Goal: Task Accomplishment & Management: Use online tool/utility

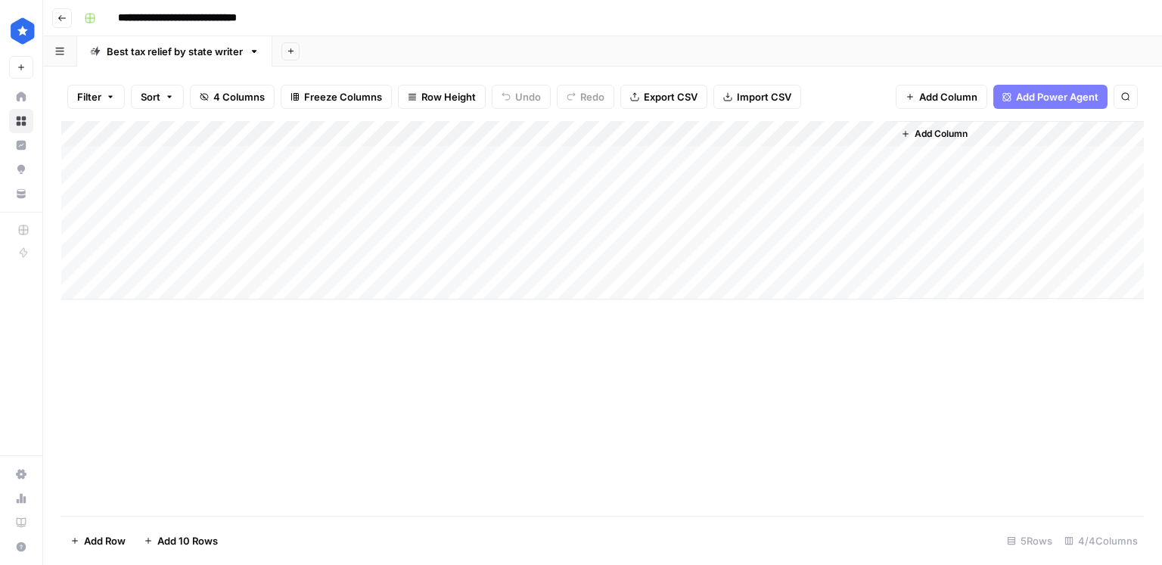
click at [450, 169] on div "Add Column" at bounding box center [602, 210] width 1083 height 179
click at [219, 180] on div "Add Column" at bounding box center [602, 210] width 1083 height 179
click at [425, 185] on div "Add Column" at bounding box center [602, 210] width 1083 height 179
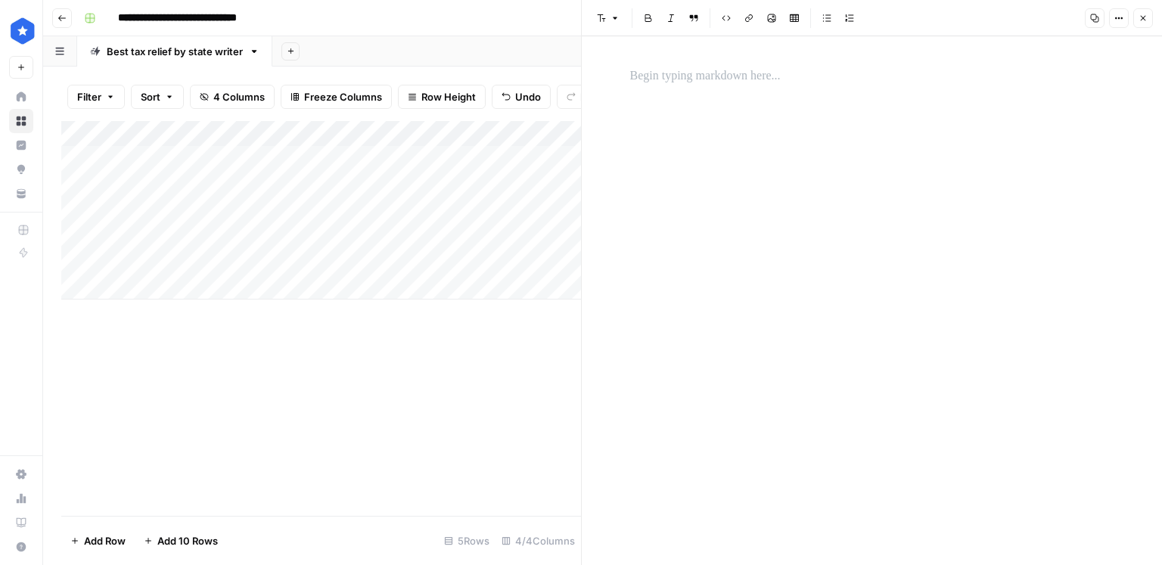
drag, startPoint x: 734, startPoint y: 94, endPoint x: 717, endPoint y: 76, distance: 24.6
click at [734, 94] on div at bounding box center [872, 300] width 502 height 529
click at [717, 76] on p at bounding box center [872, 77] width 484 height 20
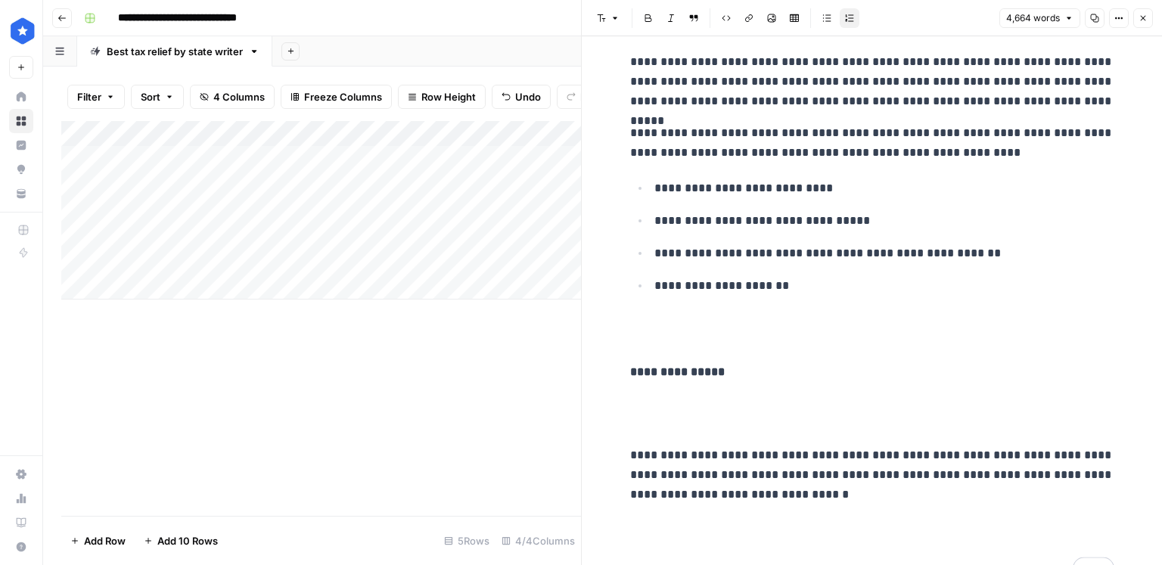
scroll to position [19936, 0]
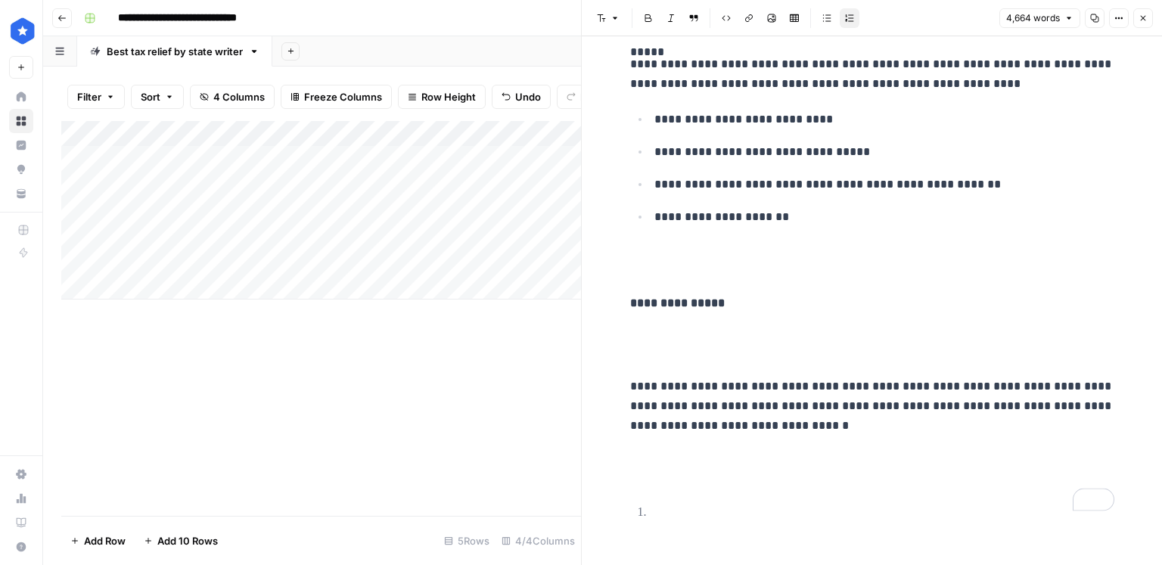
click at [1147, 19] on icon "button" at bounding box center [1143, 18] width 9 height 9
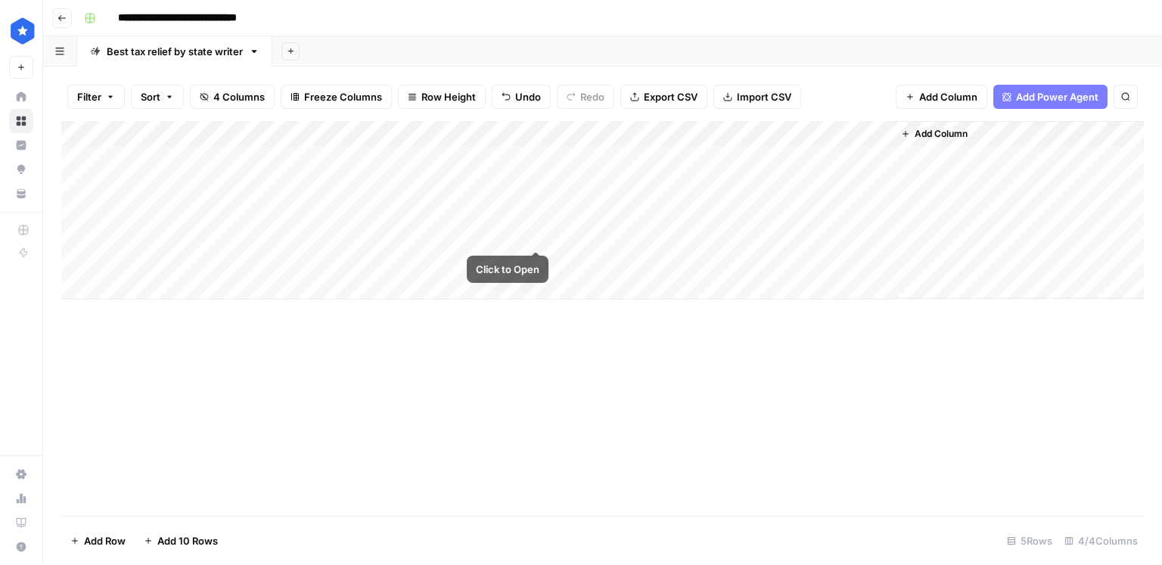
drag, startPoint x: 546, startPoint y: 195, endPoint x: 526, endPoint y: 259, distance: 66.8
click at [526, 259] on div "Add Column" at bounding box center [602, 210] width 1083 height 179
click at [654, 183] on div "Add Column" at bounding box center [602, 210] width 1083 height 179
click at [885, 179] on div "Add Column" at bounding box center [602, 210] width 1083 height 179
click at [671, 212] on div "Add Column" at bounding box center [602, 210] width 1083 height 179
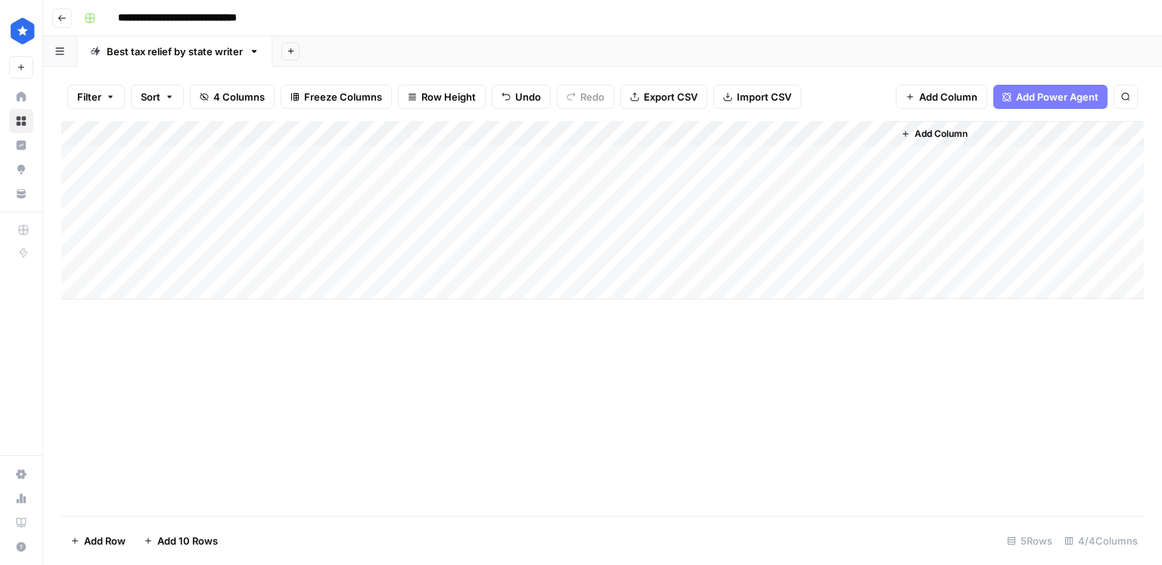
click at [883, 207] on div "Add Column" at bounding box center [602, 210] width 1083 height 179
click at [675, 239] on div "Add Column" at bounding box center [602, 210] width 1083 height 179
click at [873, 232] on div "Add Column" at bounding box center [602, 210] width 1083 height 179
click at [632, 261] on div "Add Column" at bounding box center [602, 210] width 1083 height 179
click at [874, 263] on div "Add Column" at bounding box center [602, 210] width 1083 height 179
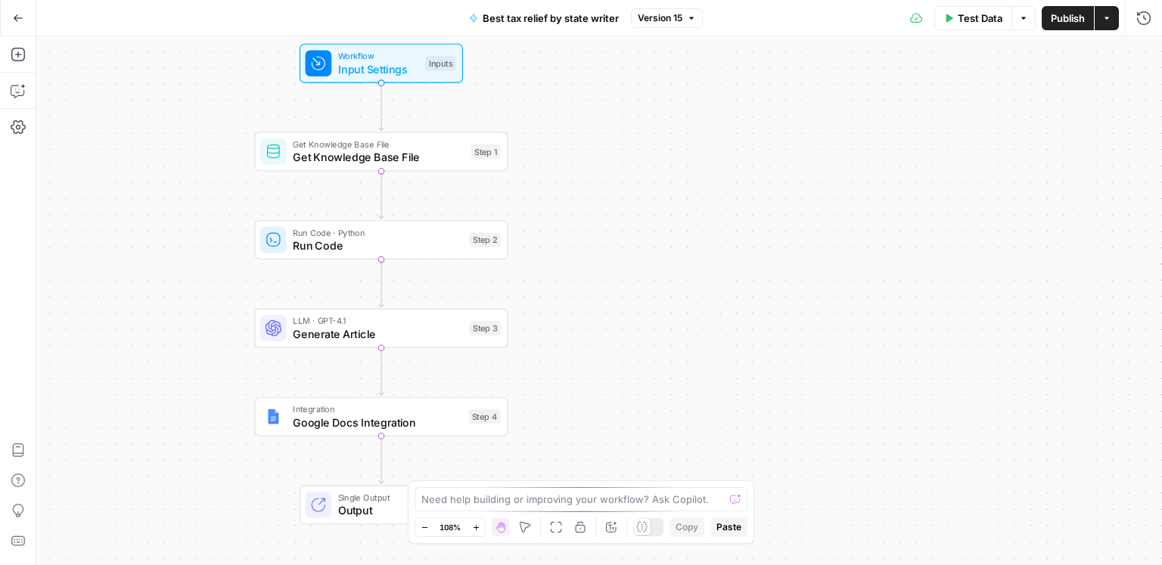
drag, startPoint x: 846, startPoint y: 275, endPoint x: 628, endPoint y: 258, distance: 218.6
click at [628, 258] on div "Workflow Input Settings Inputs Get Knowledge Base File Get Knowledge Base File …" at bounding box center [599, 300] width 1126 height 529
click at [419, 335] on span "Generate Article" at bounding box center [376, 334] width 170 height 17
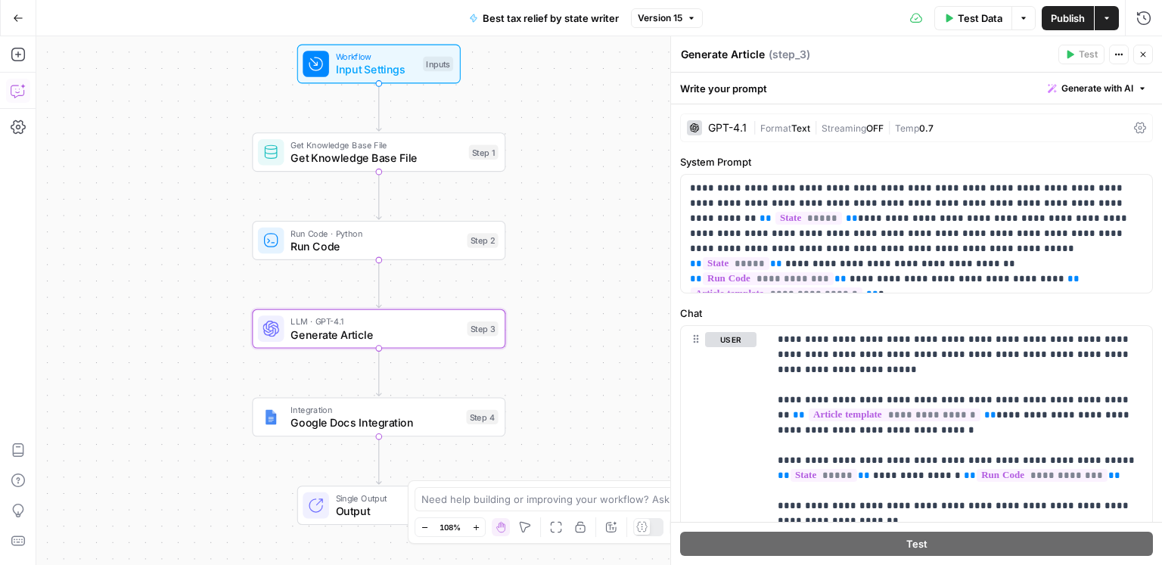
click at [17, 95] on icon "button" at bounding box center [17, 92] width 13 height 12
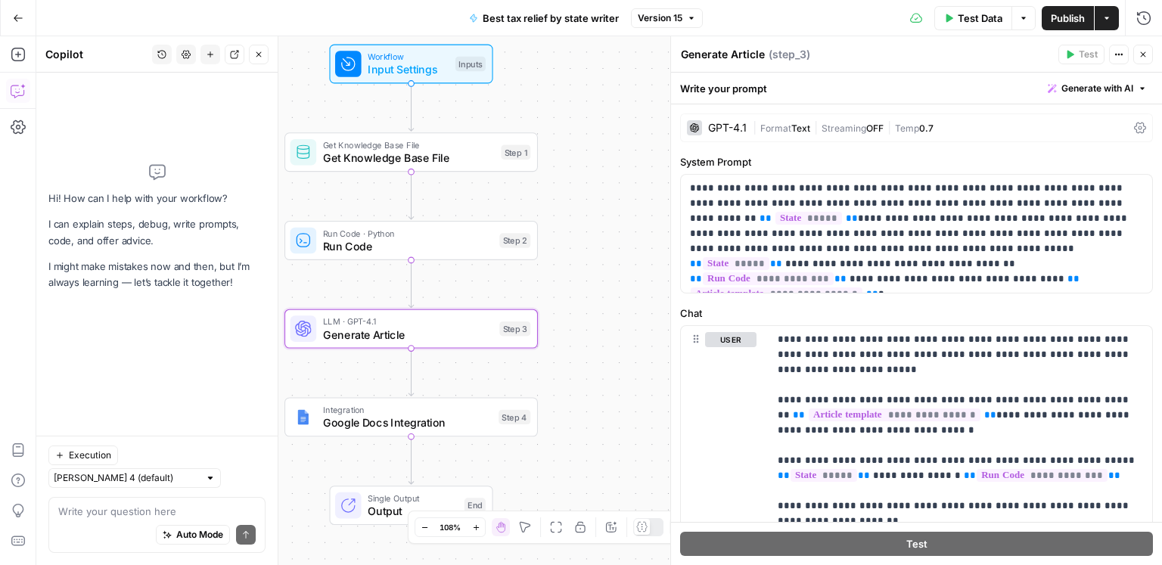
click at [98, 511] on textarea at bounding box center [157, 511] width 198 height 15
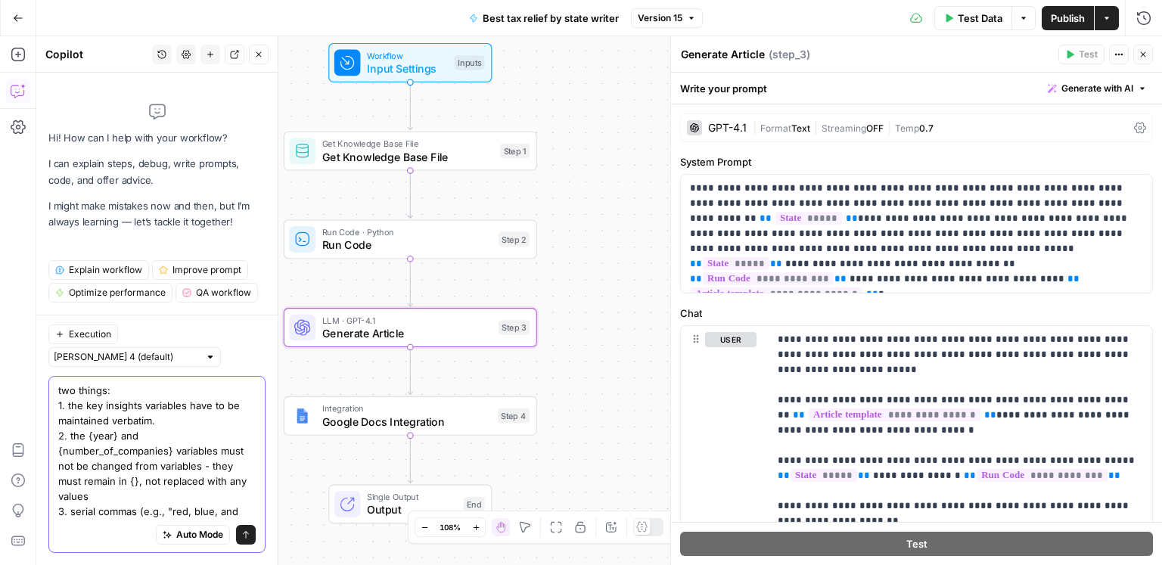
click at [138, 514] on textarea "two things: 1. the key insights variables have to be maintained verbatim. 2. th…" at bounding box center [157, 451] width 198 height 136
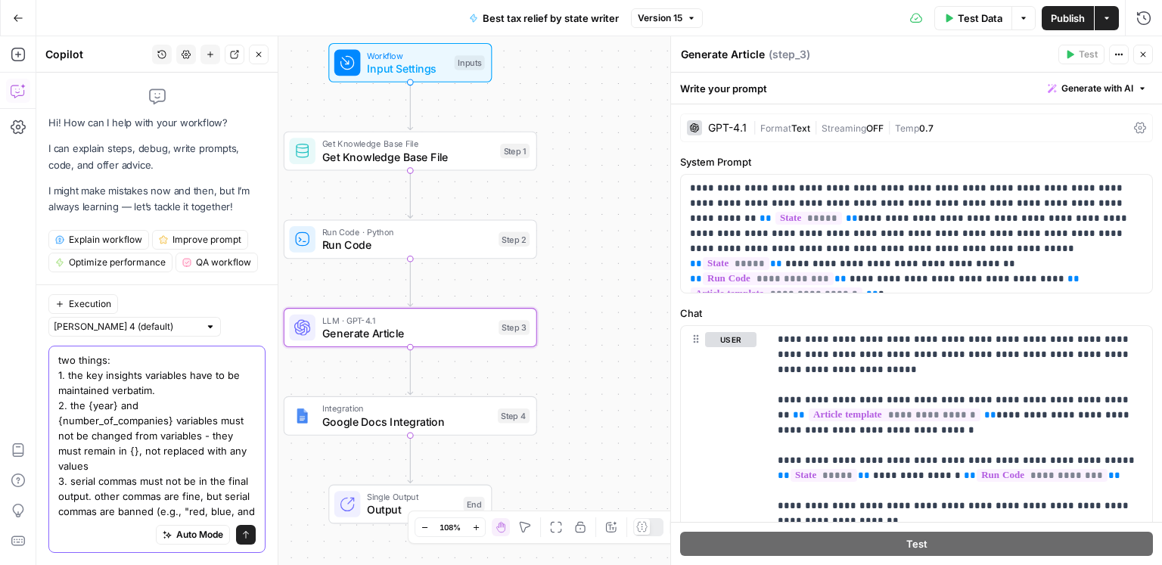
click at [182, 501] on textarea "two things: 1. the key insights variables have to be maintained verbatim. 2. th…" at bounding box center [157, 436] width 198 height 166
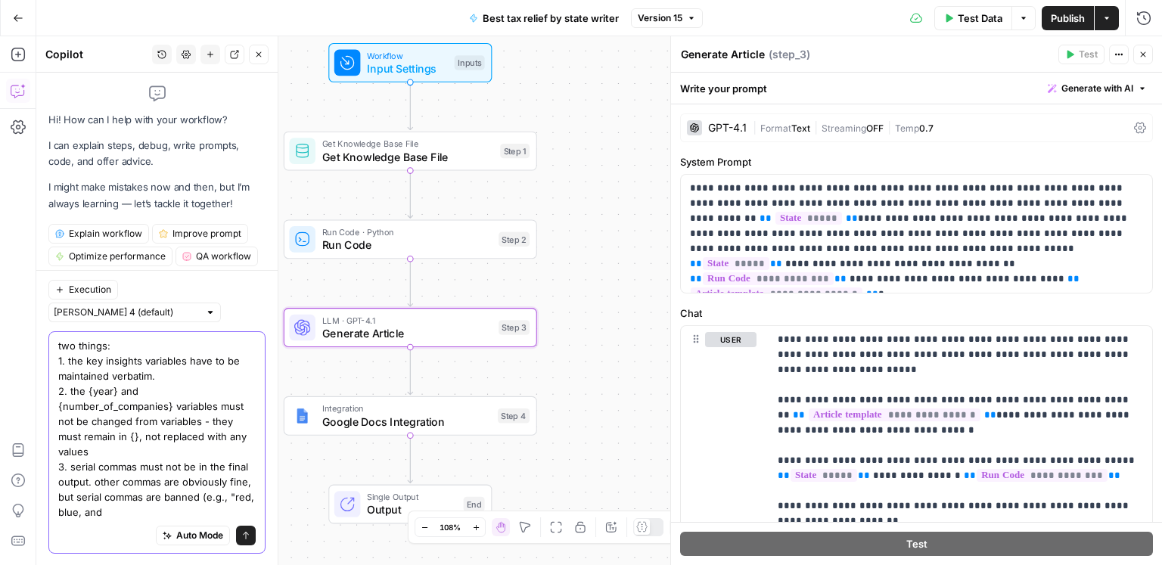
click at [166, 512] on textarea "two things: 1. the key insights variables have to be maintained verbatim. 2. th…" at bounding box center [157, 429] width 198 height 182
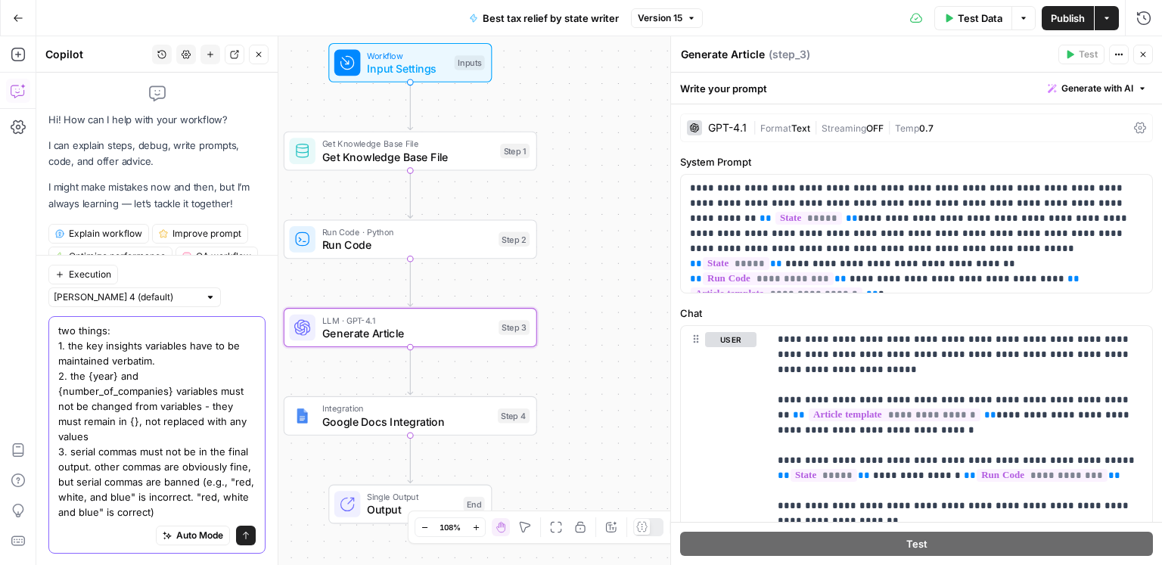
click at [188, 362] on textarea "two things: 1. the key insights variables have to be maintained verbatim. 2. th…" at bounding box center [157, 420] width 198 height 197
paste textarea "ow_to_choose_insight how_it_works_insight cost_insighth"
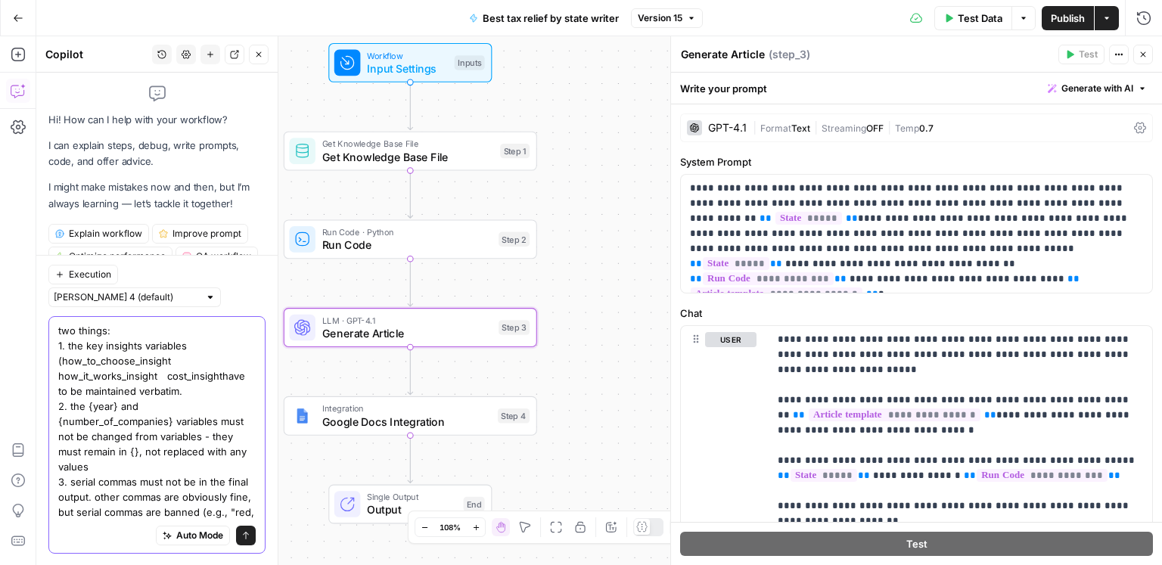
scroll to position [3, 0]
click at [188, 343] on textarea "two things: 1. the key insights variables (how_to_choose_insight how_it_works_i…" at bounding box center [157, 432] width 198 height 227
click at [195, 386] on textarea "two things: 1. the key insights variable values (how_to_choose_insight how_it_w…" at bounding box center [157, 432] width 198 height 227
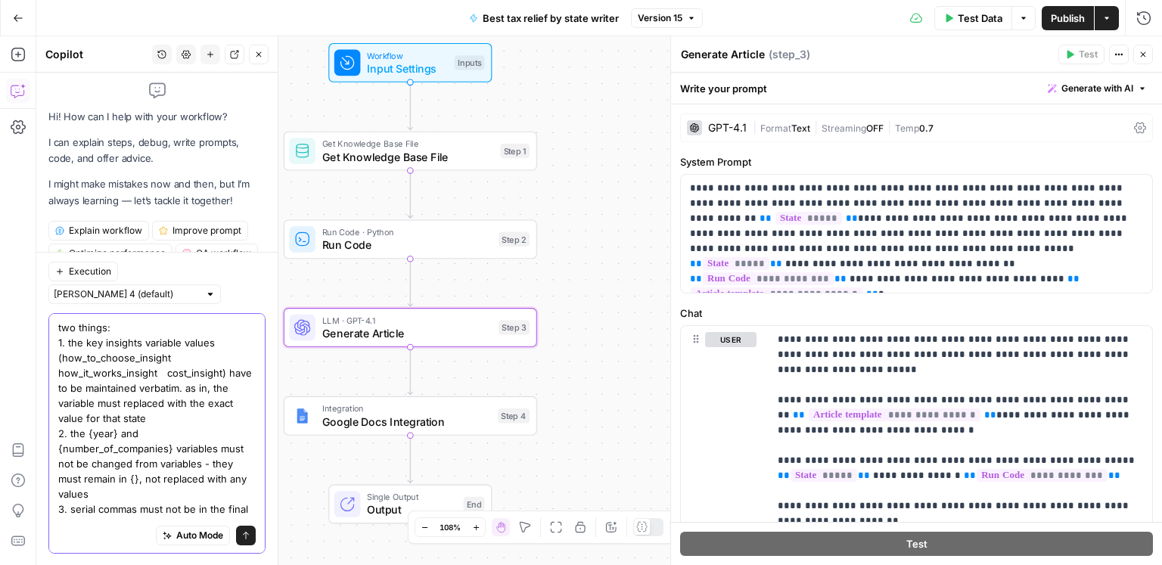
type textarea "two things: 1. the key insights variable values (how_to_choose_insight how_it_w…"
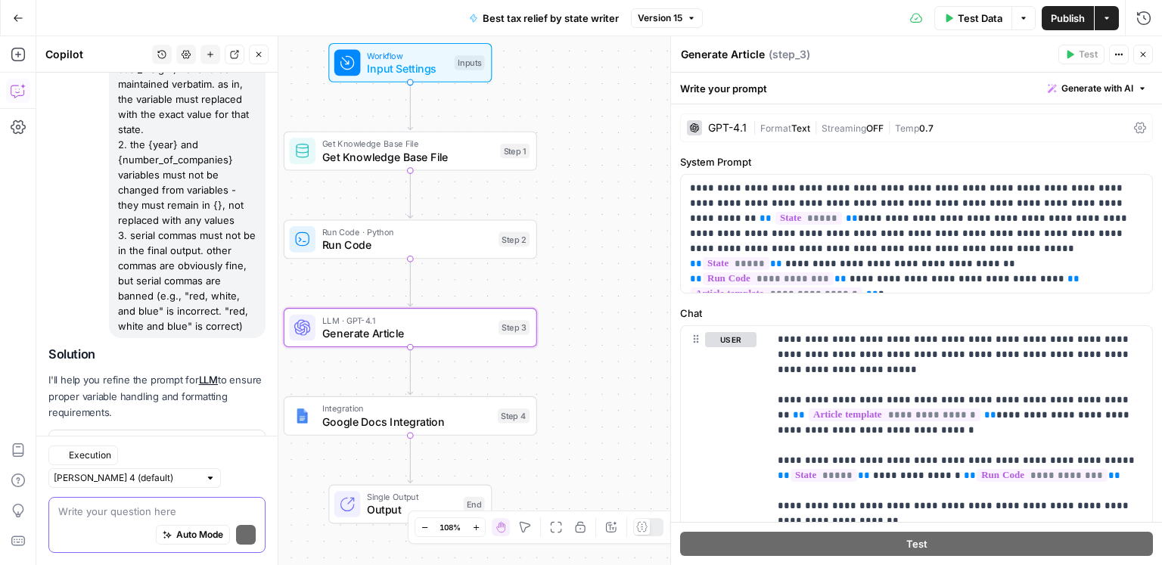
scroll to position [257, 0]
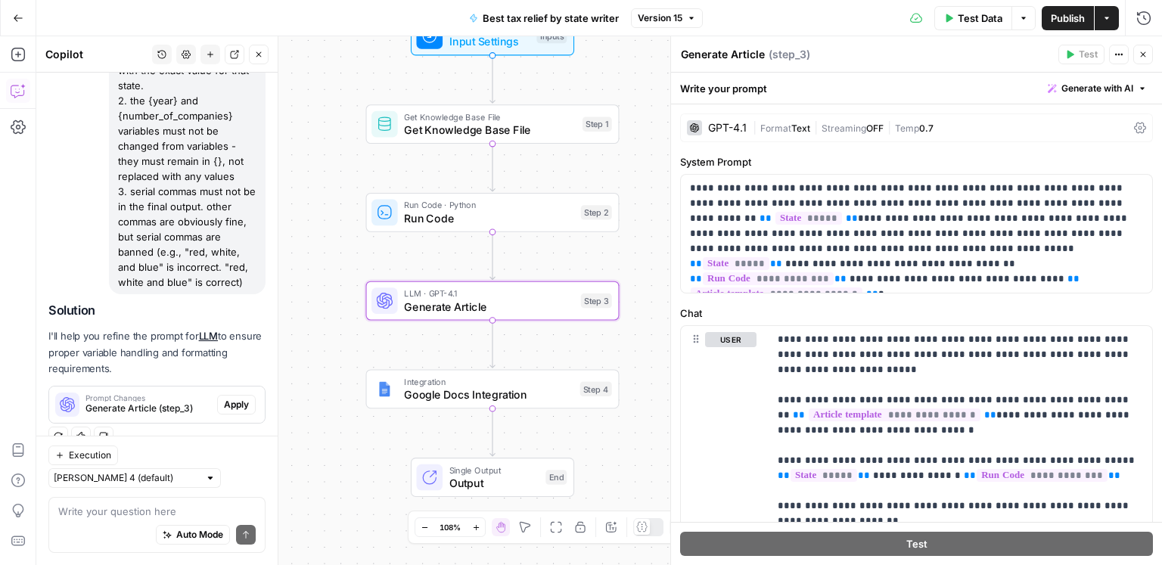
click at [239, 407] on span "Apply" at bounding box center [236, 405] width 25 height 14
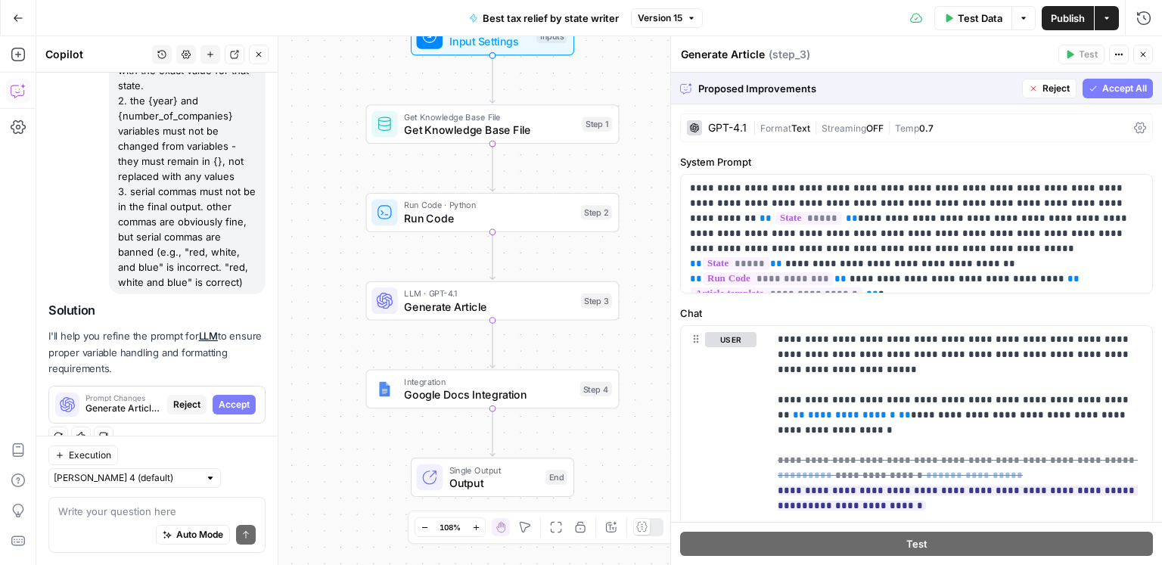
click at [1119, 89] on span "Accept All" at bounding box center [1125, 89] width 45 height 14
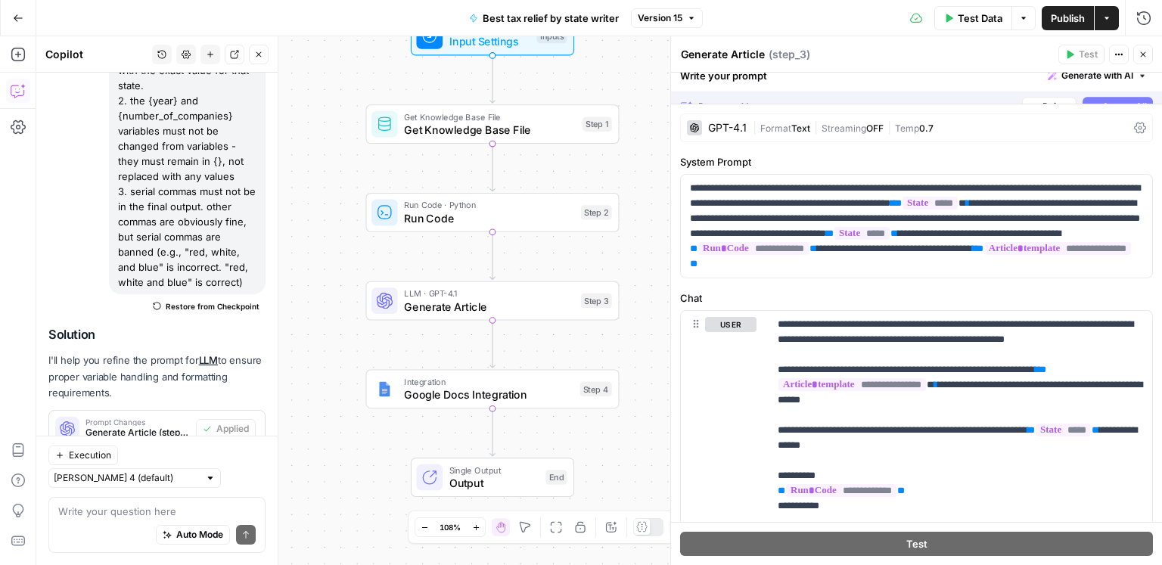
scroll to position [281, 0]
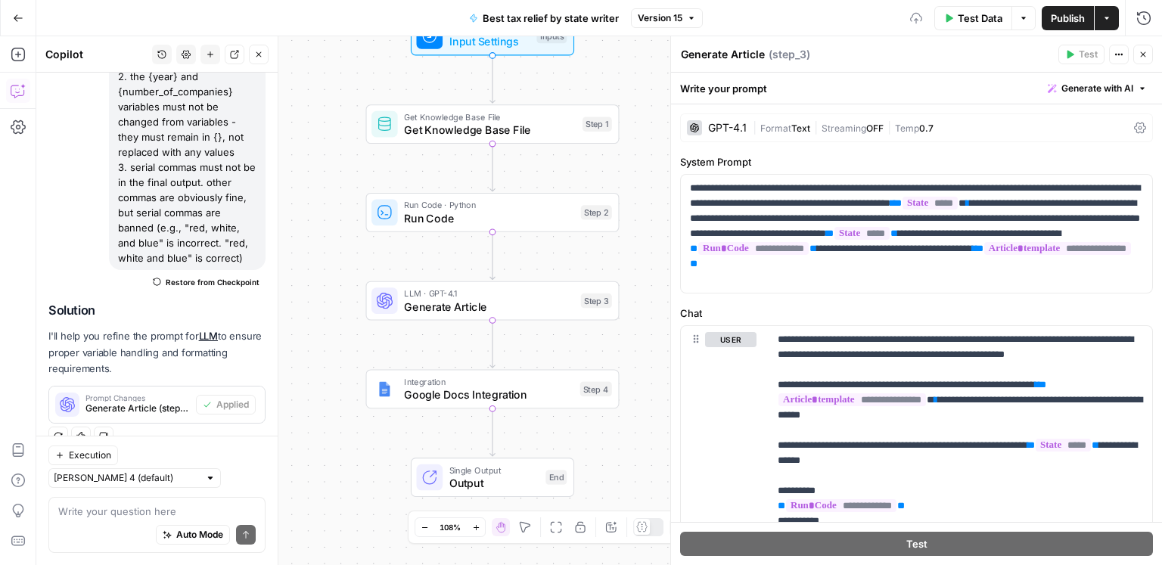
click at [1059, 24] on span "Publish" at bounding box center [1068, 18] width 34 height 15
click at [682, 20] on button "Version 15" at bounding box center [667, 18] width 72 height 20
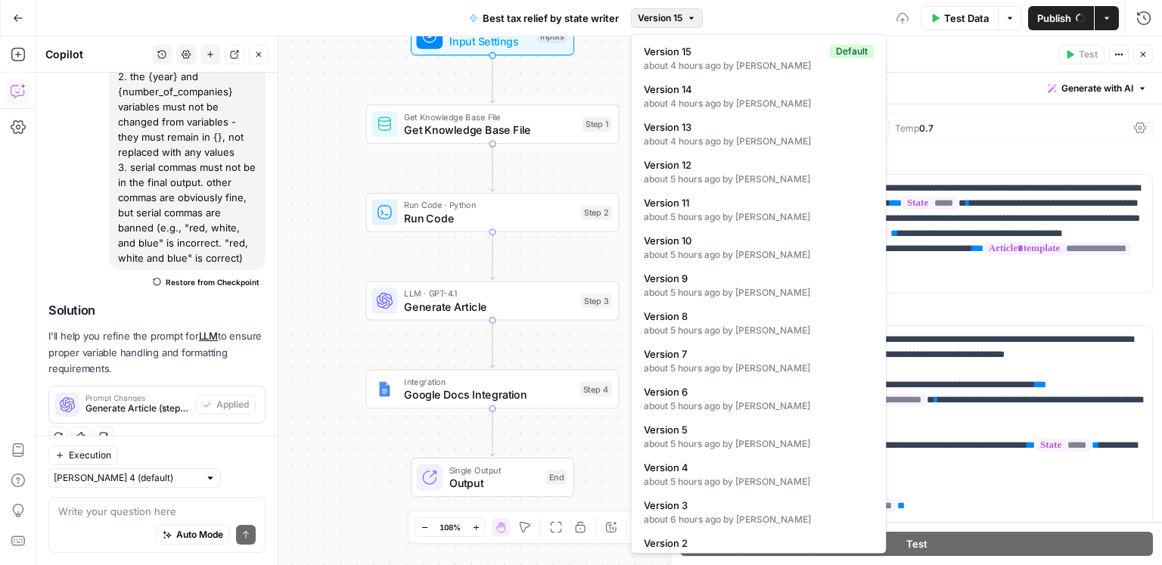
click at [682, 20] on button "Version 15" at bounding box center [667, 18] width 72 height 20
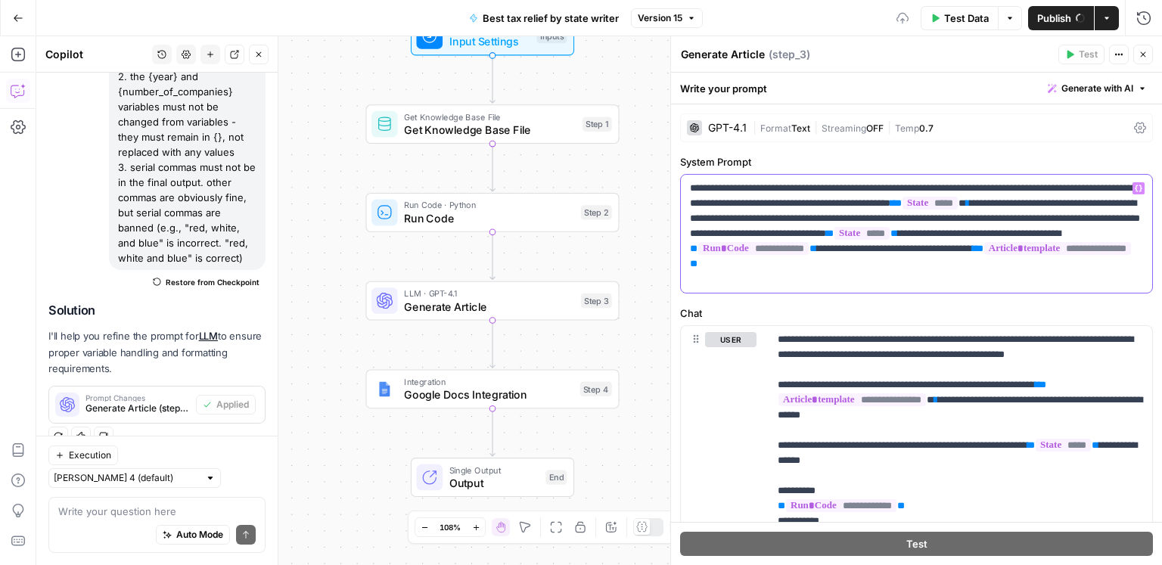
click at [948, 234] on p "**********" at bounding box center [917, 234] width 454 height 106
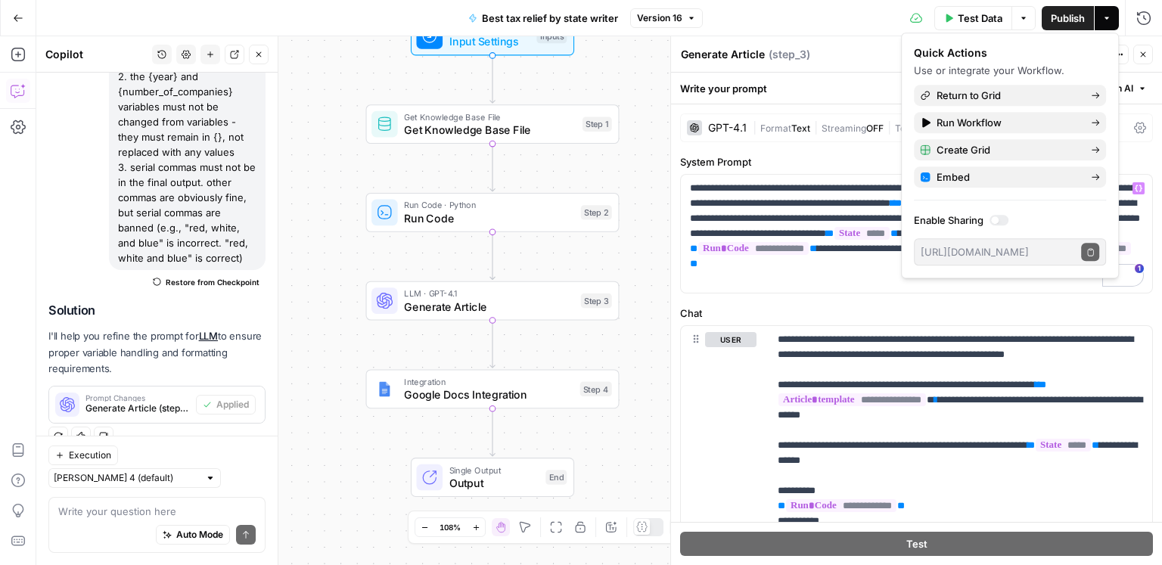
click at [642, 12] on span "Version 16" at bounding box center [659, 18] width 45 height 14
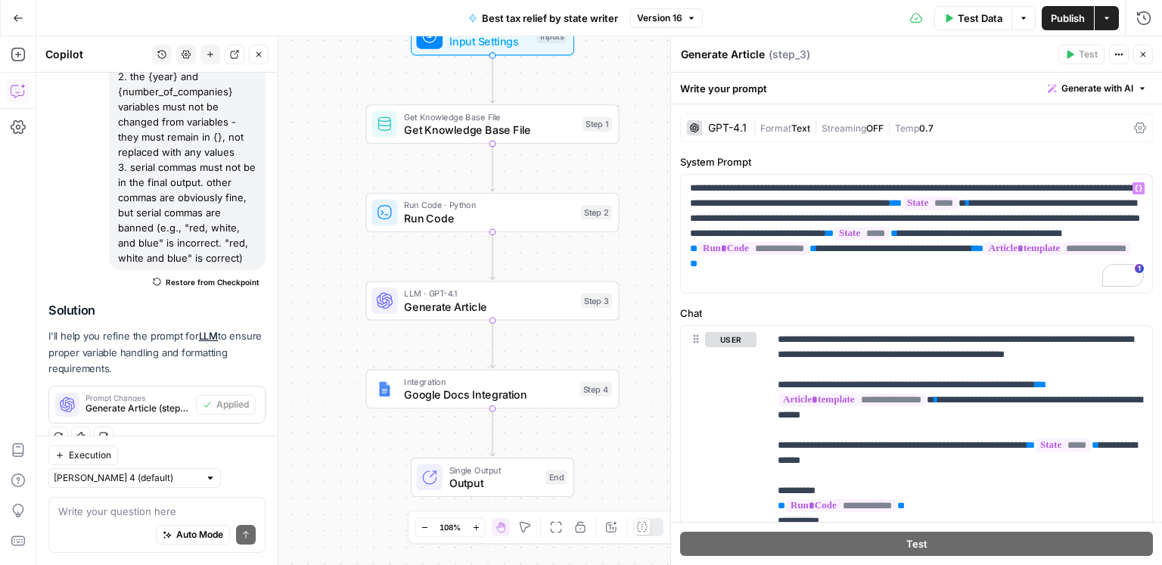
drag, startPoint x: 651, startPoint y: 12, endPoint x: 661, endPoint y: 5, distance: 12.6
click at [651, 12] on span "Version 16" at bounding box center [659, 18] width 45 height 14
click at [458, 128] on span "Get Knowledge Base File" at bounding box center [491, 130] width 172 height 17
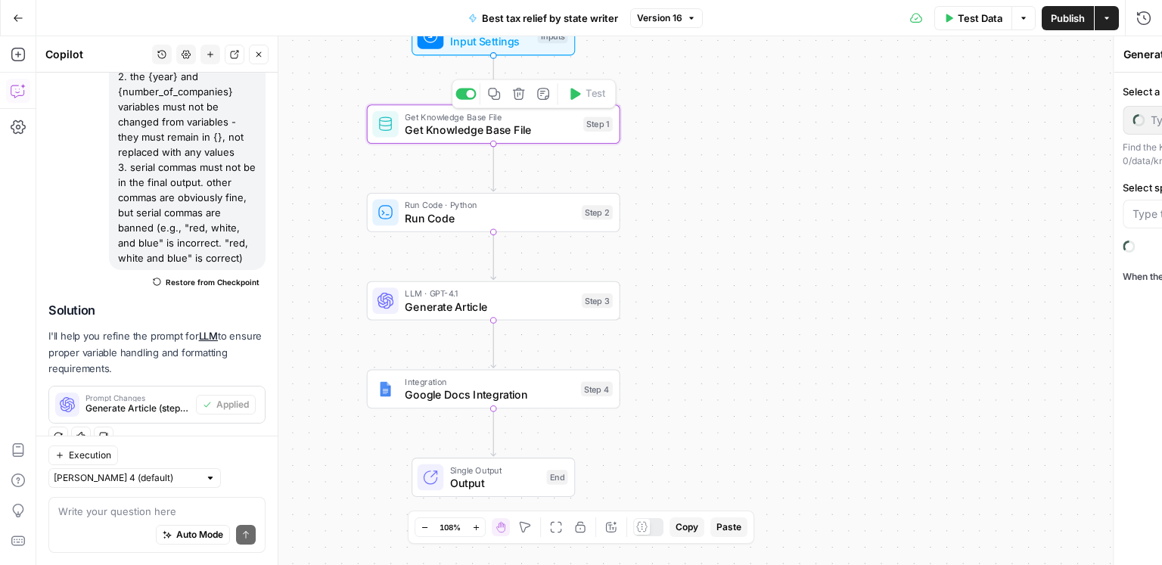
type textarea "Get Knowledge Base File"
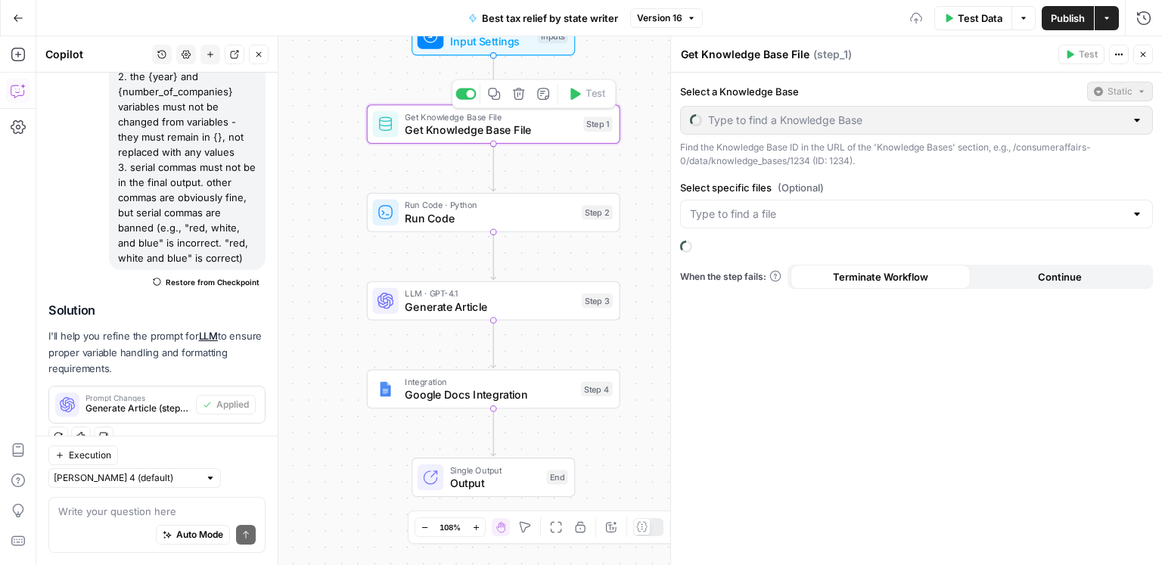
type input "Tax relief by state"
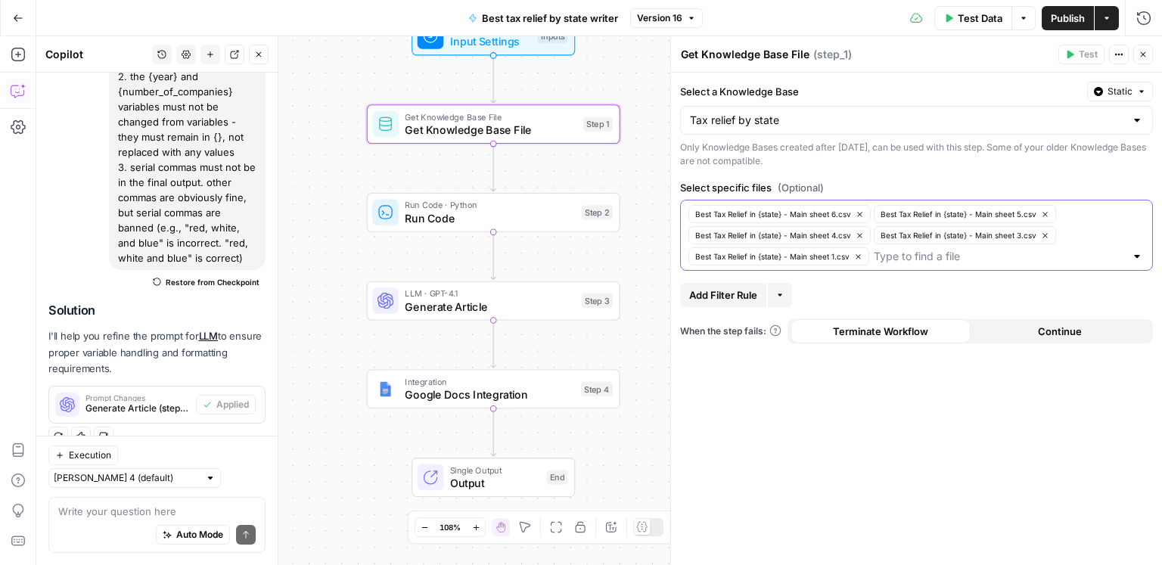
click at [929, 260] on input "Select specific files (Optional)" at bounding box center [999, 256] width 251 height 15
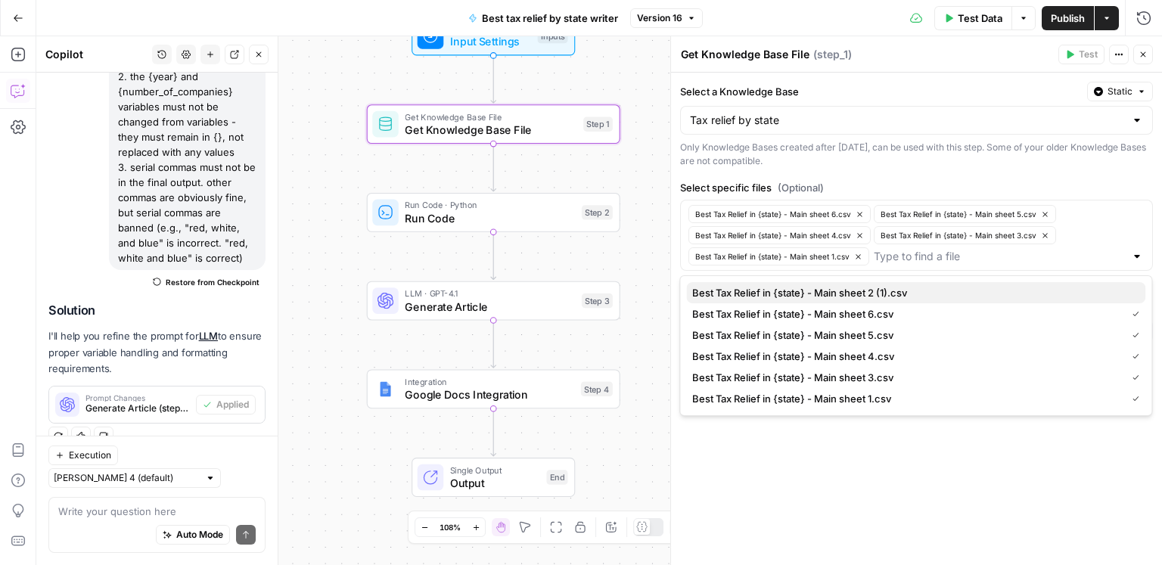
click at [900, 291] on span "Best Tax Relief in {state} - Main sheet 2 (1).csv" at bounding box center [912, 292] width 441 height 15
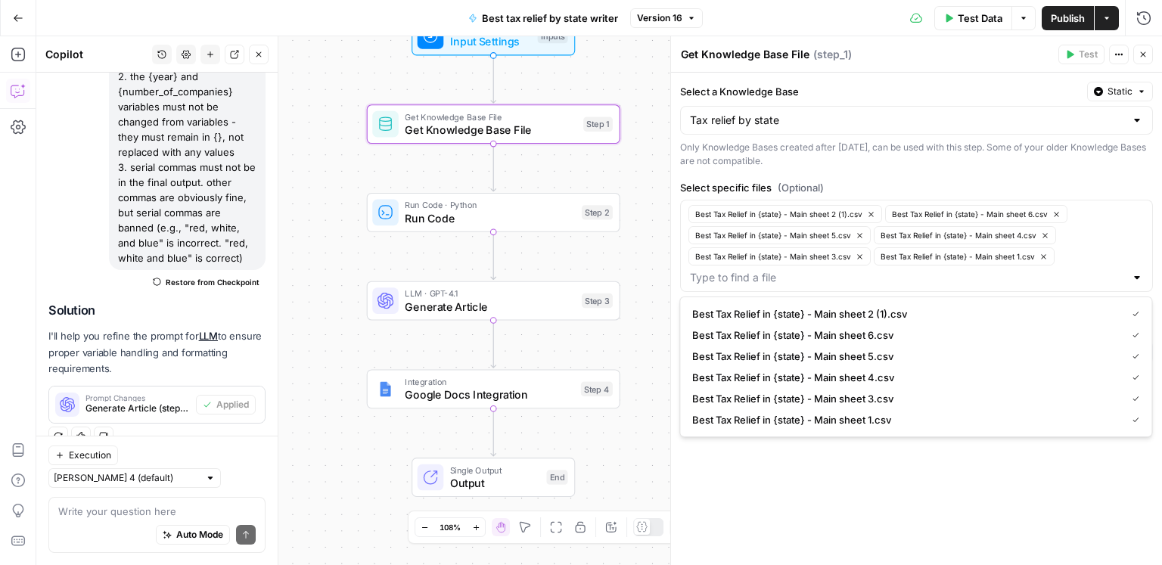
click at [988, 56] on div "Get Knowledge Base File Get Knowledge Base File ( step_1 )" at bounding box center [867, 54] width 374 height 17
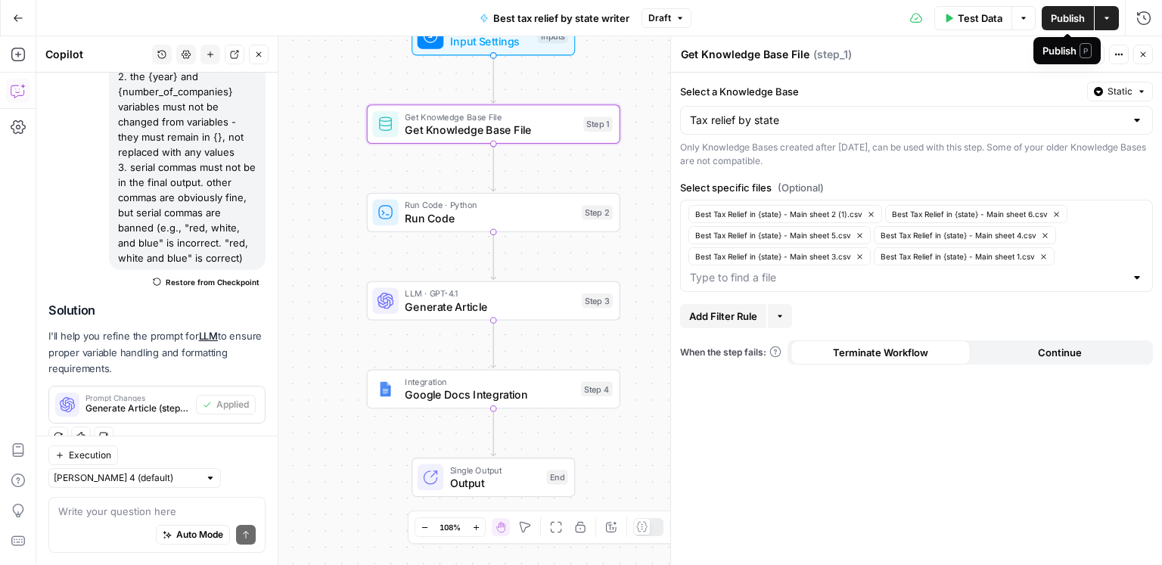
click at [1059, 24] on span "Publish" at bounding box center [1068, 18] width 34 height 15
click at [474, 305] on span "Generate Article" at bounding box center [490, 306] width 170 height 17
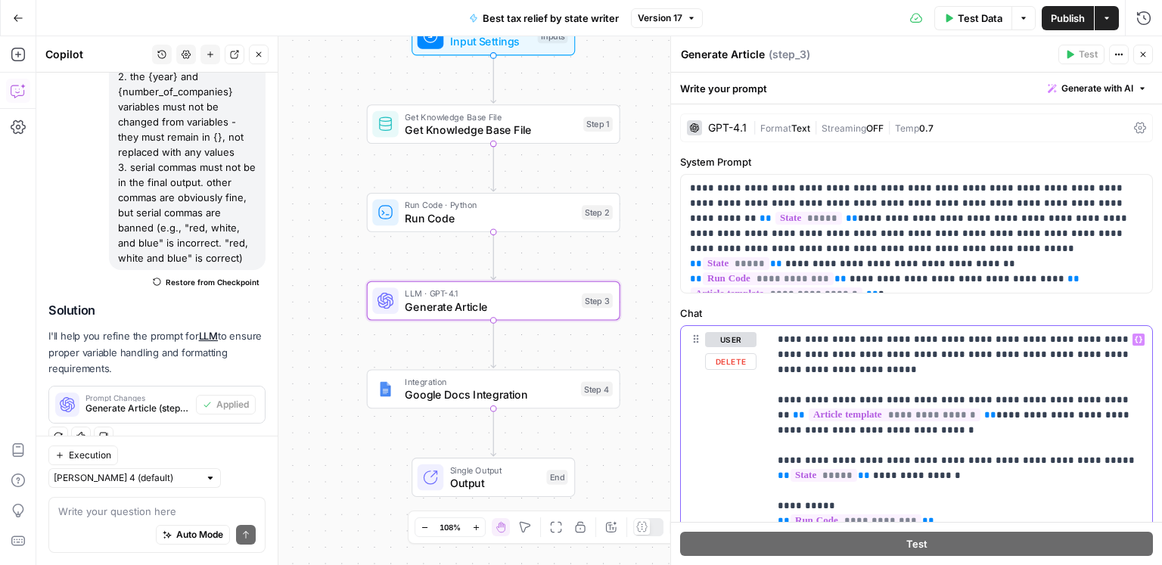
type input "h5"
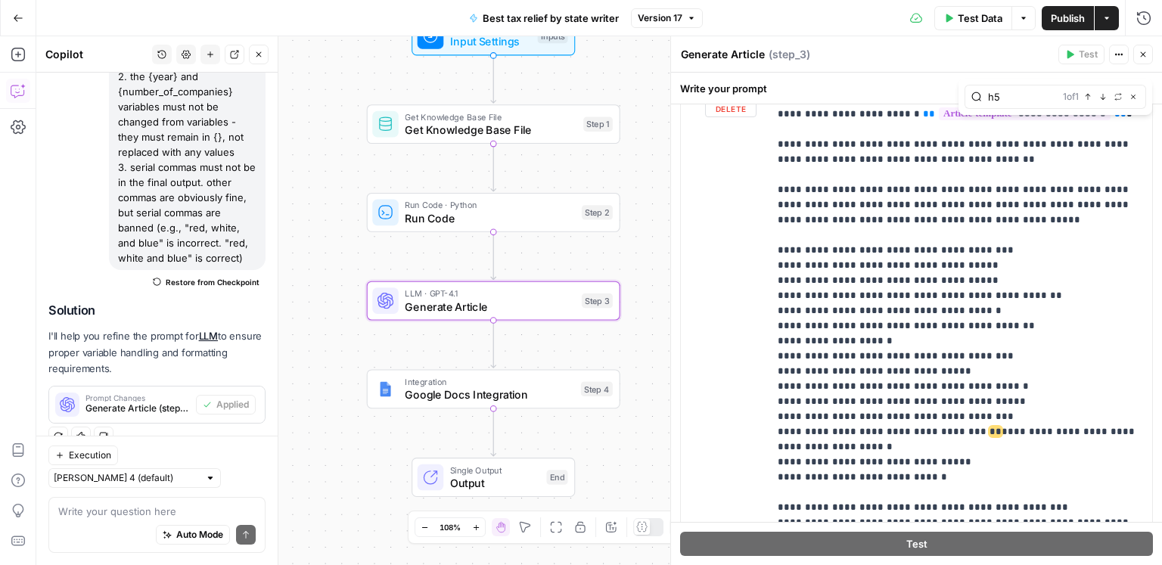
scroll to position [2905, 0]
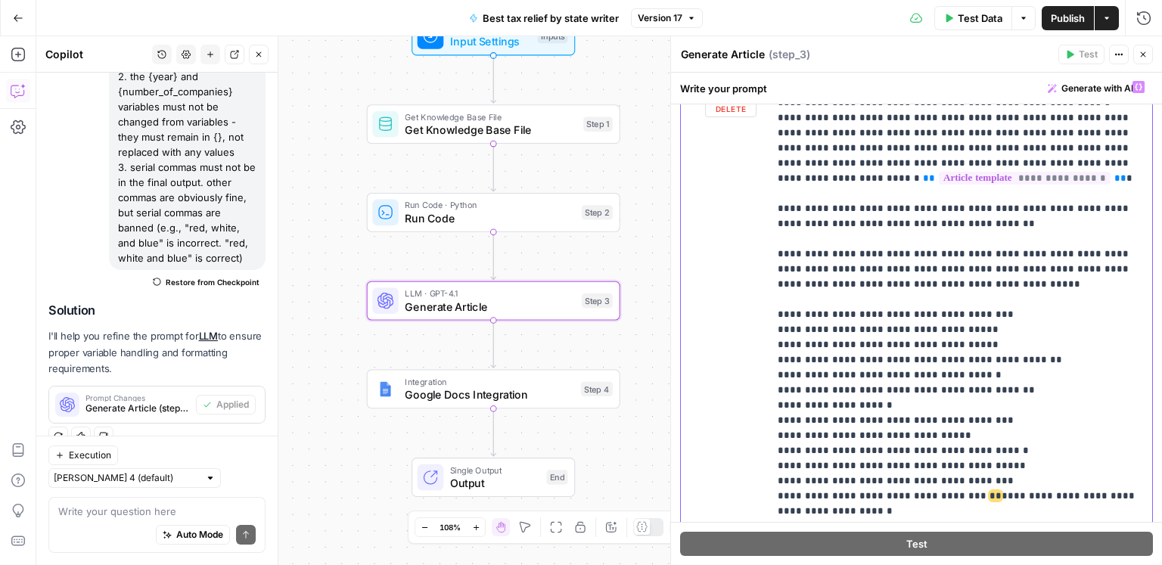
click at [1062, 22] on span "Publish" at bounding box center [1068, 18] width 34 height 15
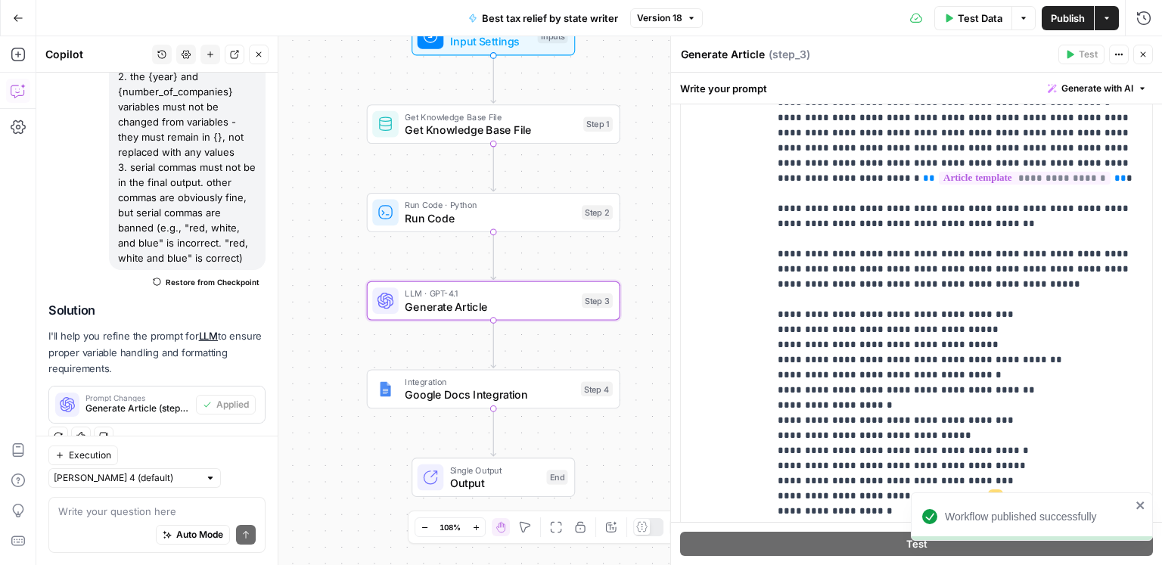
click at [683, 10] on button "Version 18" at bounding box center [666, 18] width 73 height 20
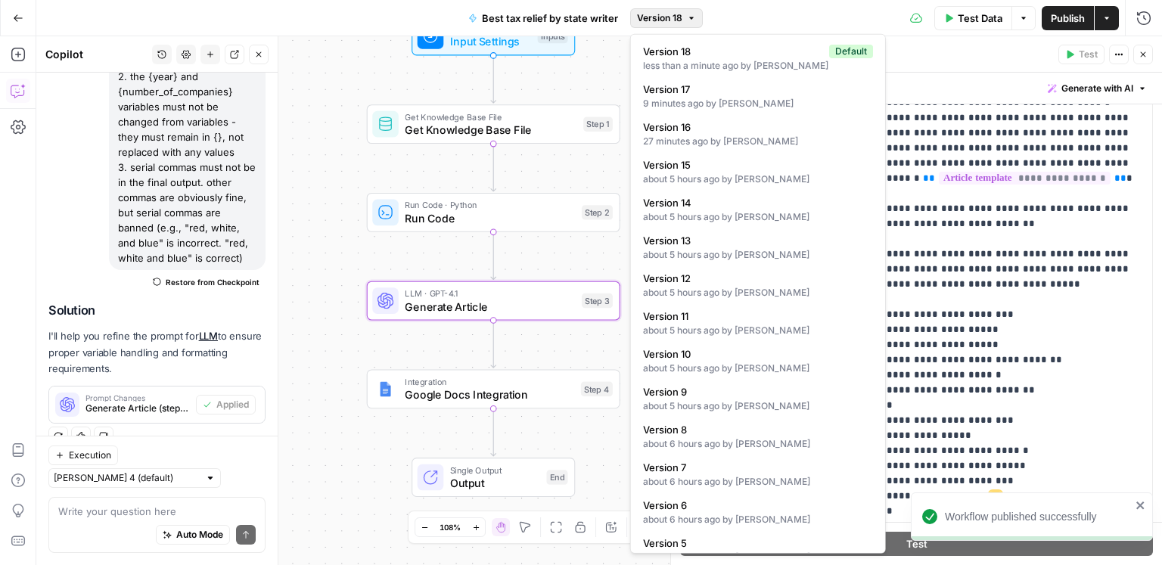
click at [683, 11] on button "Version 18" at bounding box center [666, 18] width 73 height 20
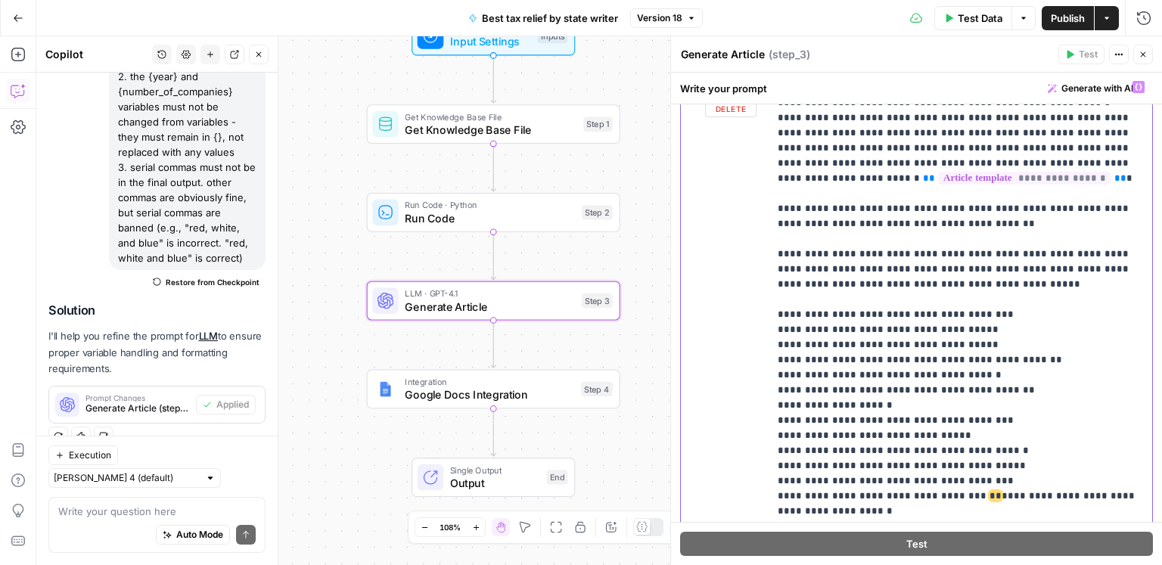
type input "offer"
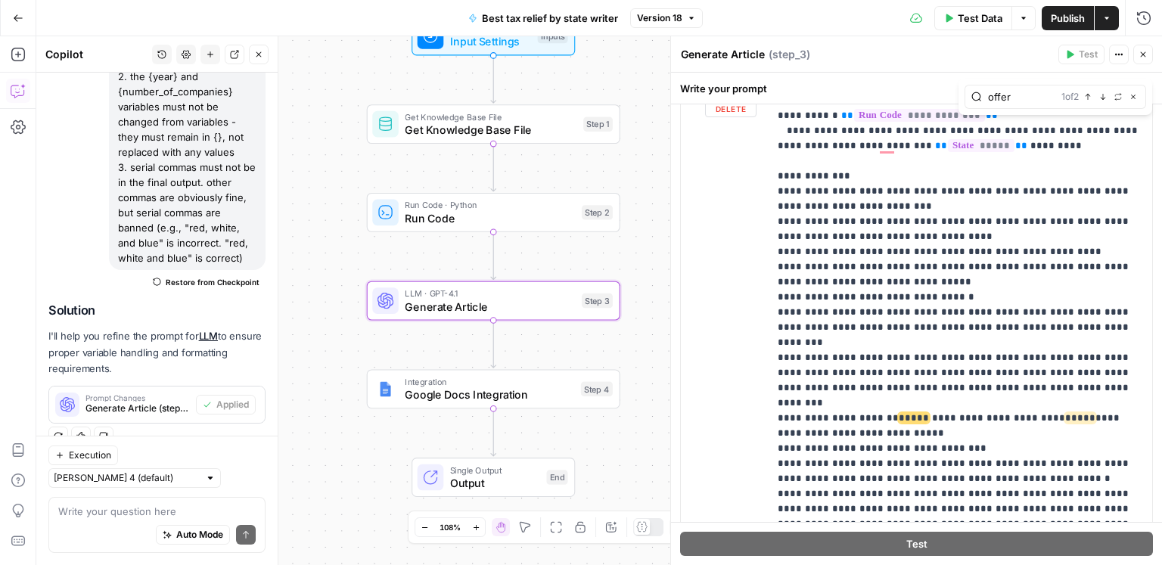
scroll to position [0, 0]
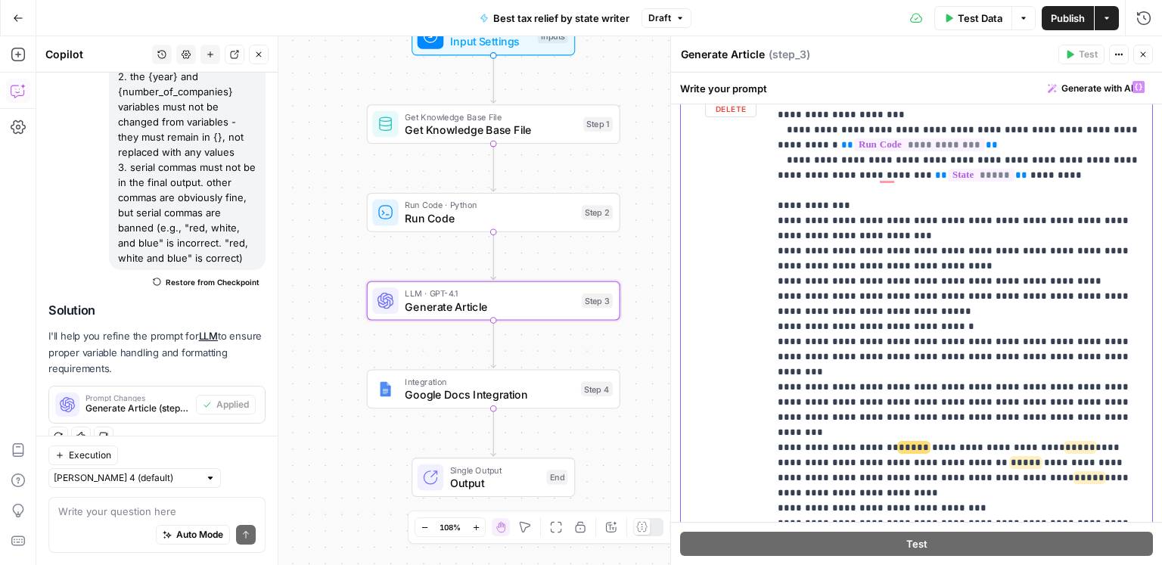
click at [1011, 458] on span "*****" at bounding box center [1026, 463] width 30 height 10
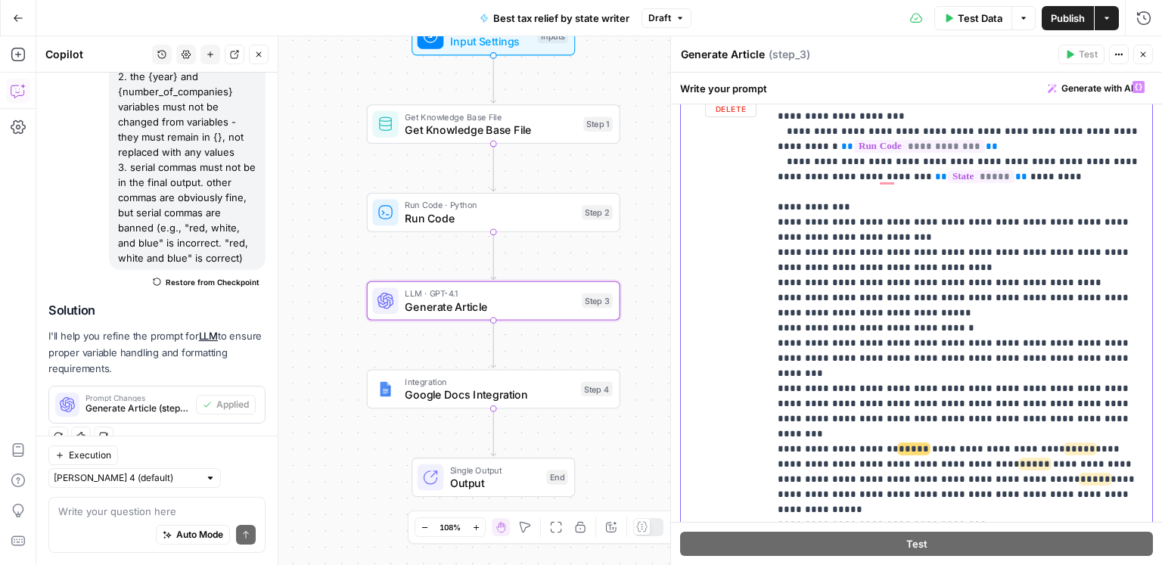
type input "key insight"
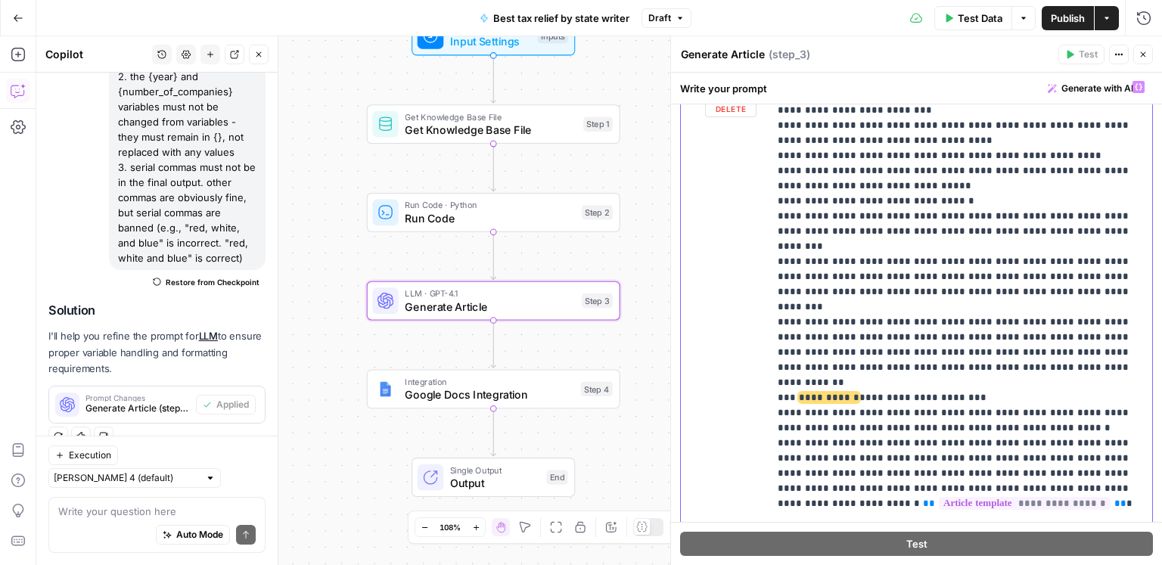
drag, startPoint x: 931, startPoint y: 443, endPoint x: 876, endPoint y: 445, distance: 54.5
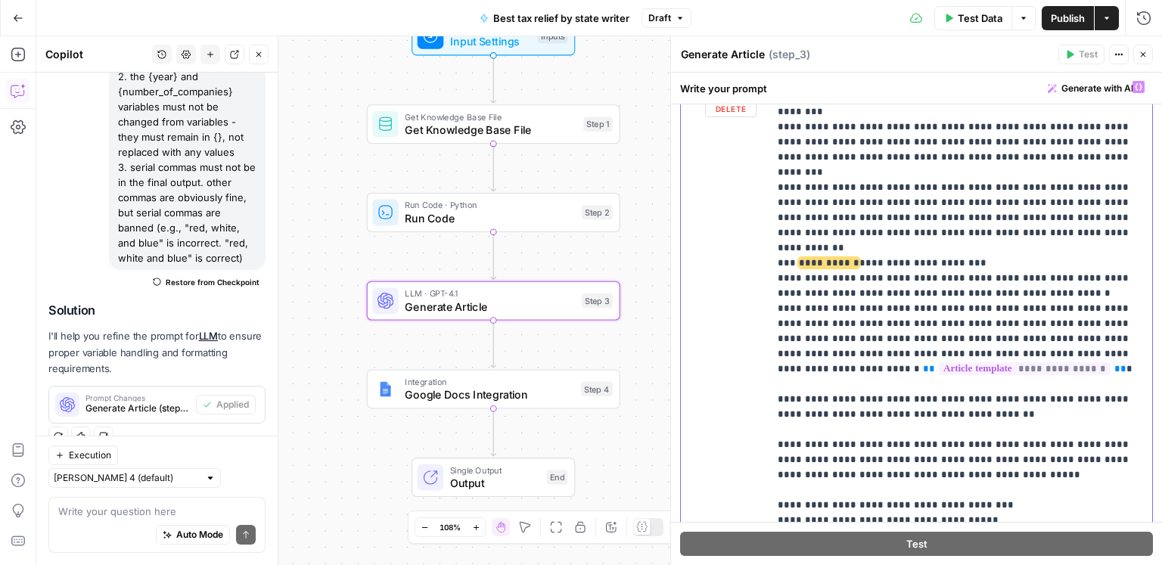
scroll to position [2756, 0]
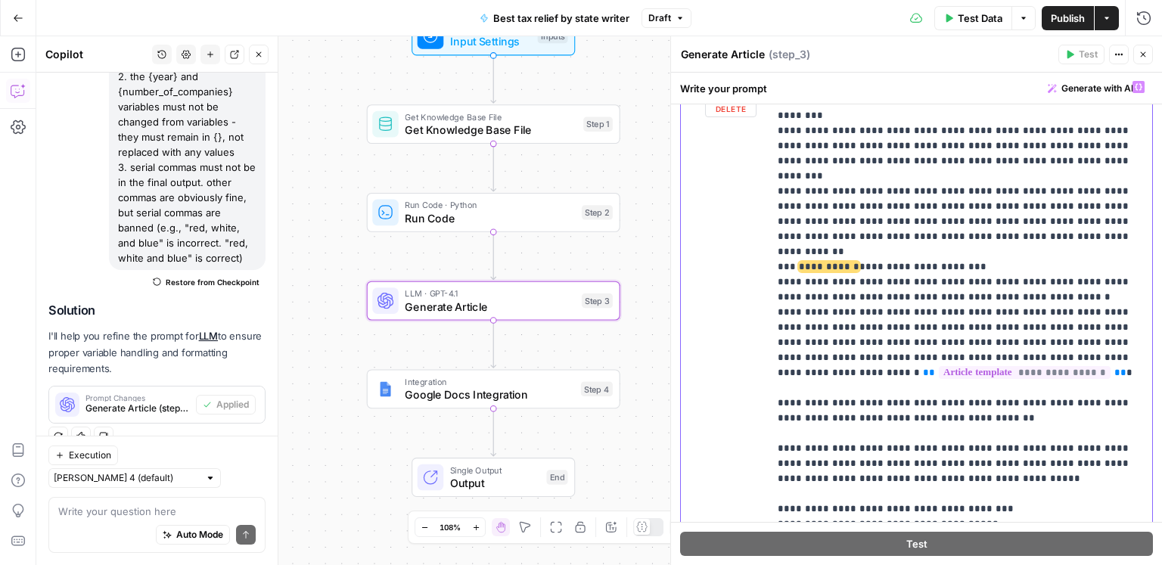
drag, startPoint x: 843, startPoint y: 312, endPoint x: 775, endPoint y: 312, distance: 68.1
click at [775, 312] on div "**********" at bounding box center [961, 381] width 384 height 617
drag, startPoint x: 1056, startPoint y: 313, endPoint x: 844, endPoint y: 316, distance: 211.9
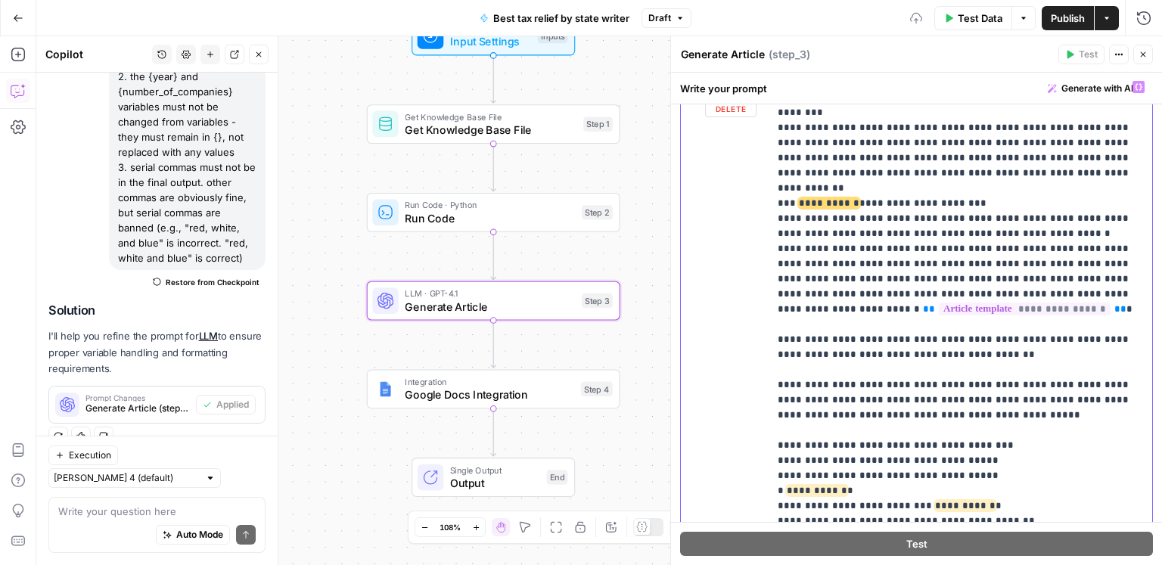
scroll to position [2842, 0]
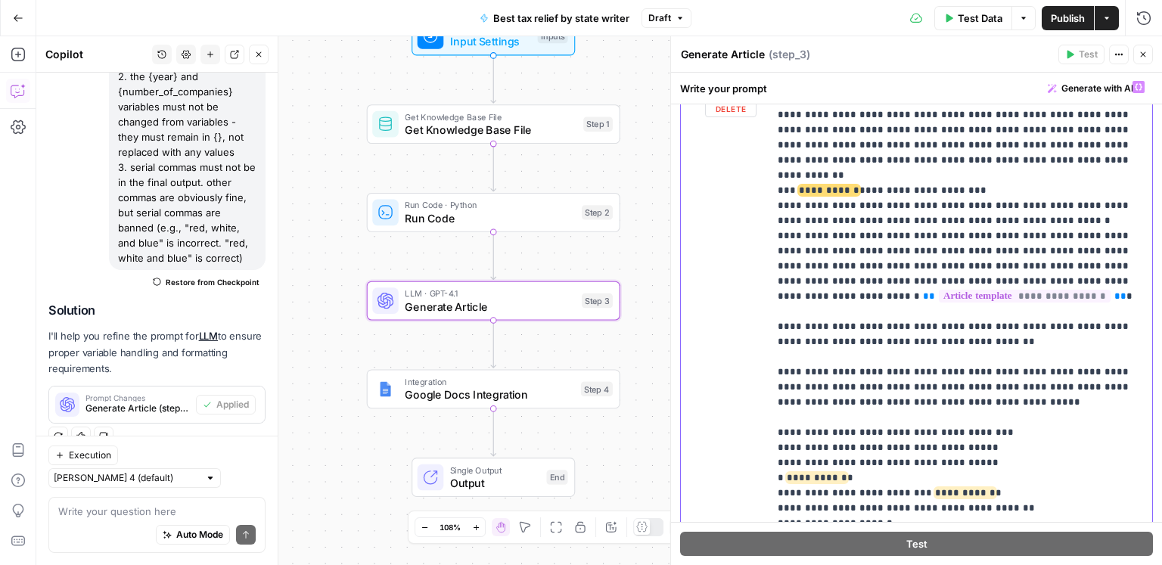
drag, startPoint x: 855, startPoint y: 237, endPoint x: 777, endPoint y: 237, distance: 77.9
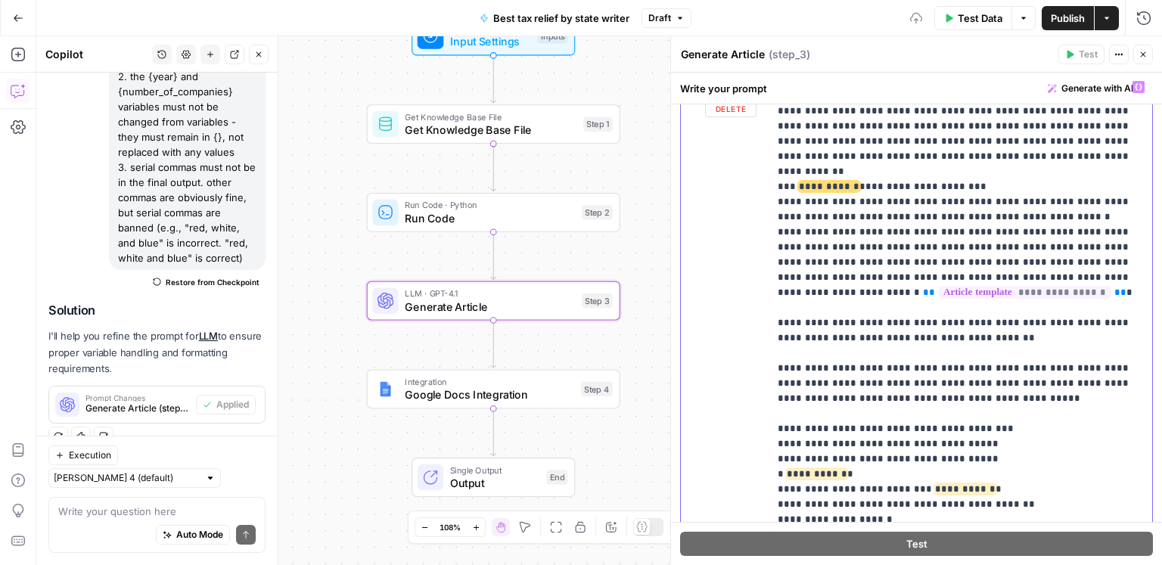
drag, startPoint x: 857, startPoint y: 235, endPoint x: 755, endPoint y: 233, distance: 101.4
click at [755, 233] on div "**********" at bounding box center [916, 399] width 471 height 652
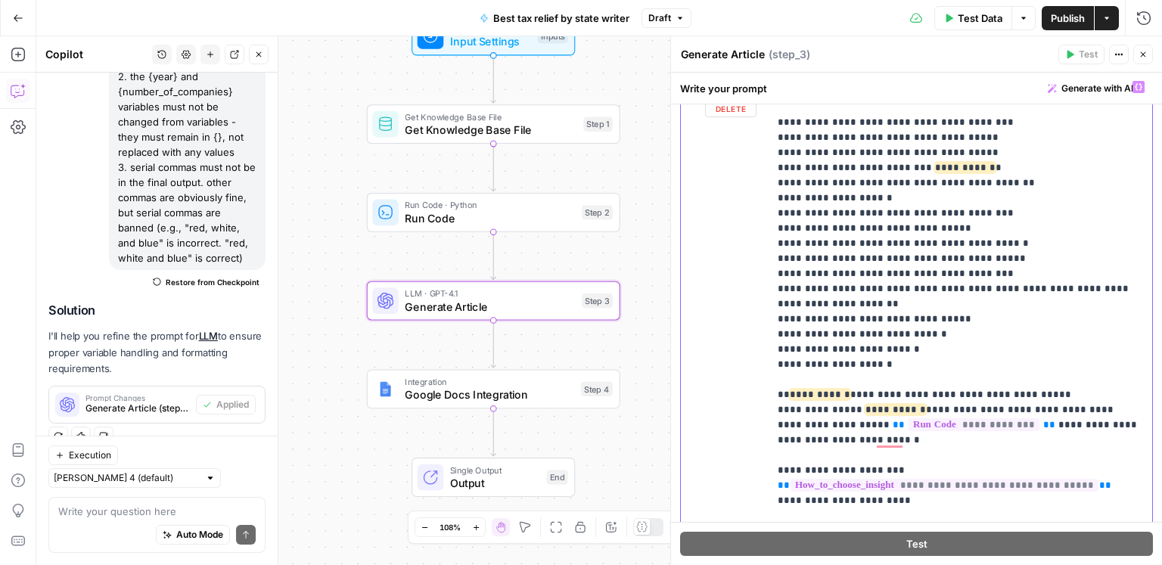
click at [1053, 19] on span "Publish" at bounding box center [1068, 18] width 34 height 15
drag, startPoint x: 891, startPoint y: 213, endPoint x: 813, endPoint y: 211, distance: 78.0
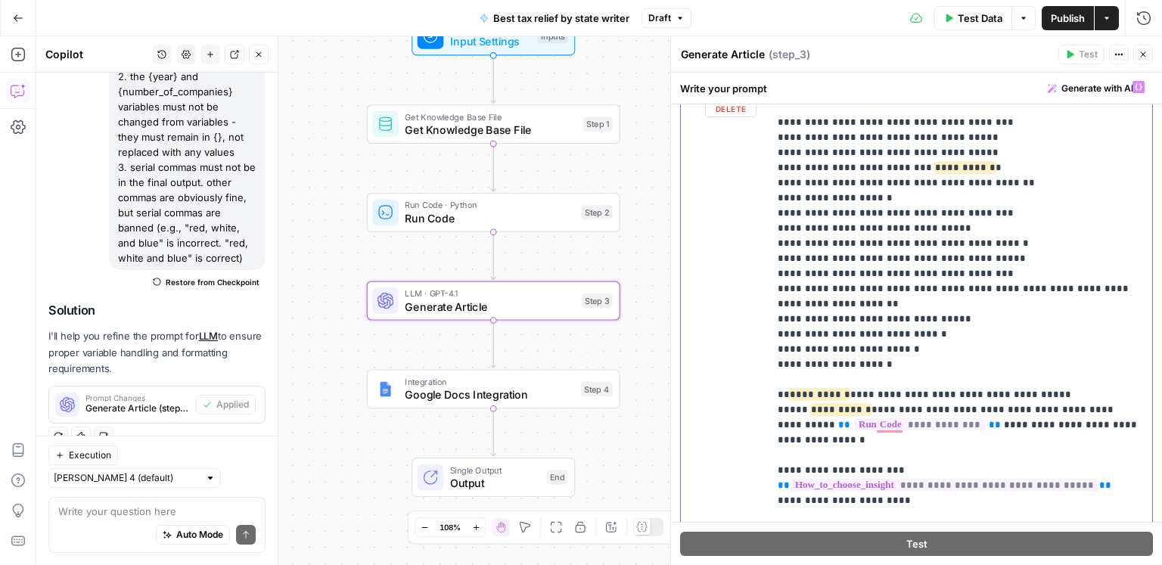
drag, startPoint x: 915, startPoint y: 239, endPoint x: 907, endPoint y: 208, distance: 32.1
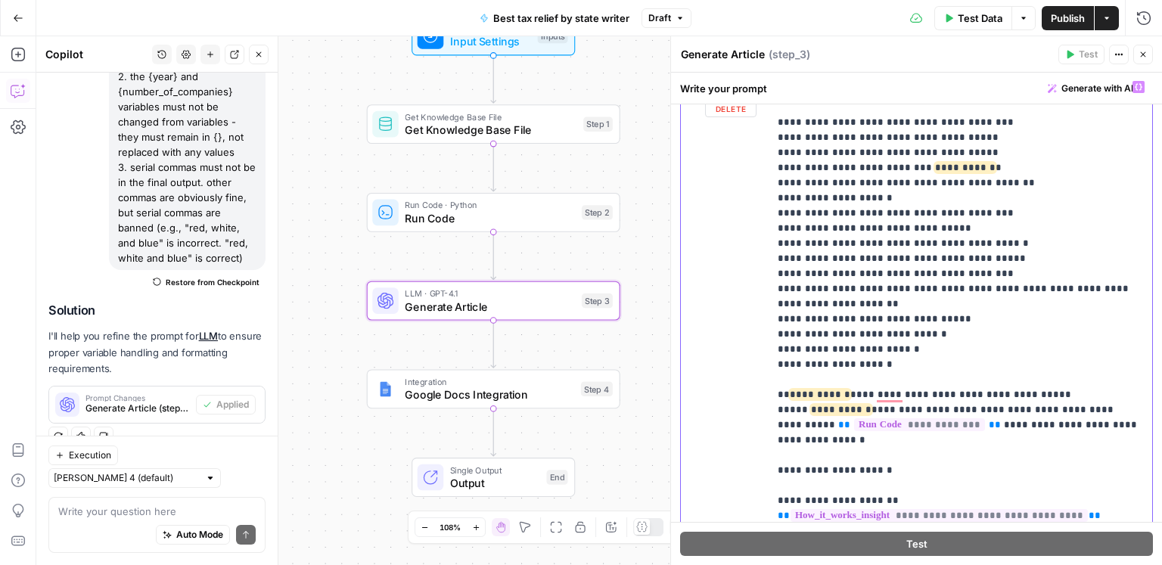
drag, startPoint x: 907, startPoint y: 243, endPoint x: 880, endPoint y: 239, distance: 26.8
drag, startPoint x: 874, startPoint y: 273, endPoint x: 874, endPoint y: 258, distance: 15.1
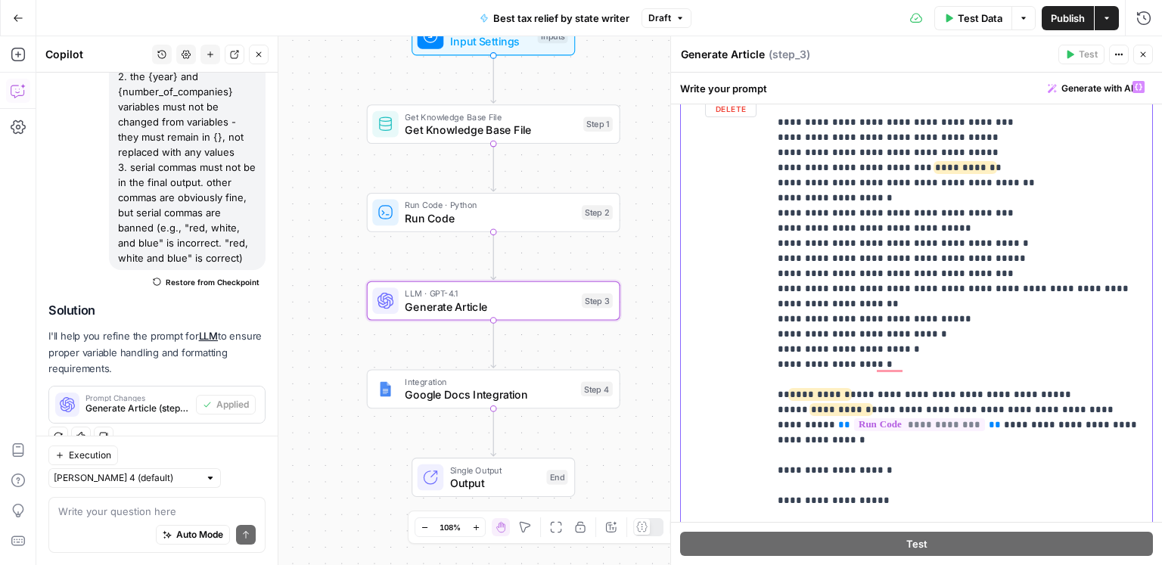
drag, startPoint x: 1023, startPoint y: 273, endPoint x: 1016, endPoint y: 255, distance: 19.4
drag, startPoint x: 790, startPoint y: 276, endPoint x: 775, endPoint y: 275, distance: 15.2
click at [775, 275] on div "**********" at bounding box center [961, 381] width 384 height 617
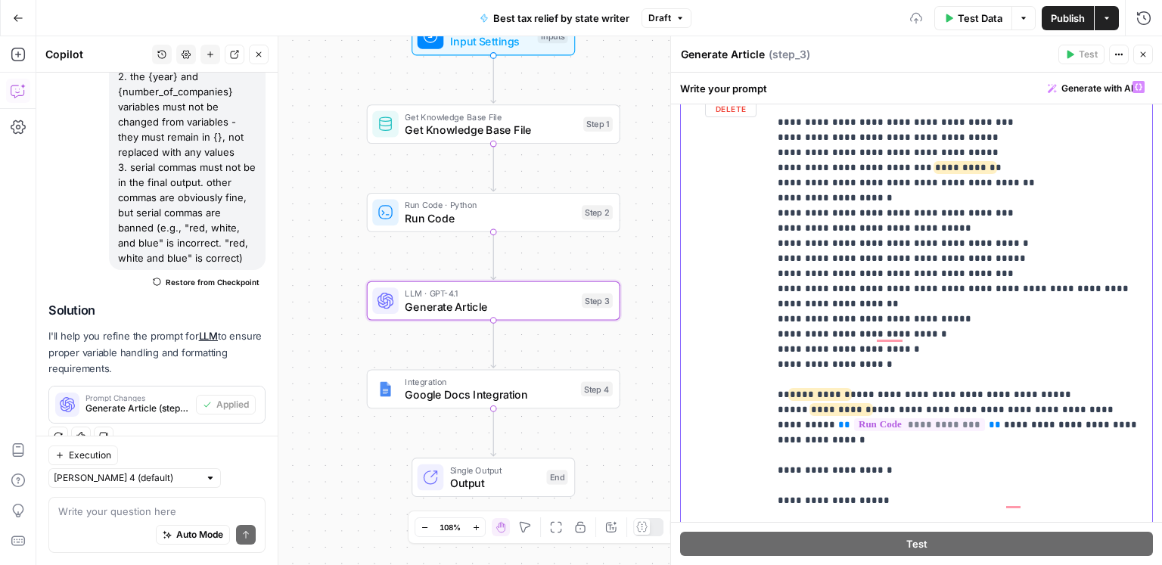
drag, startPoint x: 813, startPoint y: 259, endPoint x: 769, endPoint y: 213, distance: 63.2
click at [769, 213] on div "**********" at bounding box center [916, 319] width 491 height 493
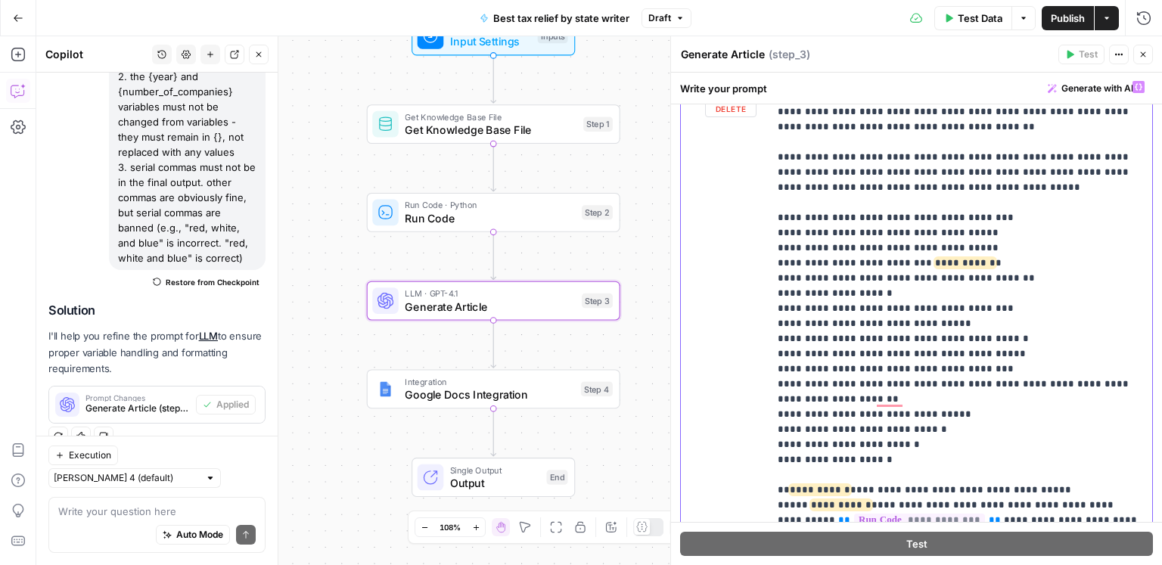
scroll to position [3044, 0]
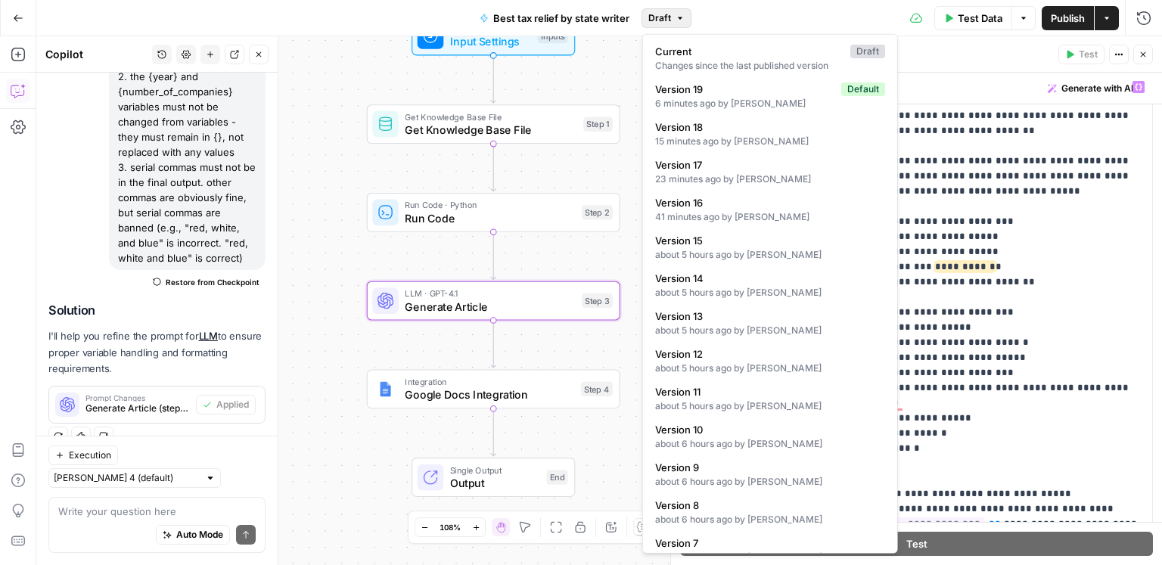
click at [661, 11] on span "Draft" at bounding box center [660, 18] width 23 height 14
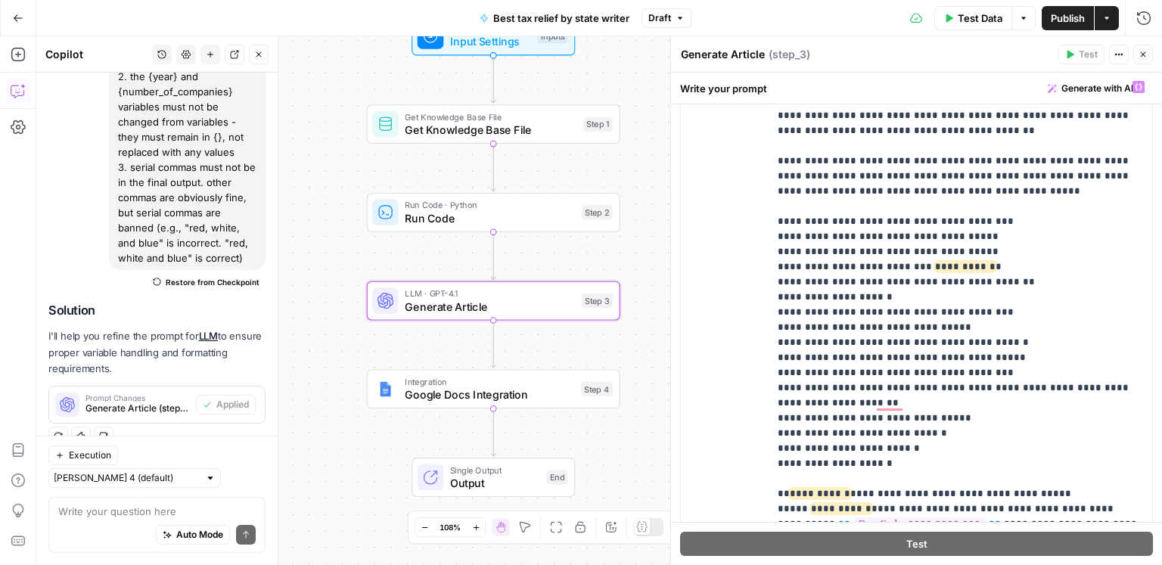
drag, startPoint x: 792, startPoint y: 12, endPoint x: 1016, endPoint y: 12, distance: 224.0
click at [795, 13] on div "Test Data Options Publish Actions Run History" at bounding box center [927, 18] width 471 height 36
click at [1058, 13] on span "Publish" at bounding box center [1068, 18] width 34 height 15
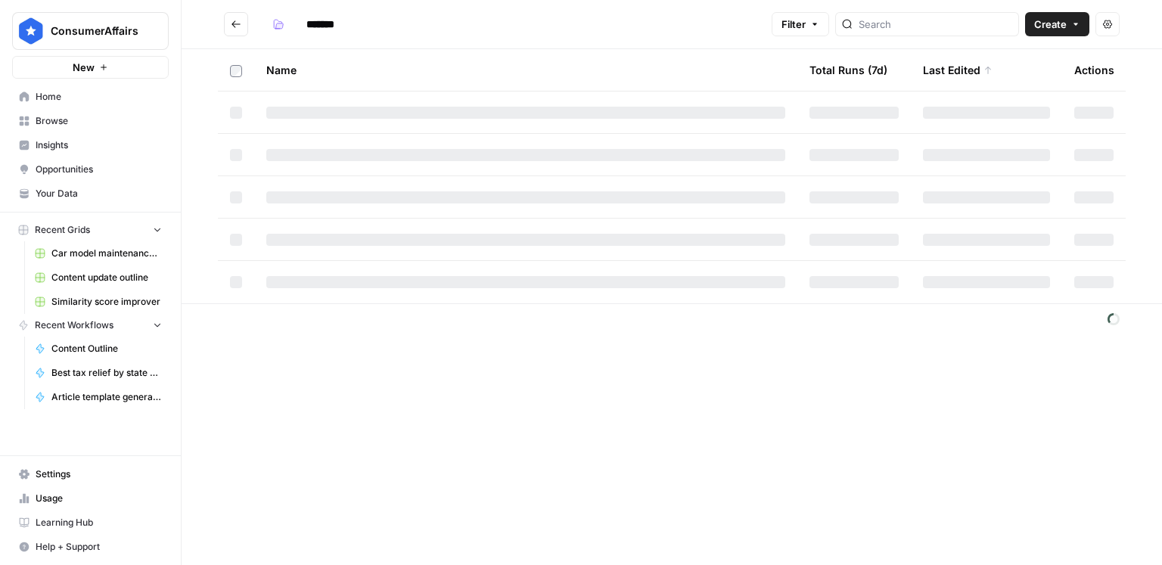
click at [52, 197] on span "Your Data" at bounding box center [99, 194] width 126 height 14
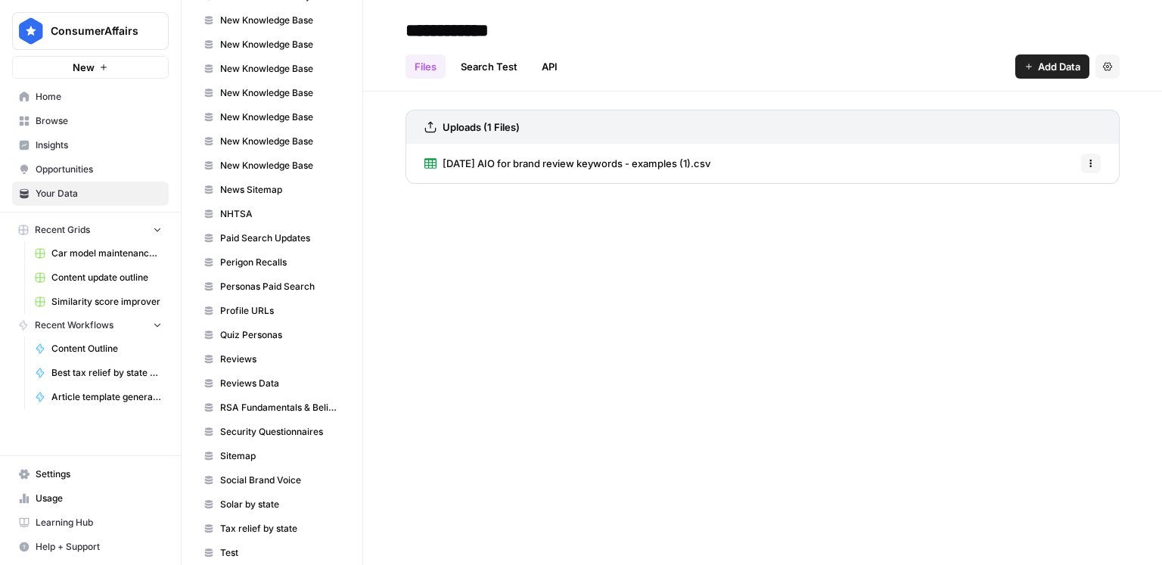
scroll to position [704, 0]
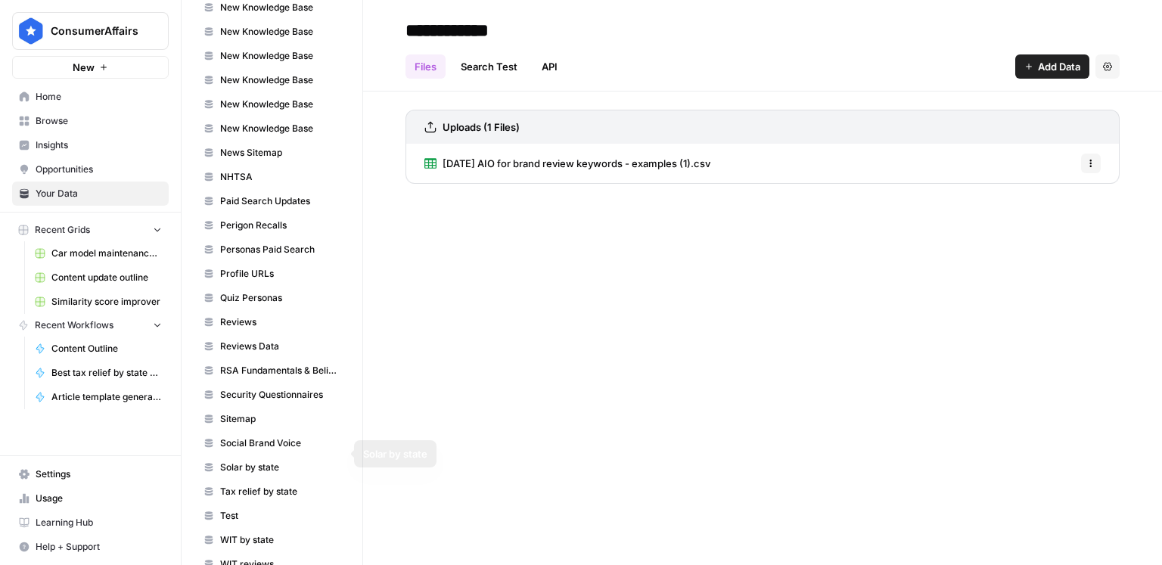
click at [266, 485] on span "Tax relief by state" at bounding box center [280, 492] width 120 height 14
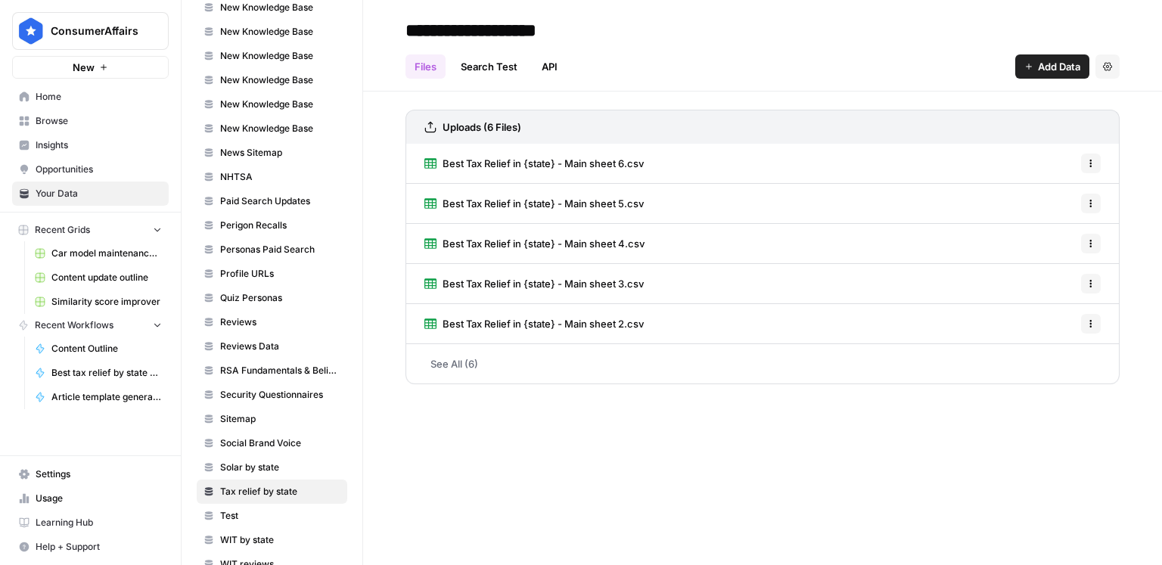
click at [561, 322] on span "Best Tax Relief in {state} - Main sheet 2.csv" at bounding box center [543, 323] width 201 height 15
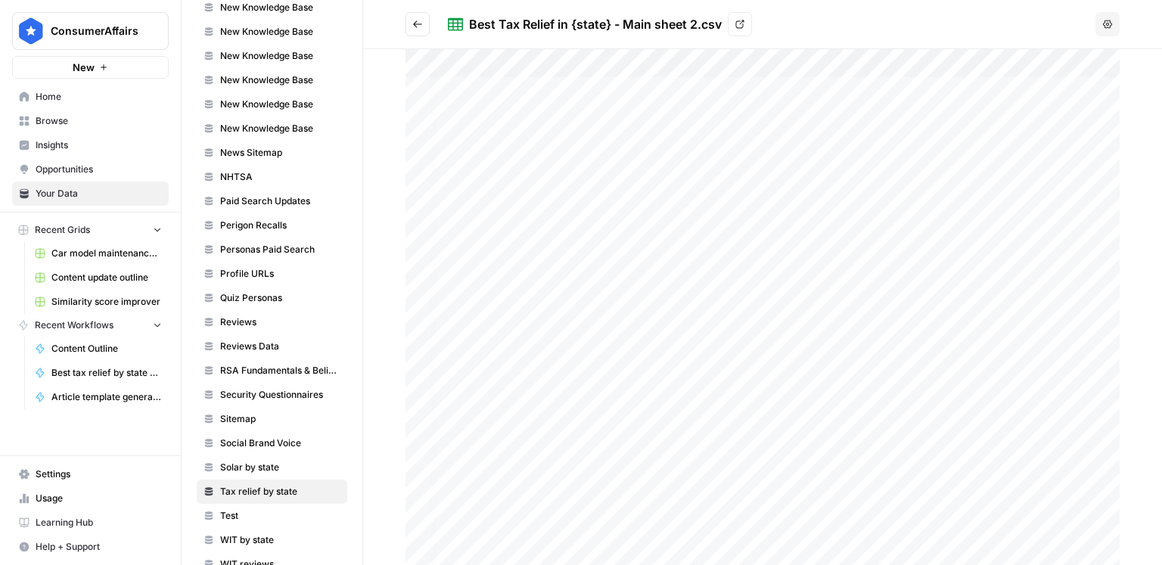
click at [422, 25] on icon "Go back" at bounding box center [417, 24] width 11 height 11
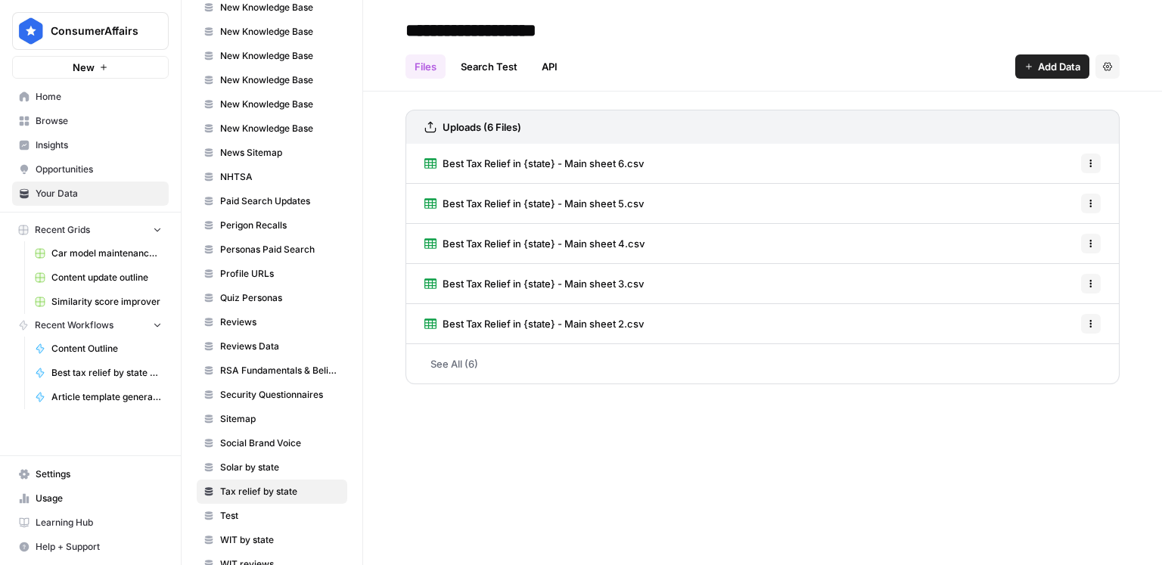
click at [1081, 325] on button "Options" at bounding box center [1091, 324] width 20 height 20
click at [1064, 352] on span "Delete File" at bounding box center [1057, 356] width 49 height 15
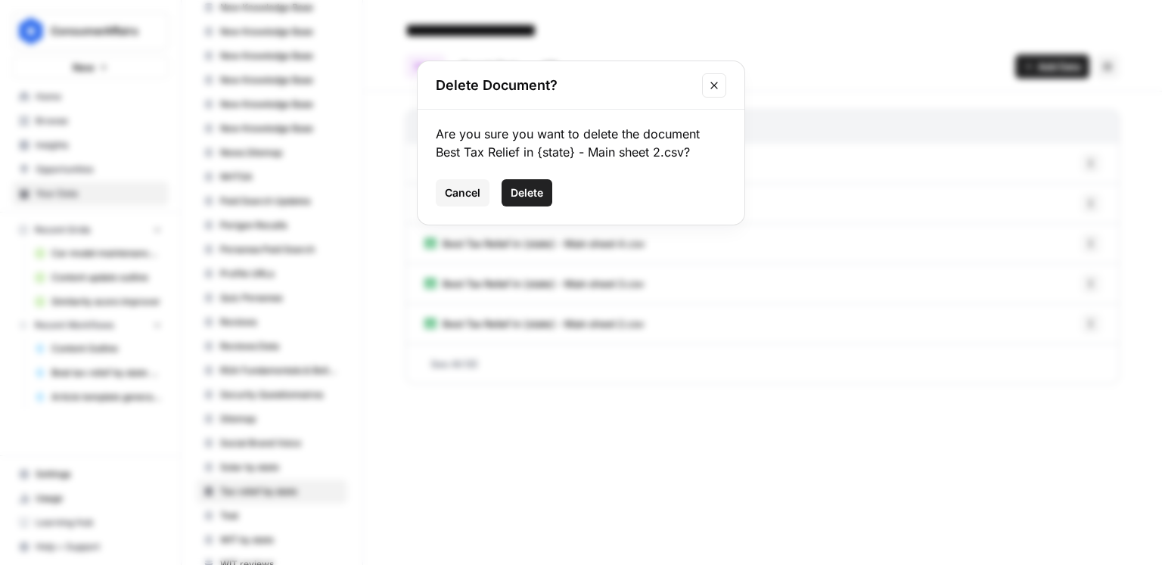
click at [534, 190] on span "Delete" at bounding box center [527, 192] width 33 height 15
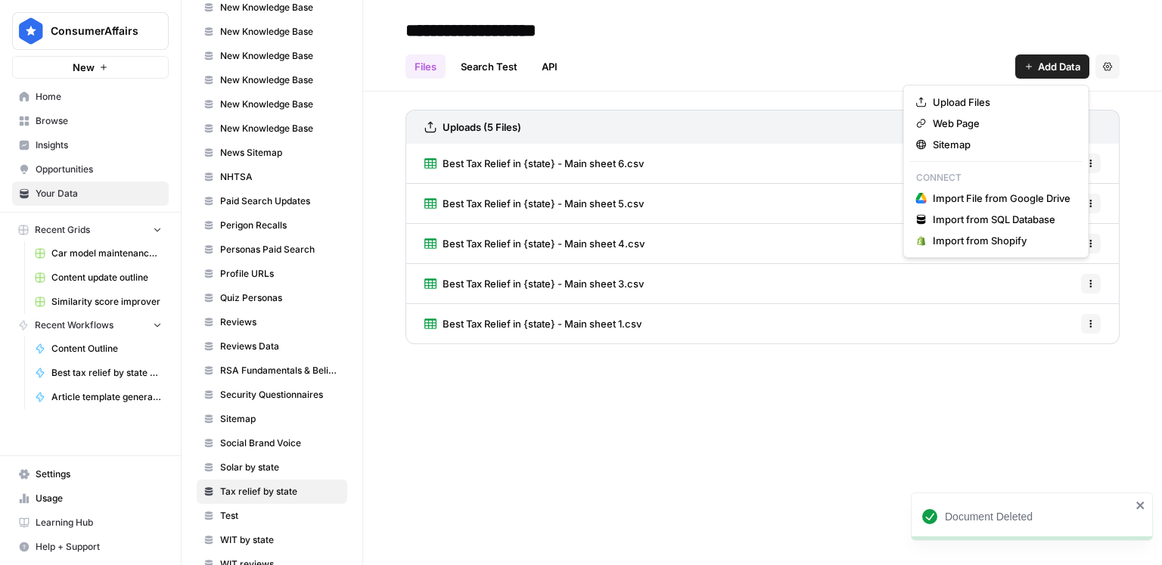
click at [1019, 73] on button "Add Data" at bounding box center [1053, 66] width 74 height 24
click at [993, 99] on span "Upload Files" at bounding box center [1002, 102] width 138 height 15
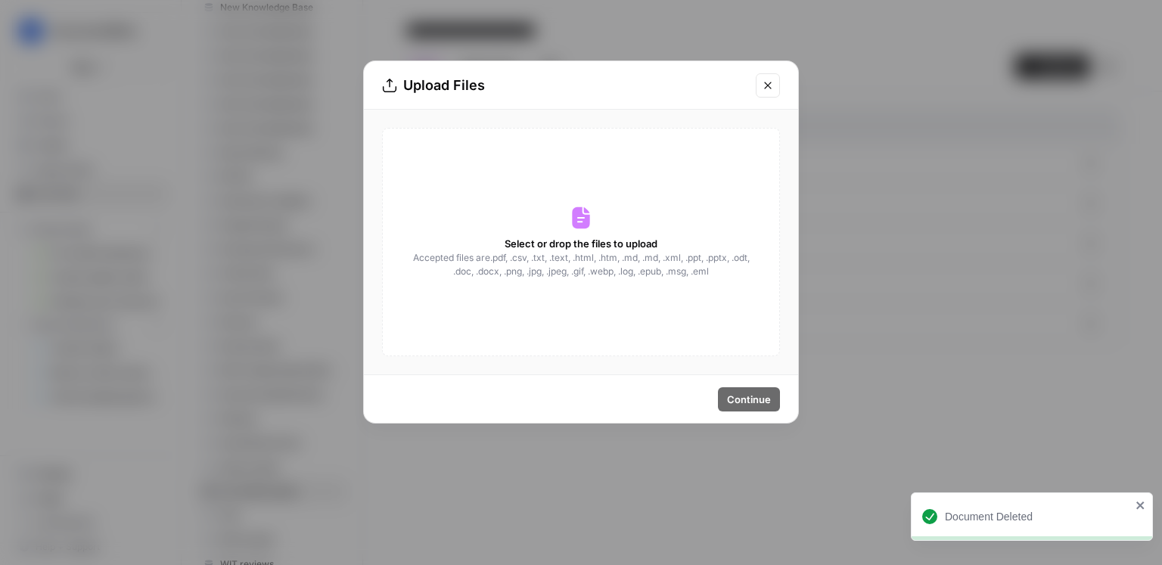
click at [599, 222] on div "Select or drop the files to upload Accepted files are .pdf, .csv, .txt, .text, …" at bounding box center [581, 242] width 398 height 229
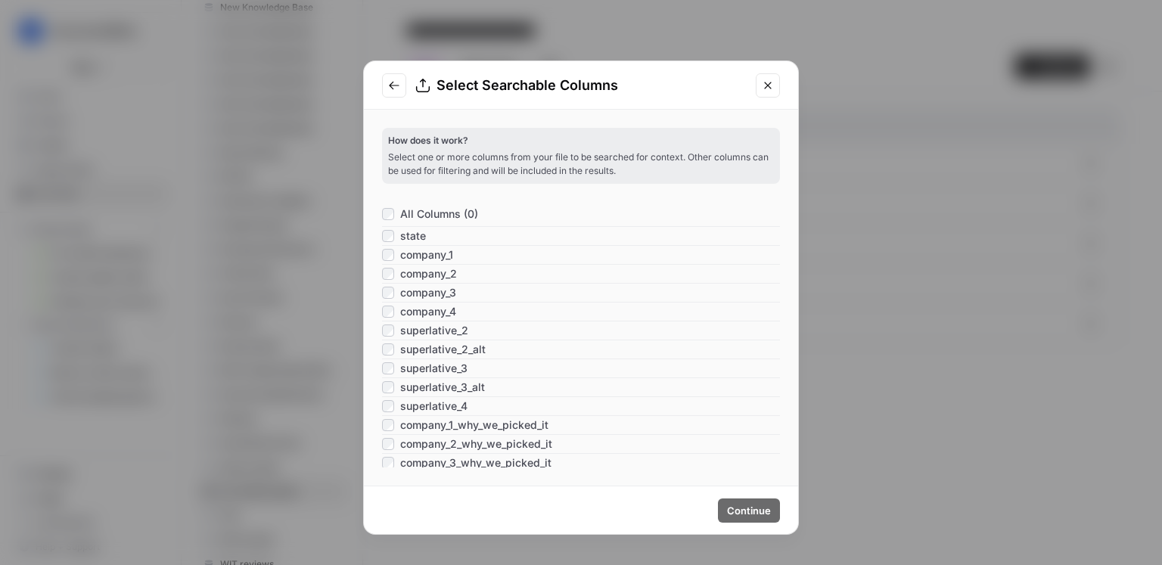
click at [442, 219] on span "All Columns (0)" at bounding box center [439, 214] width 78 height 15
click at [754, 519] on button "Continue" at bounding box center [749, 511] width 62 height 24
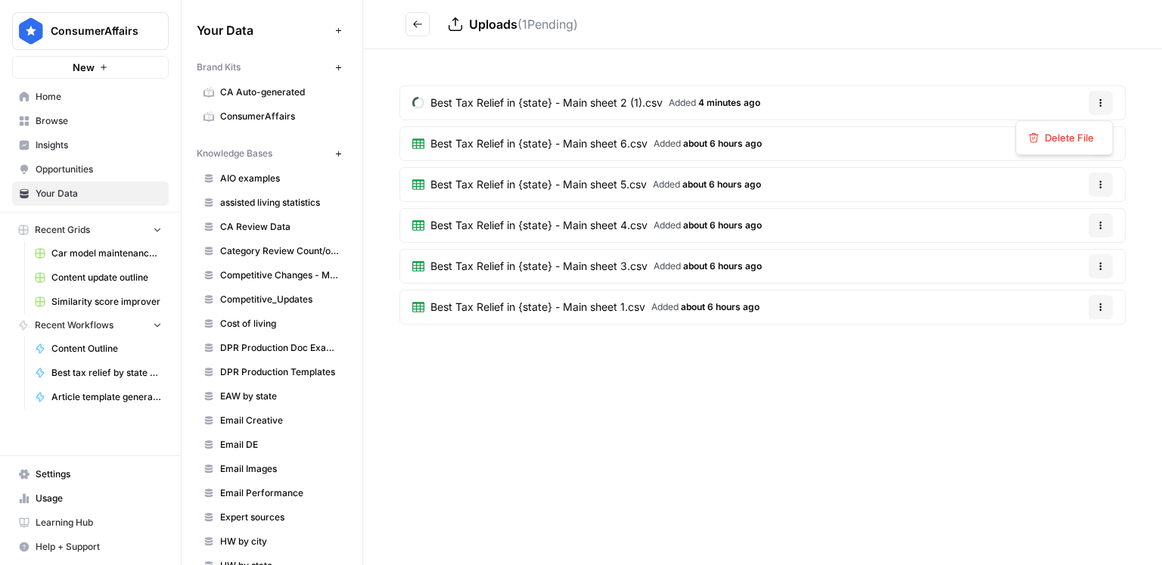
click at [1097, 107] on button "Options" at bounding box center [1101, 103] width 24 height 24
click at [1073, 135] on span "Delete File" at bounding box center [1069, 137] width 49 height 15
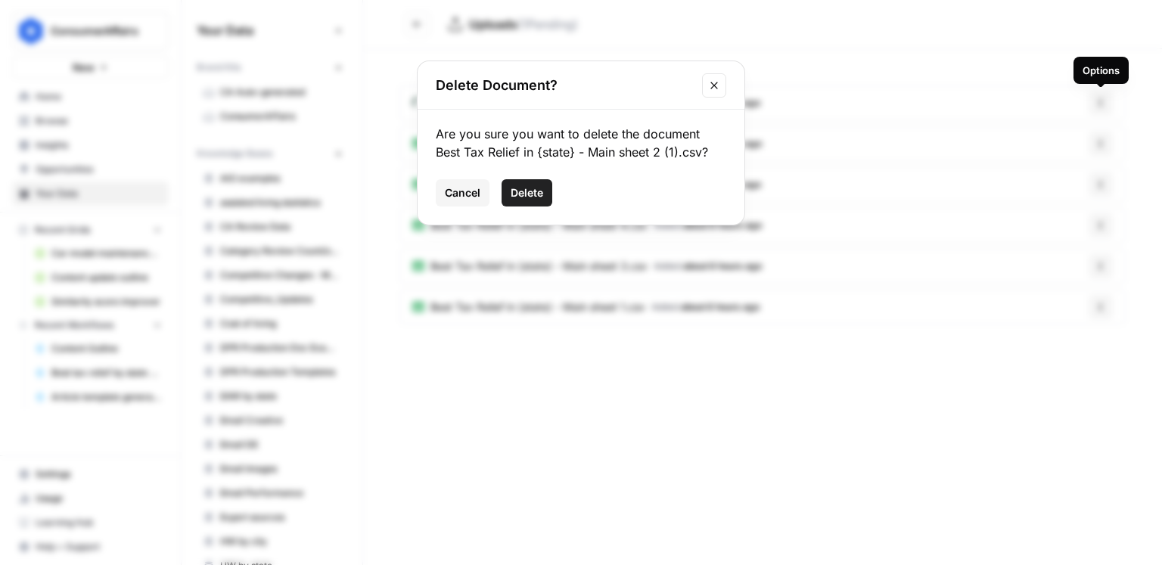
click at [543, 191] on span "Delete" at bounding box center [527, 192] width 33 height 15
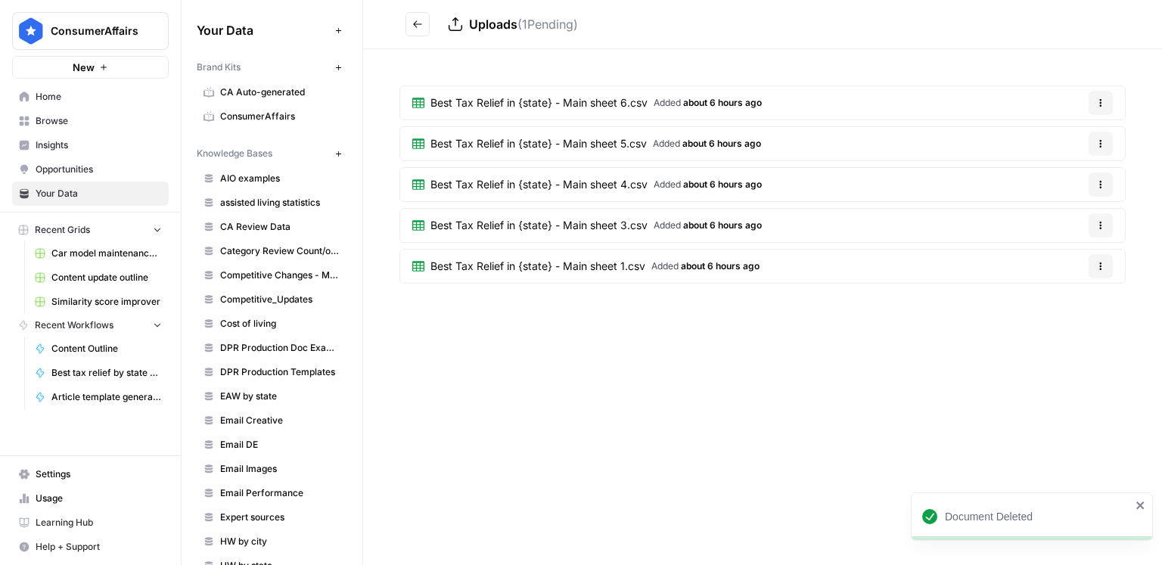
click at [428, 34] on button "Go back" at bounding box center [418, 24] width 24 height 24
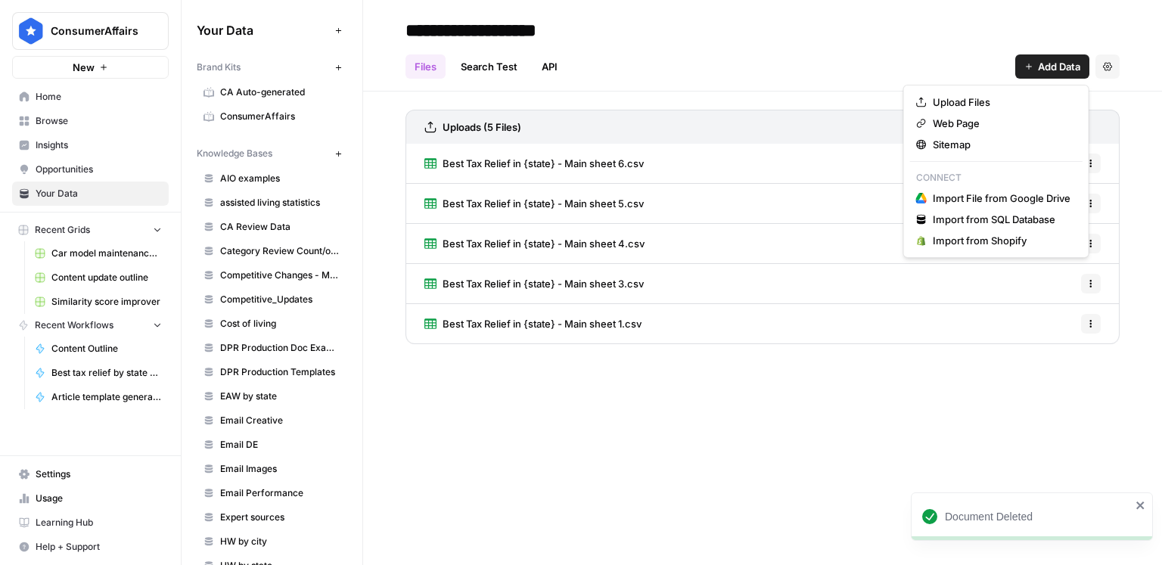
click at [1059, 69] on span "Add Data" at bounding box center [1059, 66] width 42 height 15
click at [1019, 96] on span "Upload Files" at bounding box center [1002, 102] width 138 height 15
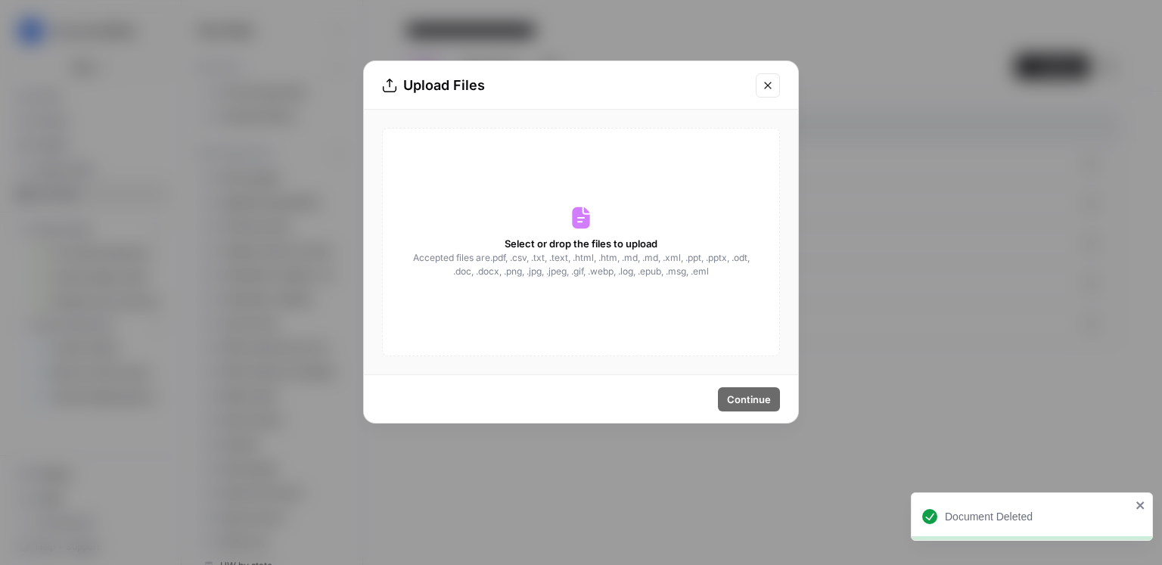
click at [626, 214] on div "Select or drop the files to upload Accepted files are .pdf, .csv, .txt, .text, …" at bounding box center [581, 242] width 398 height 229
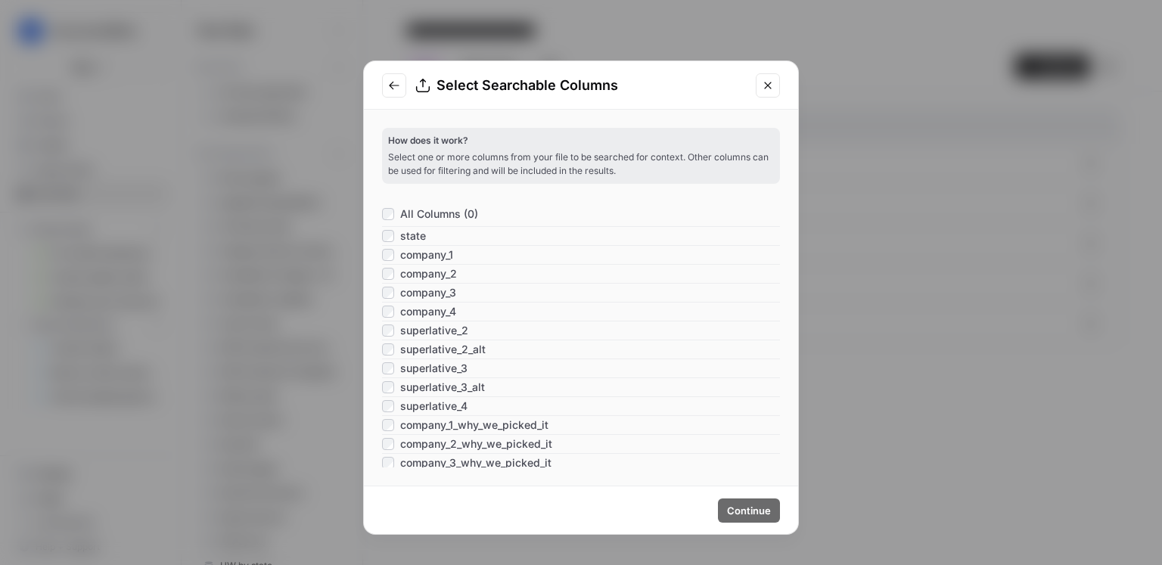
click at [436, 211] on span "All Columns (0)" at bounding box center [439, 214] width 78 height 15
click at [732, 512] on span "Continue" at bounding box center [749, 510] width 44 height 15
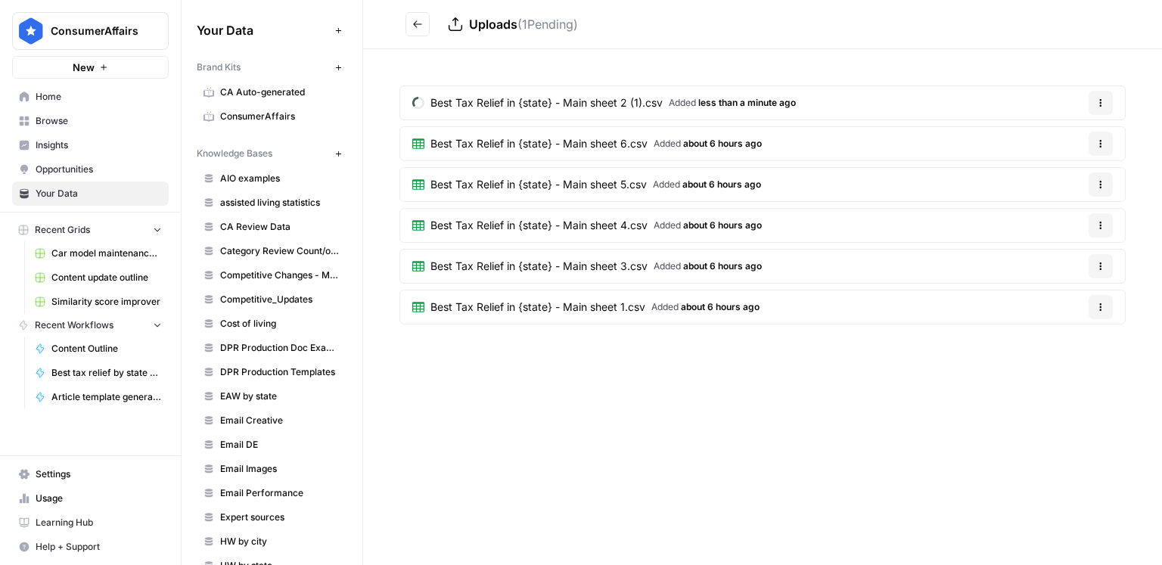
click at [419, 31] on button "Go back" at bounding box center [418, 24] width 24 height 24
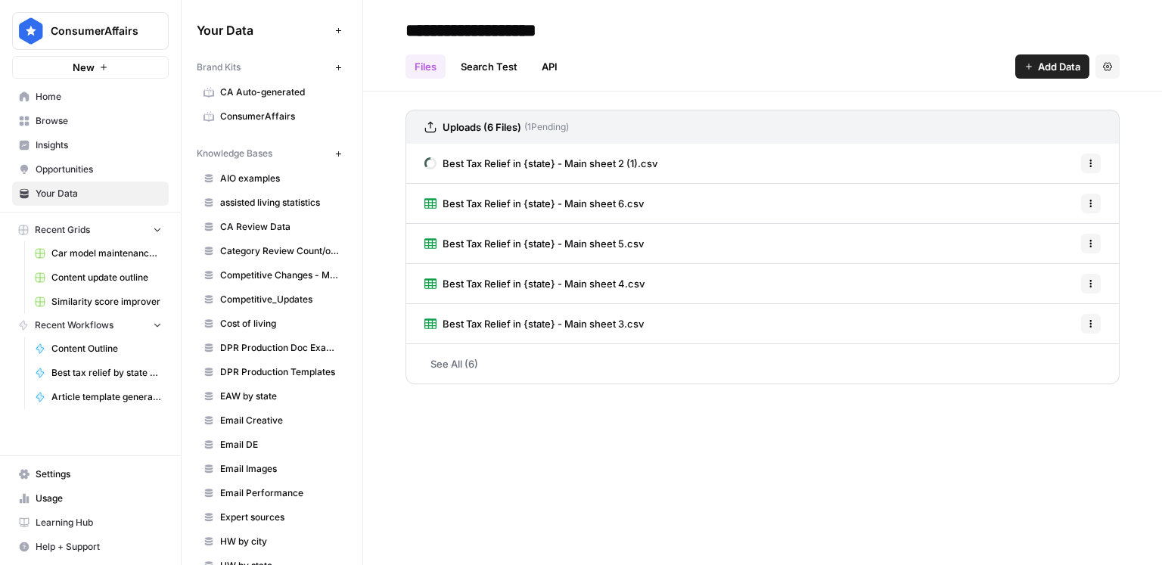
click at [592, 167] on span "Best Tax Relief in {state} - Main sheet 2 (1).csv" at bounding box center [550, 163] width 215 height 15
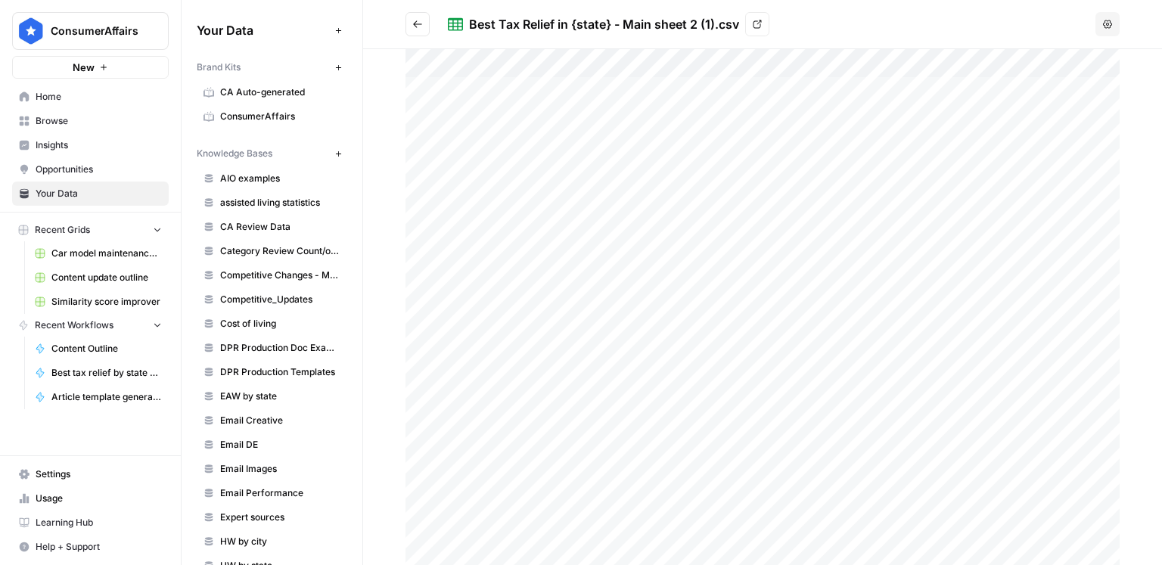
click at [412, 25] on icon "Go back" at bounding box center [417, 24] width 11 height 11
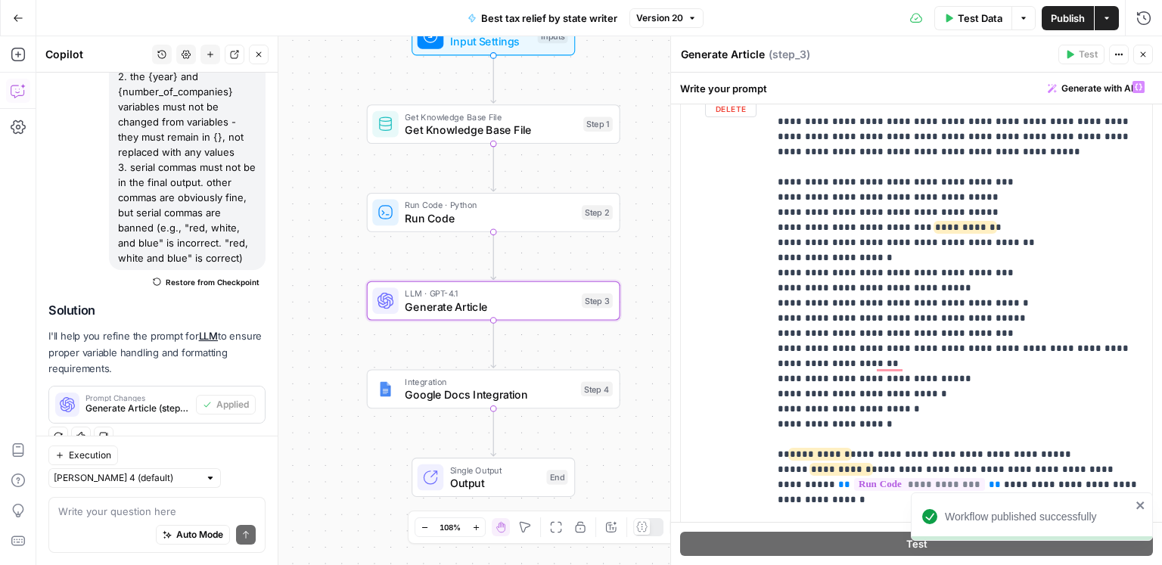
scroll to position [3086, 0]
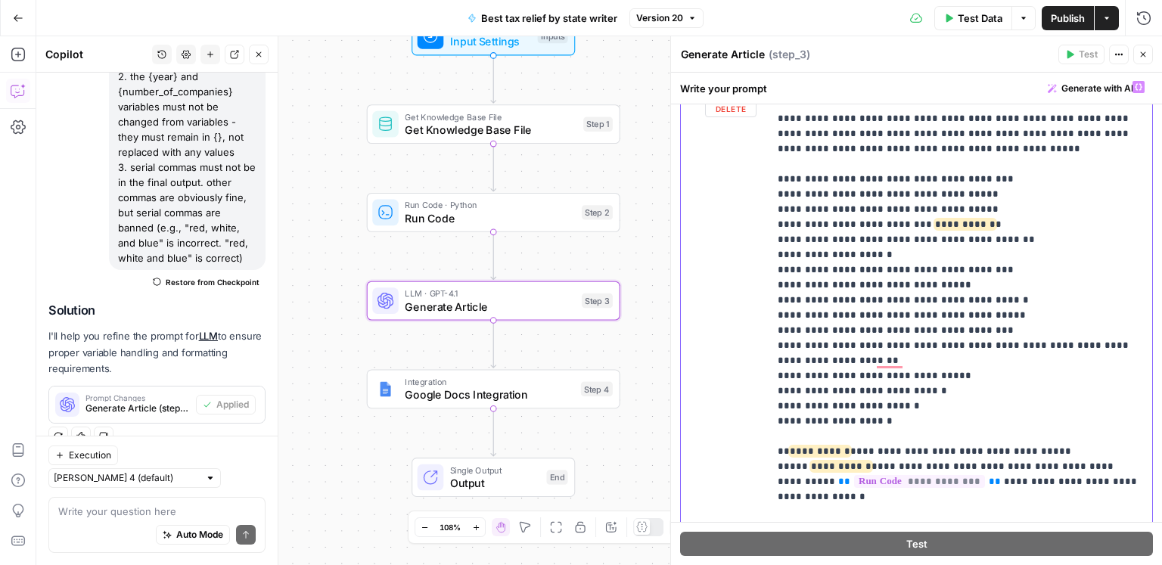
click at [116, 517] on textarea at bounding box center [157, 511] width 198 height 15
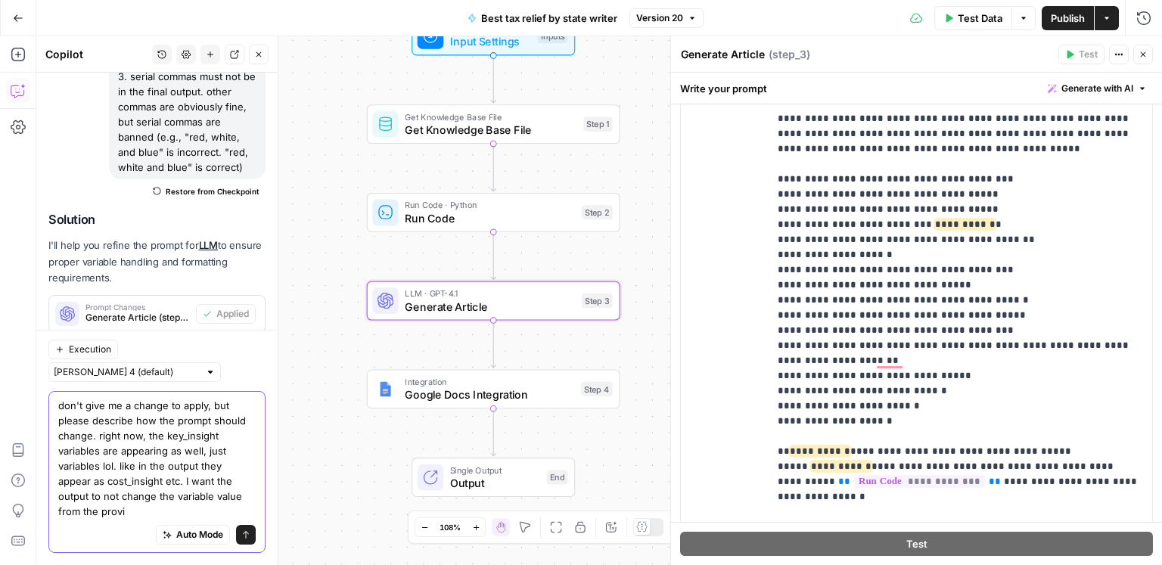
scroll to position [387, 0]
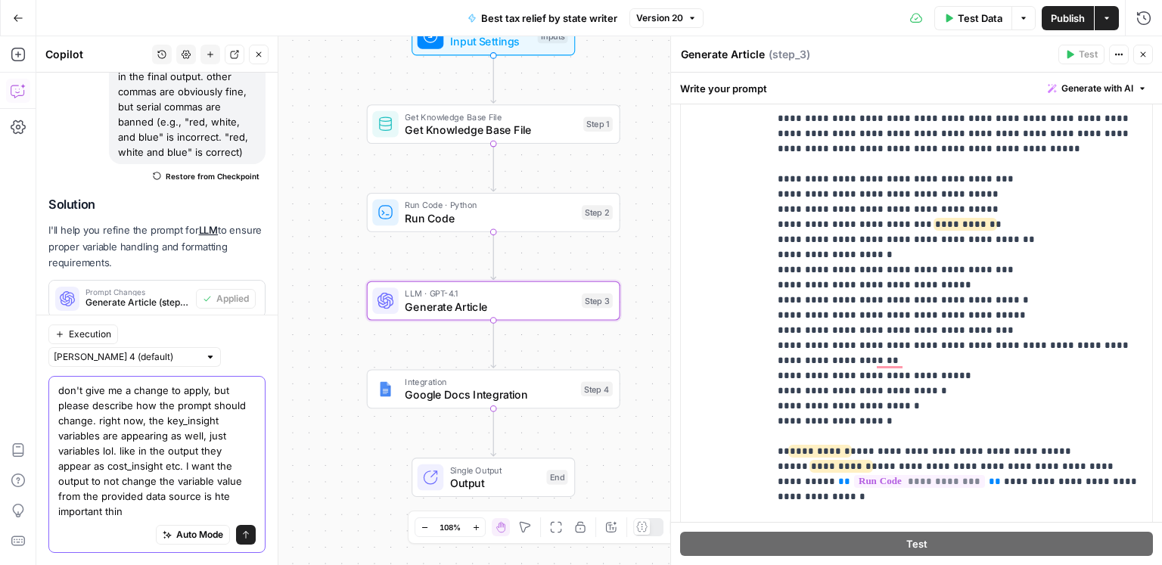
type textarea "don't give me a change to apply, but please describe how the prompt should chan…"
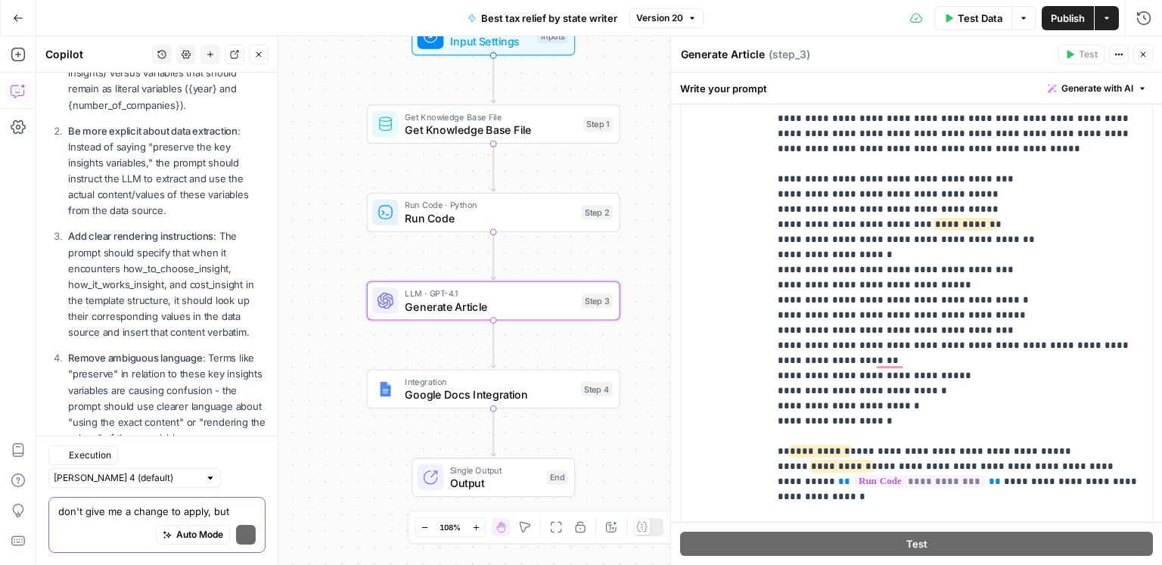
scroll to position [1250, 0]
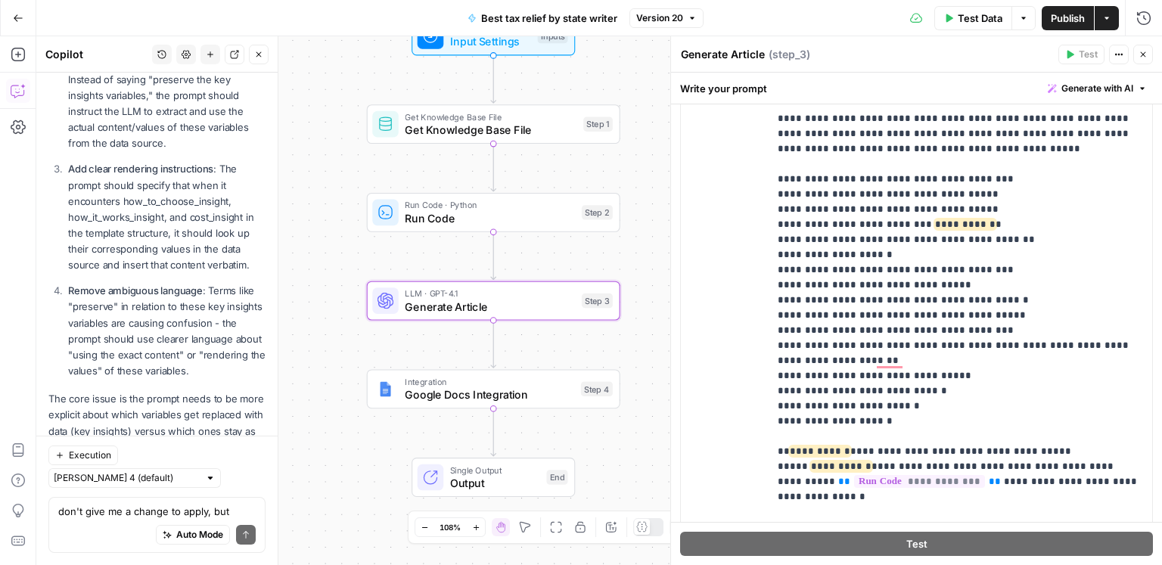
click at [120, 521] on div "Auto Mode Send" at bounding box center [157, 535] width 198 height 33
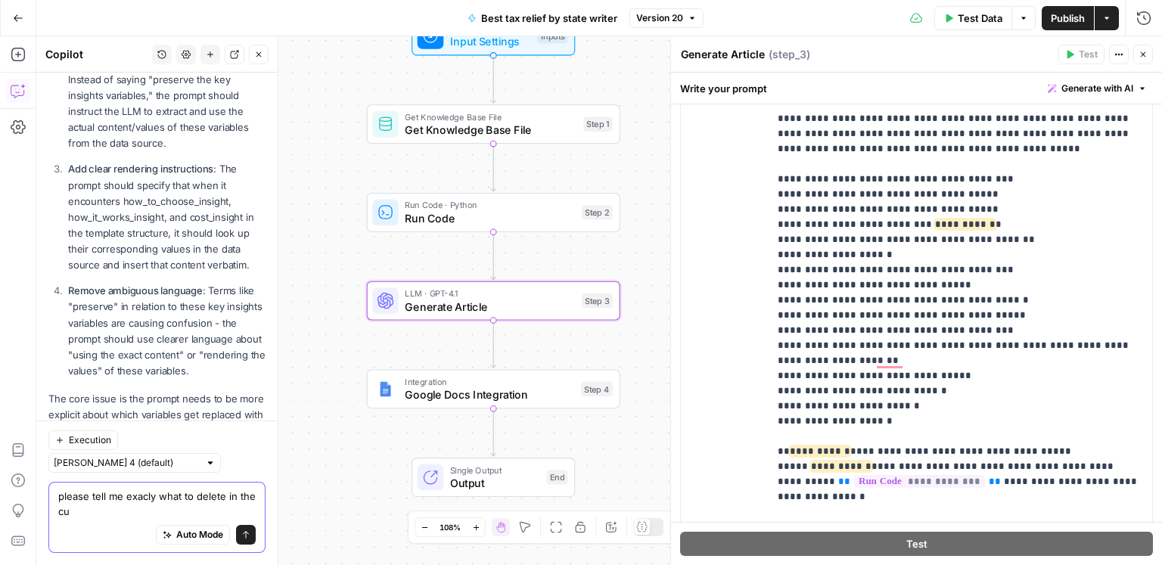
scroll to position [1265, 0]
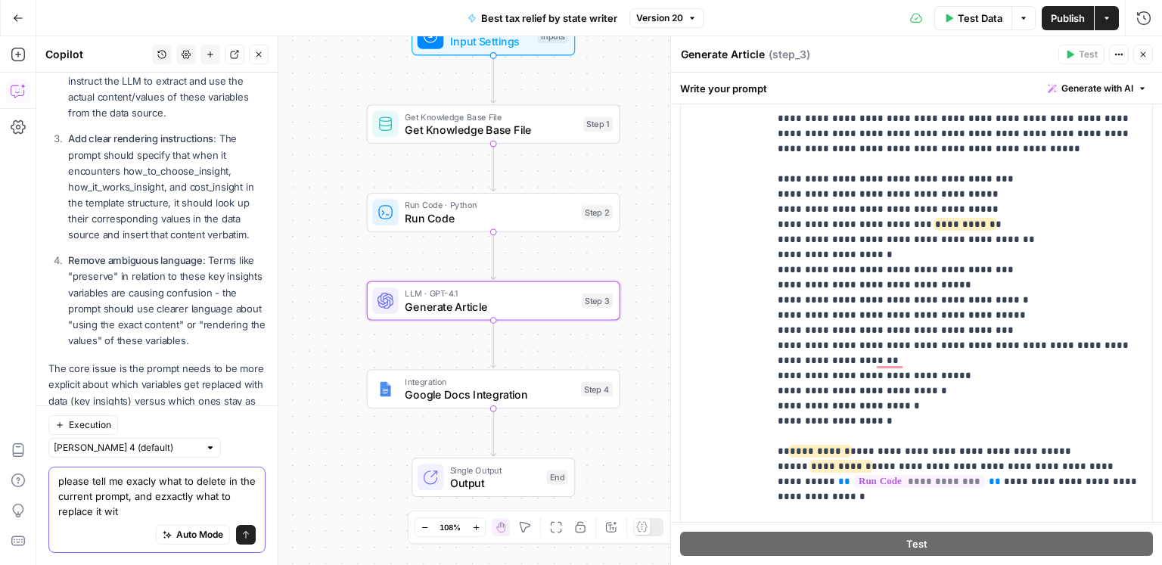
type textarea "please tell me exacly what to delete in the current prompt, and ezxactly what t…"
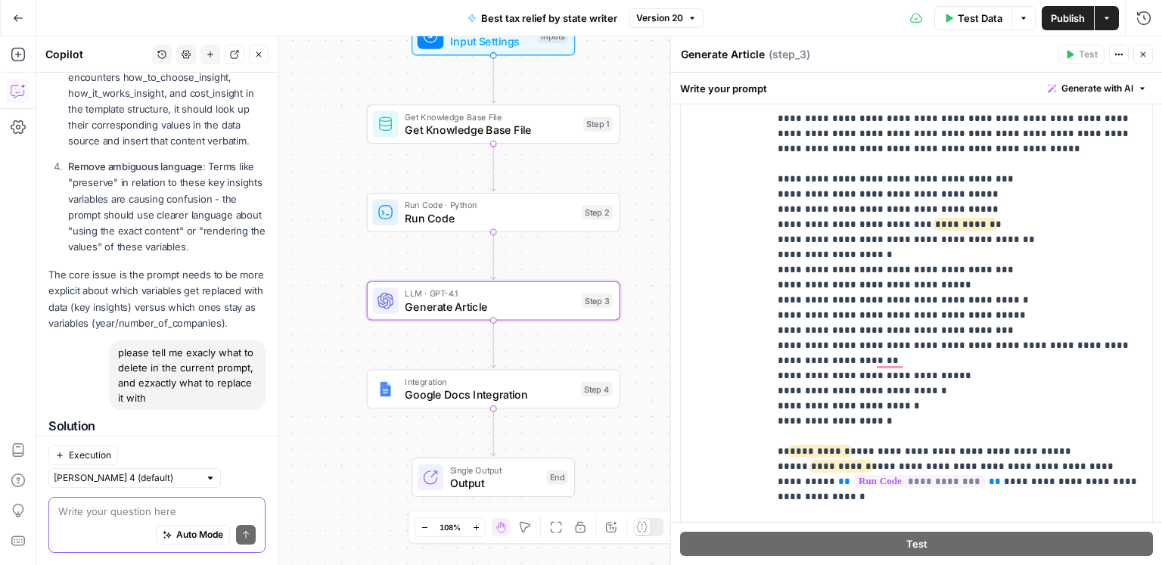
scroll to position [1442, 0]
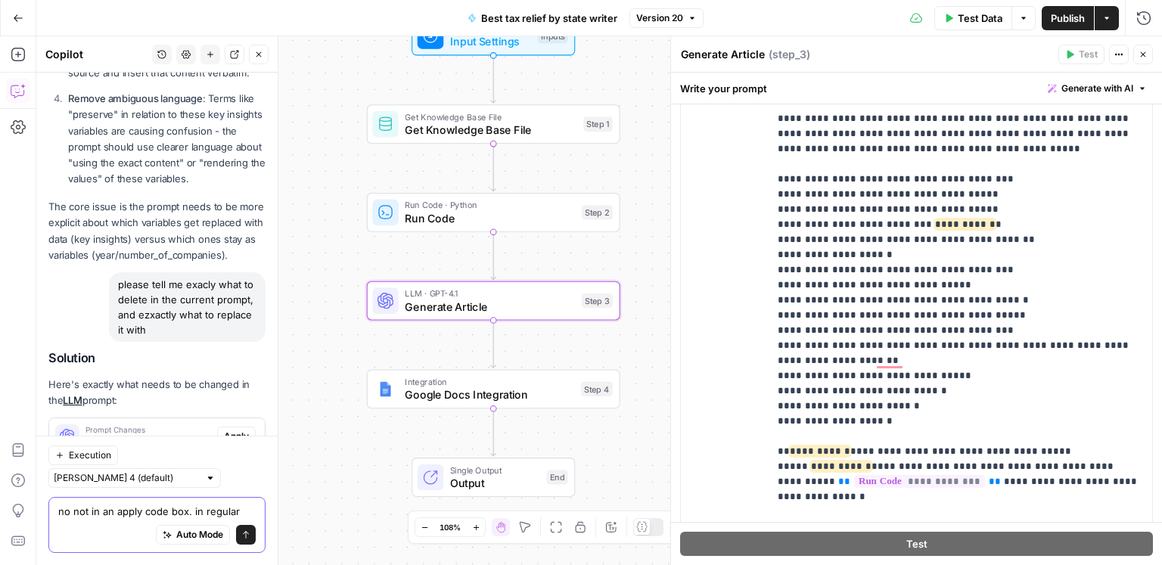
type textarea "no not in an apply code box. in regular chat"
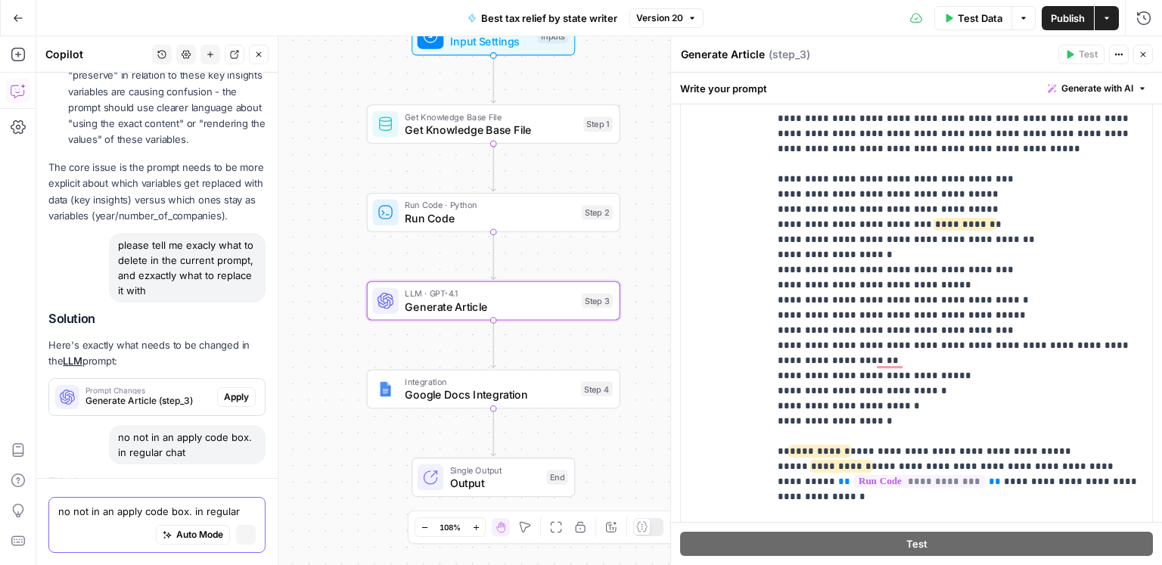
scroll to position [1447, 0]
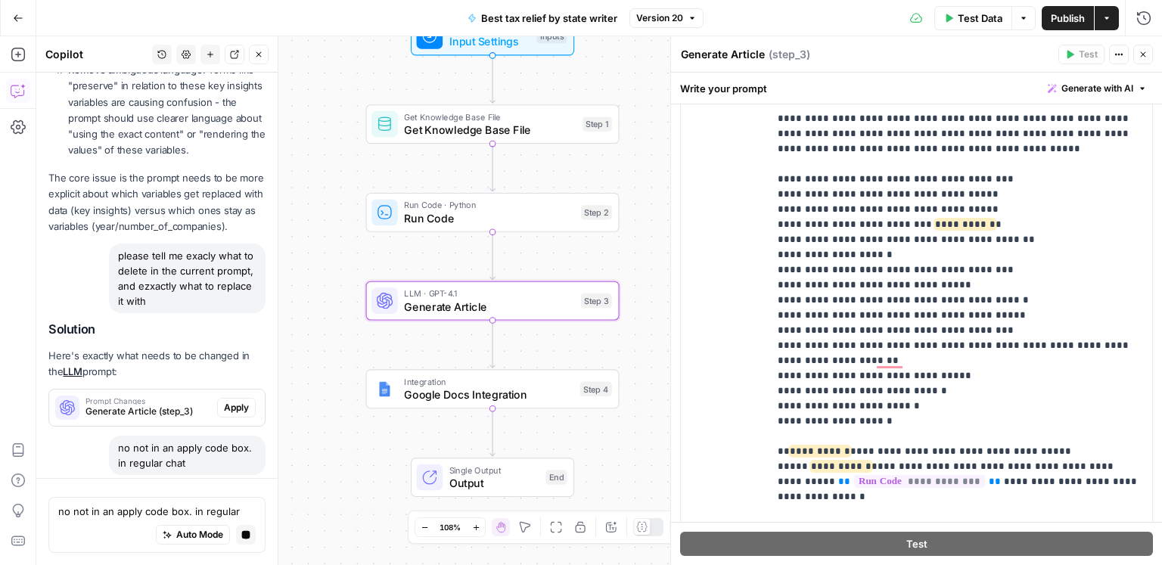
click at [103, 405] on span "Generate Article (step_3)" at bounding box center [149, 412] width 126 height 14
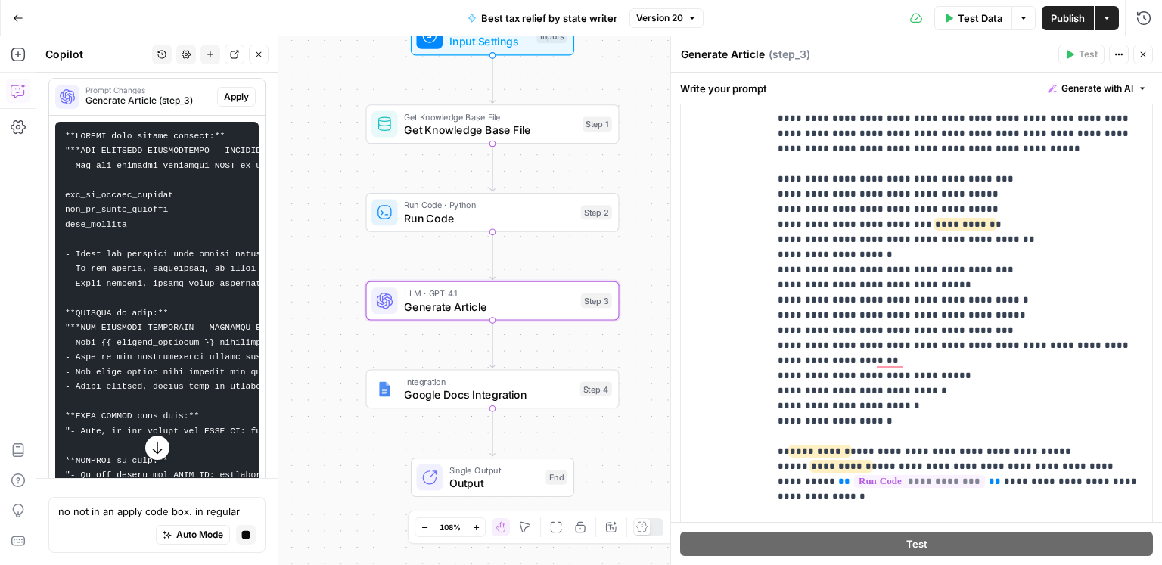
scroll to position [1782, 0]
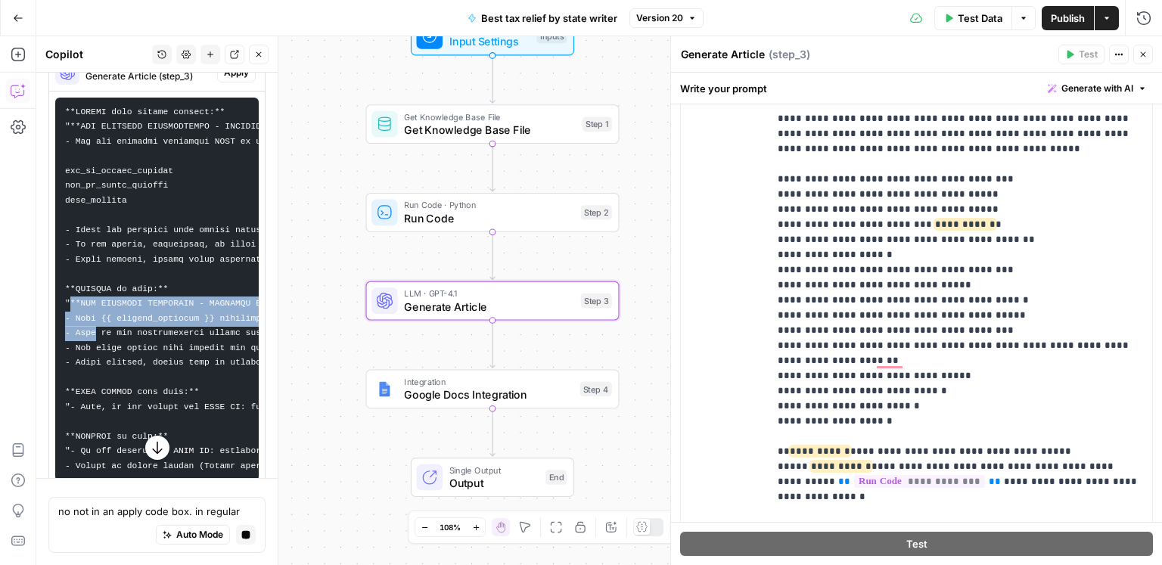
drag, startPoint x: 69, startPoint y: 275, endPoint x: 95, endPoint y: 302, distance: 36.9
click at [95, 302] on code at bounding box center [591, 288] width 1053 height 363
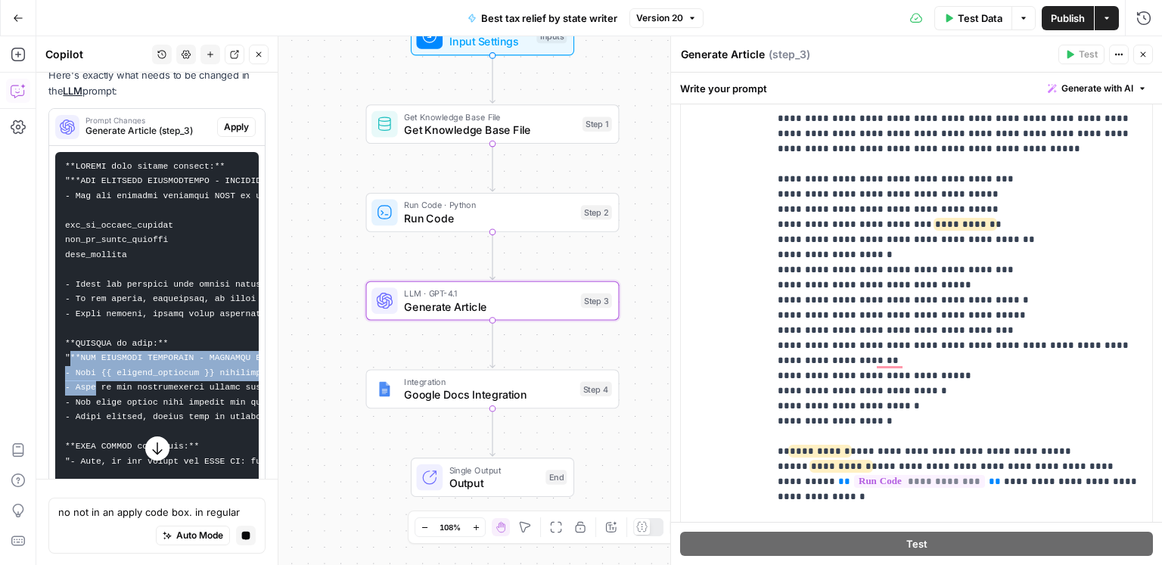
scroll to position [1695, 0]
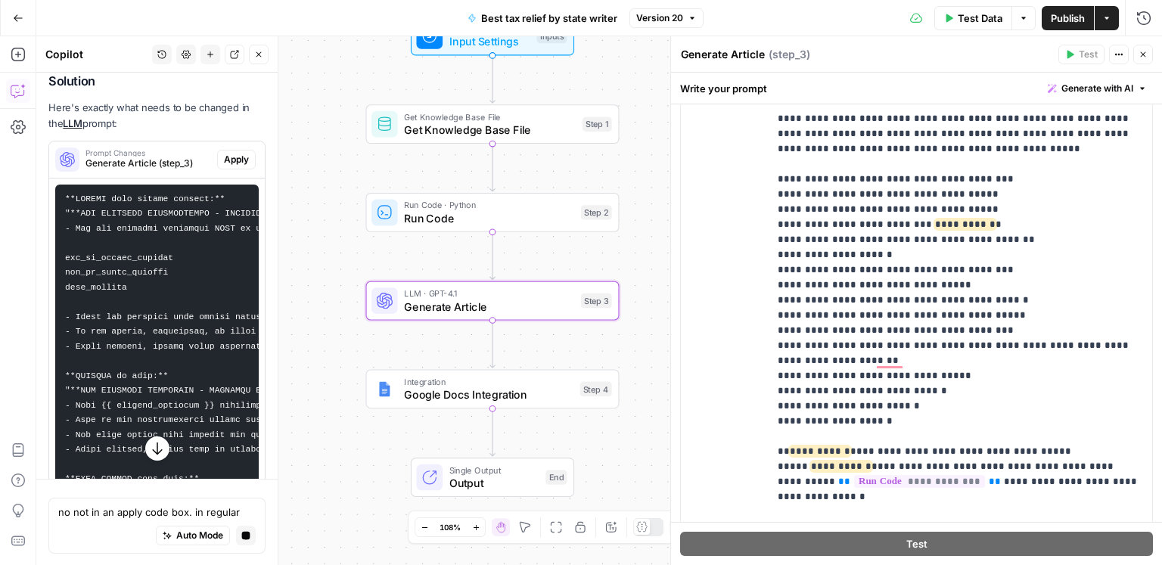
click at [163, 157] on span "Generate Article (step_3)" at bounding box center [149, 164] width 126 height 14
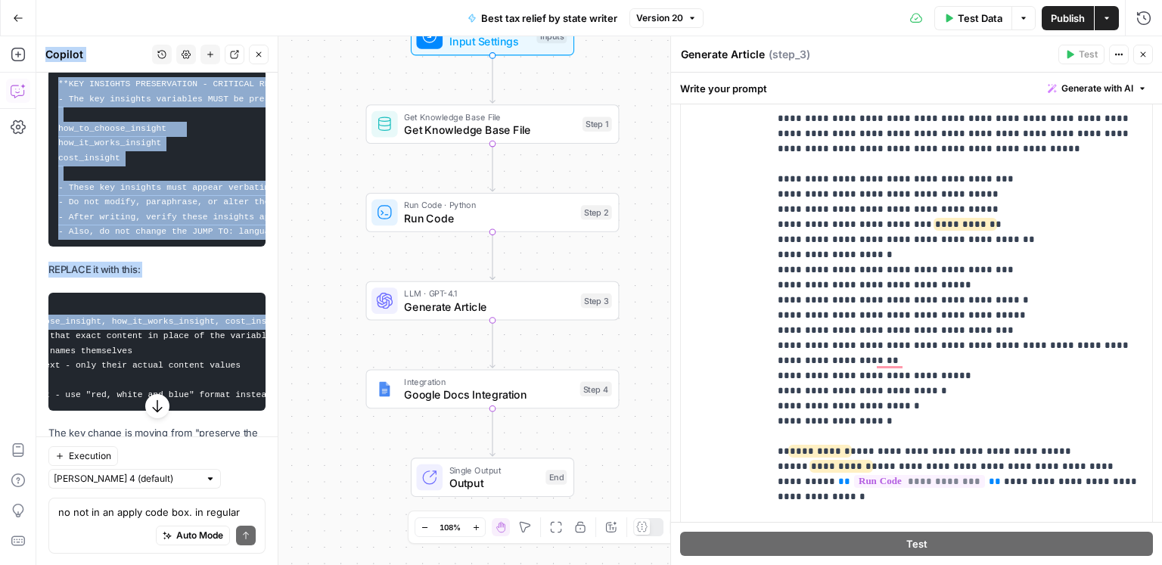
scroll to position [0, 0]
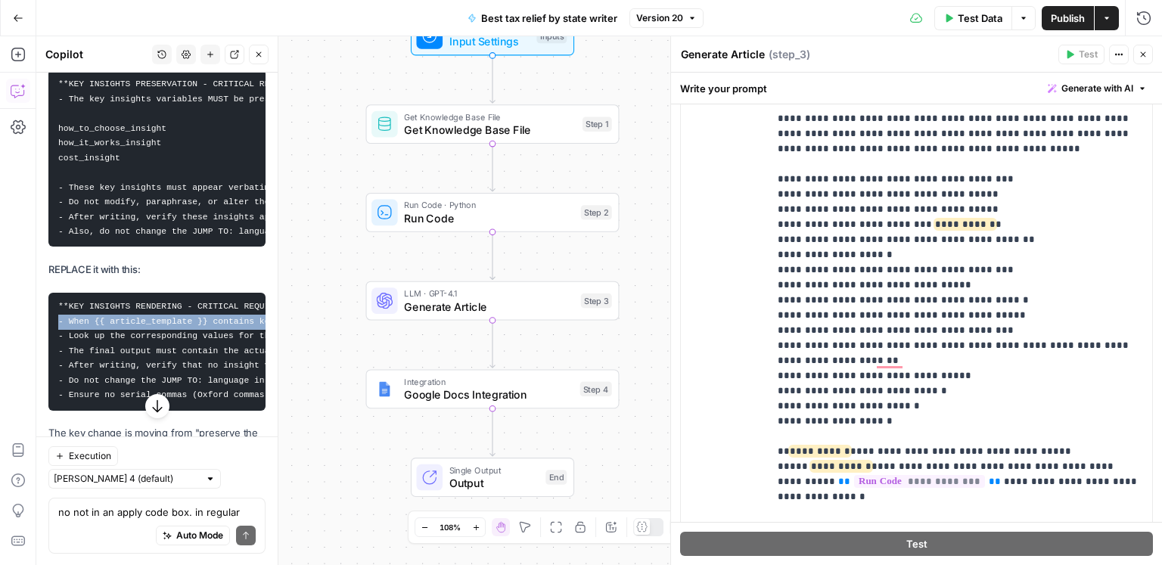
drag, startPoint x: 259, startPoint y: 290, endPoint x: 61, endPoint y: 293, distance: 198.3
click at [61, 293] on pre "**KEY INSIGHTS RENDERING - CRITICAL REQUIREMENT:** - When {{ article_template }…" at bounding box center [156, 352] width 217 height 118
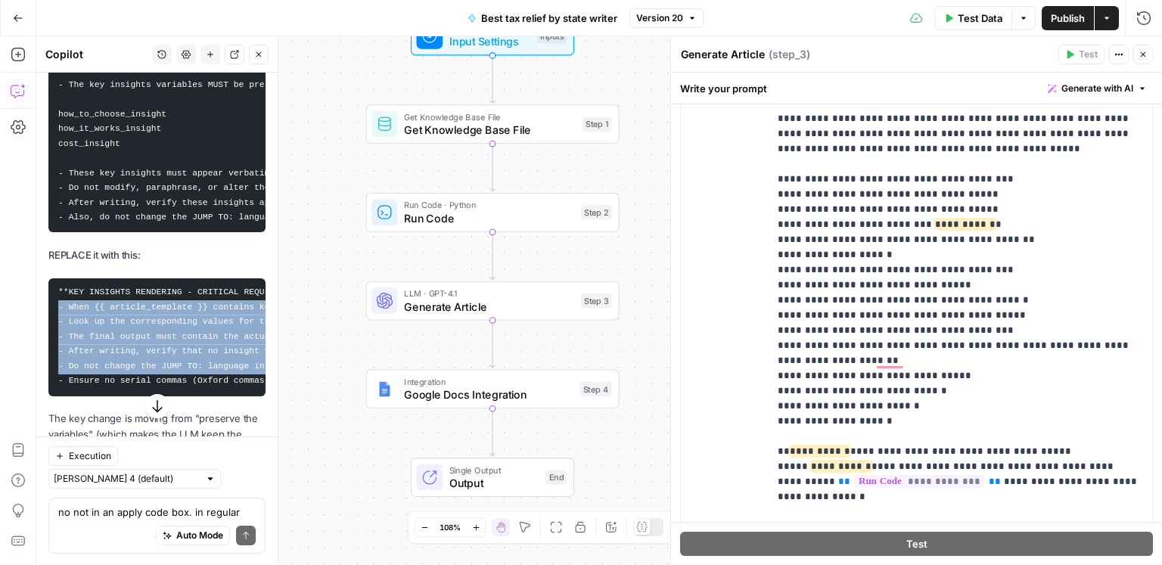
drag, startPoint x: 227, startPoint y: 333, endPoint x: 52, endPoint y: 279, distance: 182.9
click at [52, 279] on pre "**KEY INSIGHTS RENDERING - CRITICAL REQUIREMENT:** - When {{ article_template }…" at bounding box center [156, 337] width 217 height 118
copy code "- When {{ article_template }} contains key insights placeholders (how_to_choose…"
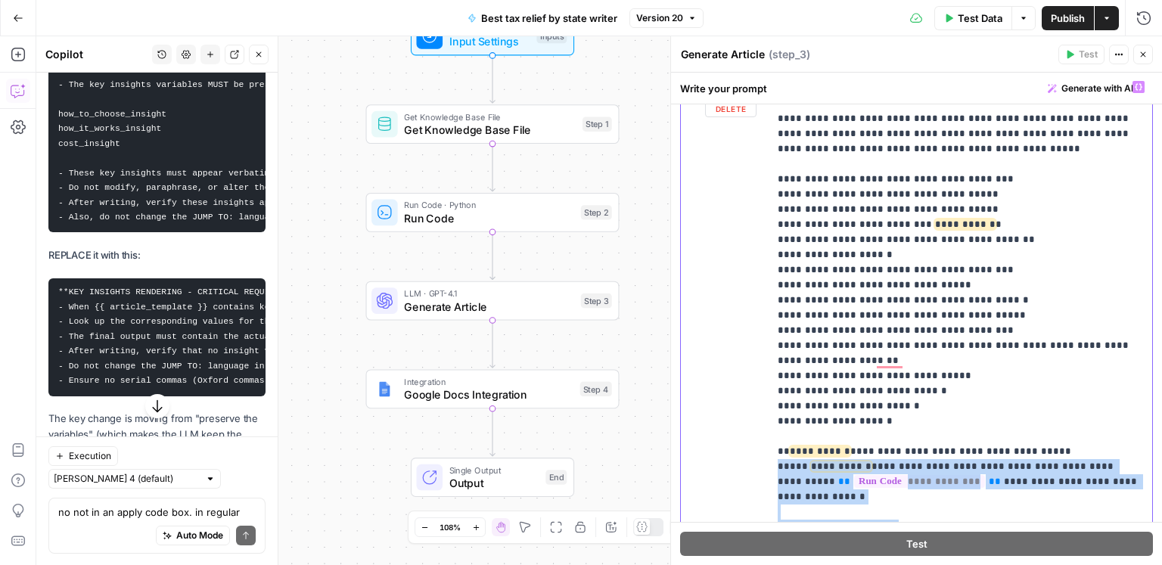
drag, startPoint x: 844, startPoint y: 375, endPoint x: 776, endPoint y: 226, distance: 164.6
click at [776, 226] on div "**********" at bounding box center [961, 381] width 384 height 617
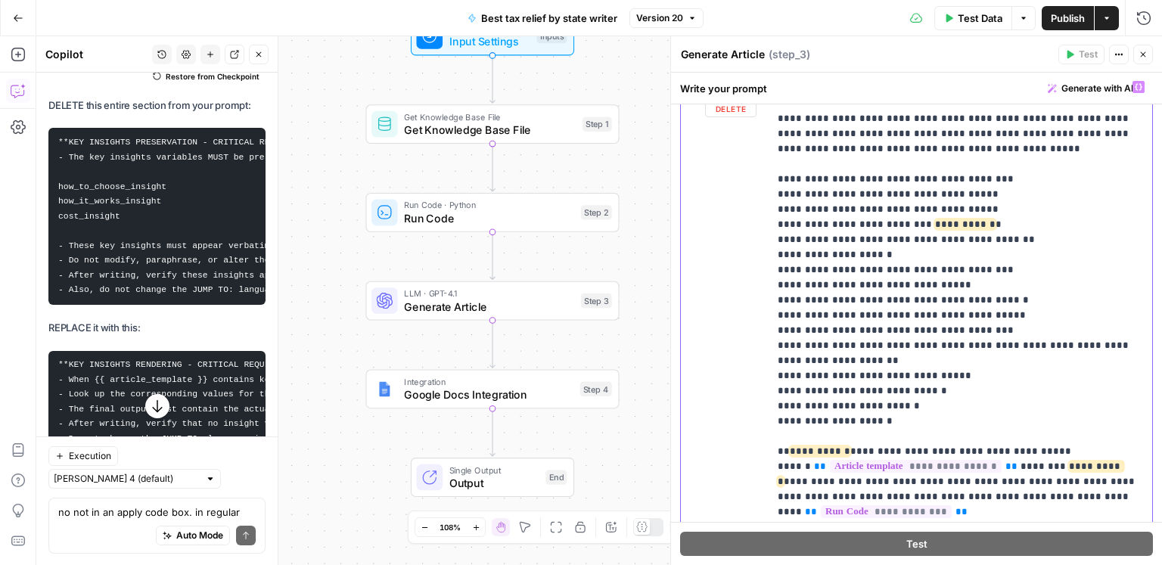
scroll to position [2003, 0]
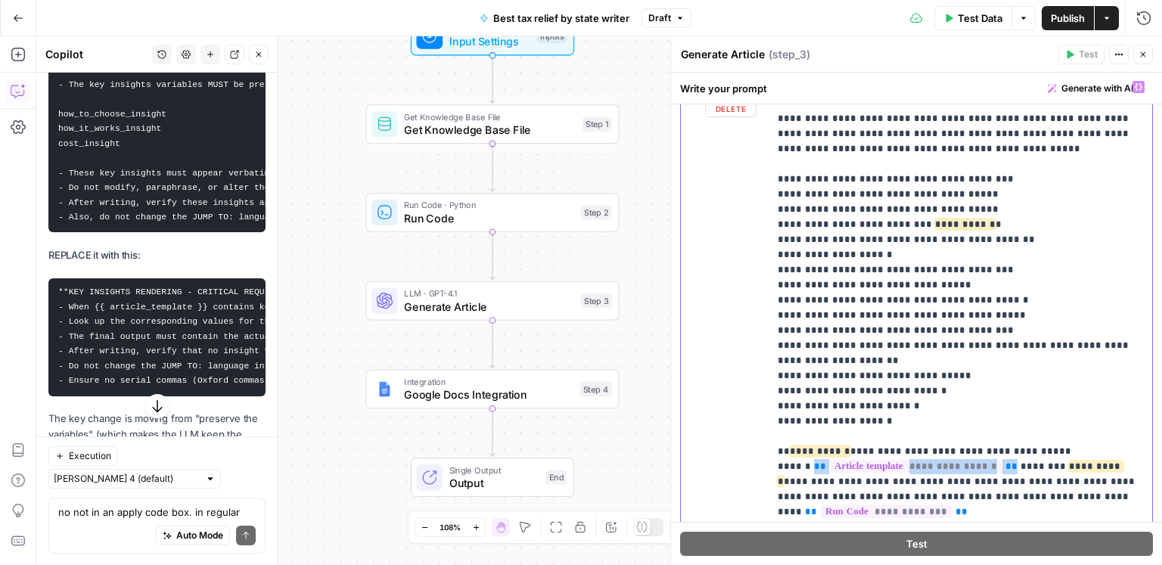
drag, startPoint x: 1004, startPoint y: 222, endPoint x: 816, endPoint y: 221, distance: 188.4
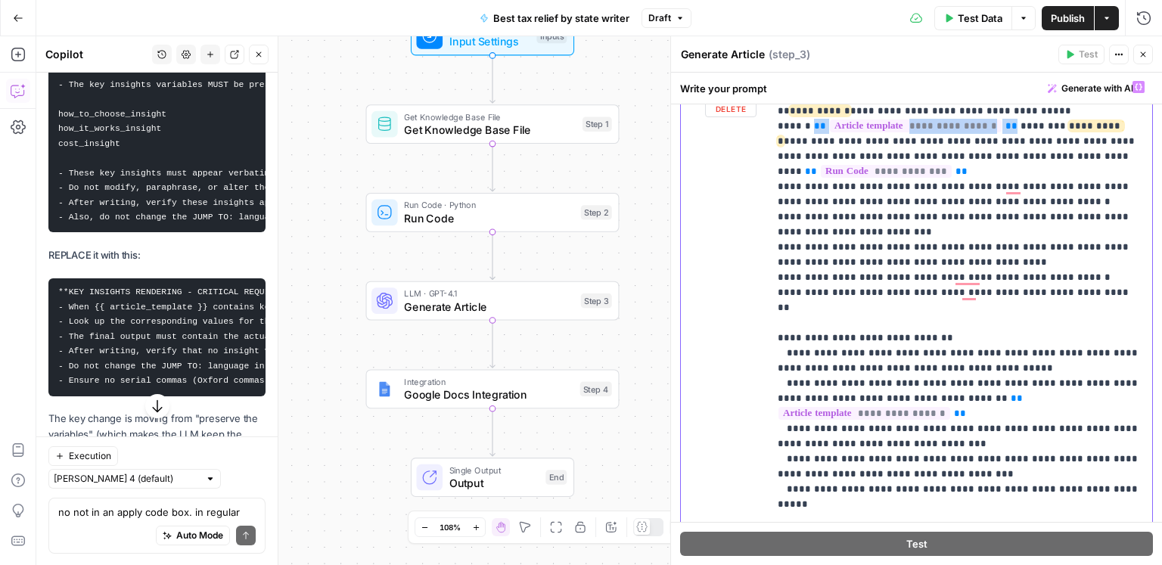
scroll to position [0, 0]
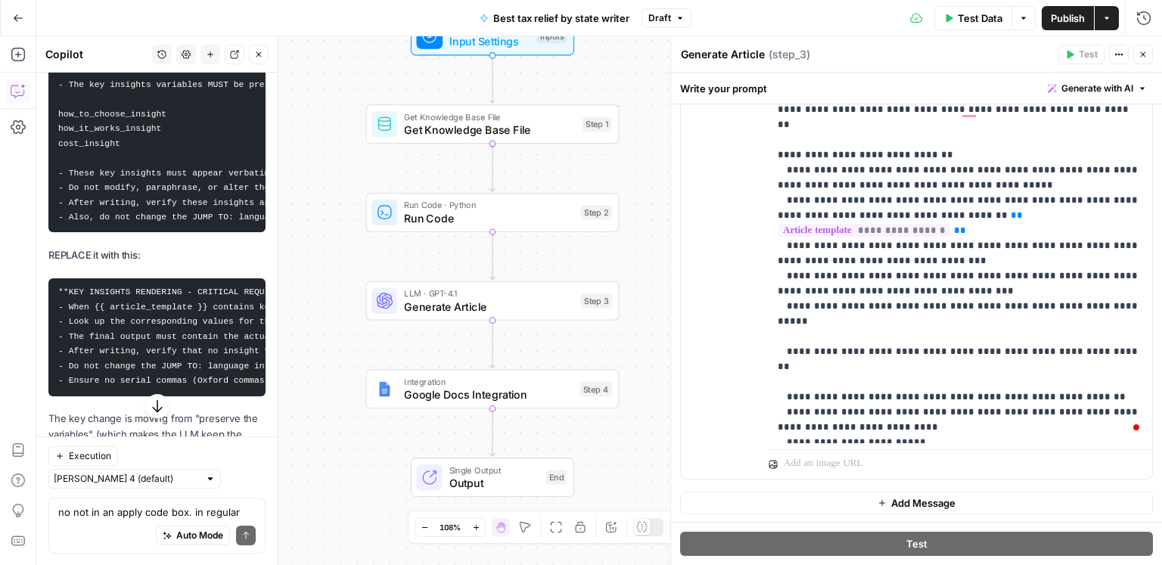
click at [1066, 21] on span "Publish" at bounding box center [1068, 18] width 34 height 15
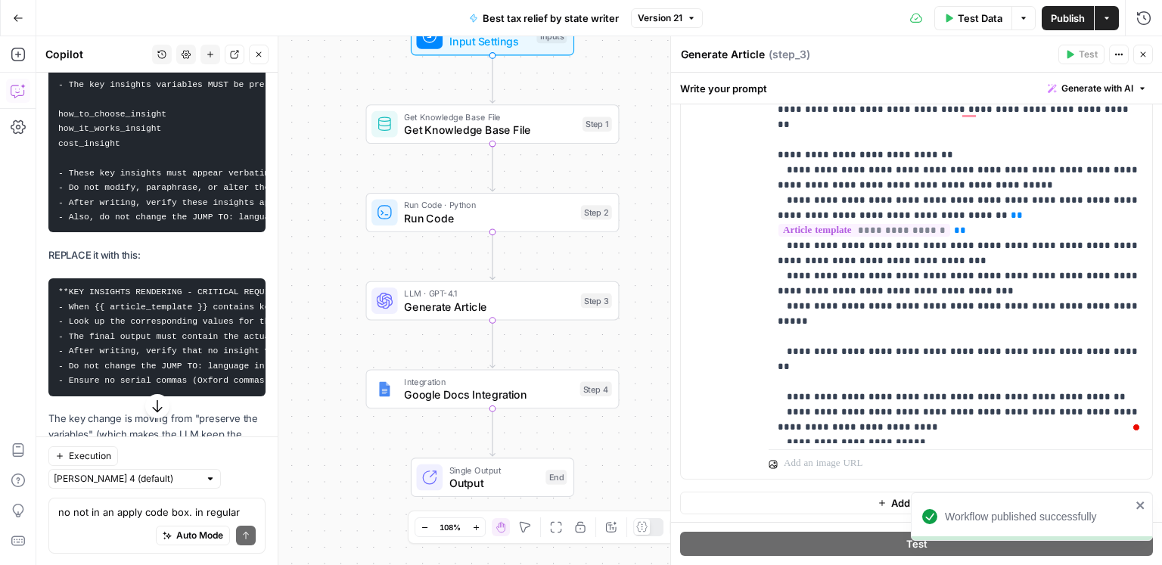
click at [683, 12] on button "Version 21" at bounding box center [667, 18] width 72 height 20
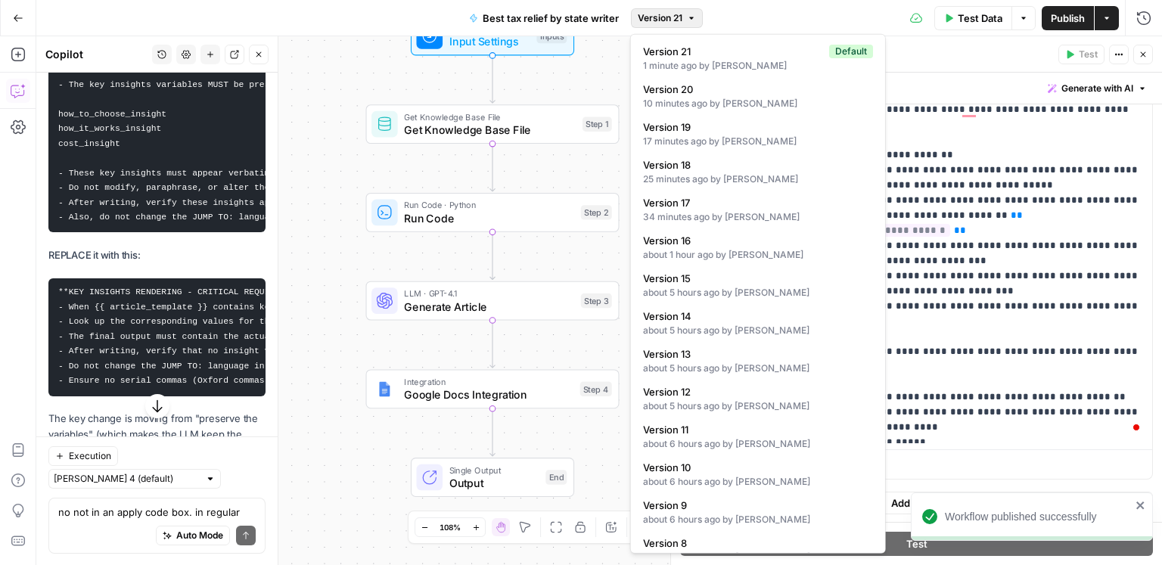
click at [684, 12] on button "Version 21" at bounding box center [667, 18] width 72 height 20
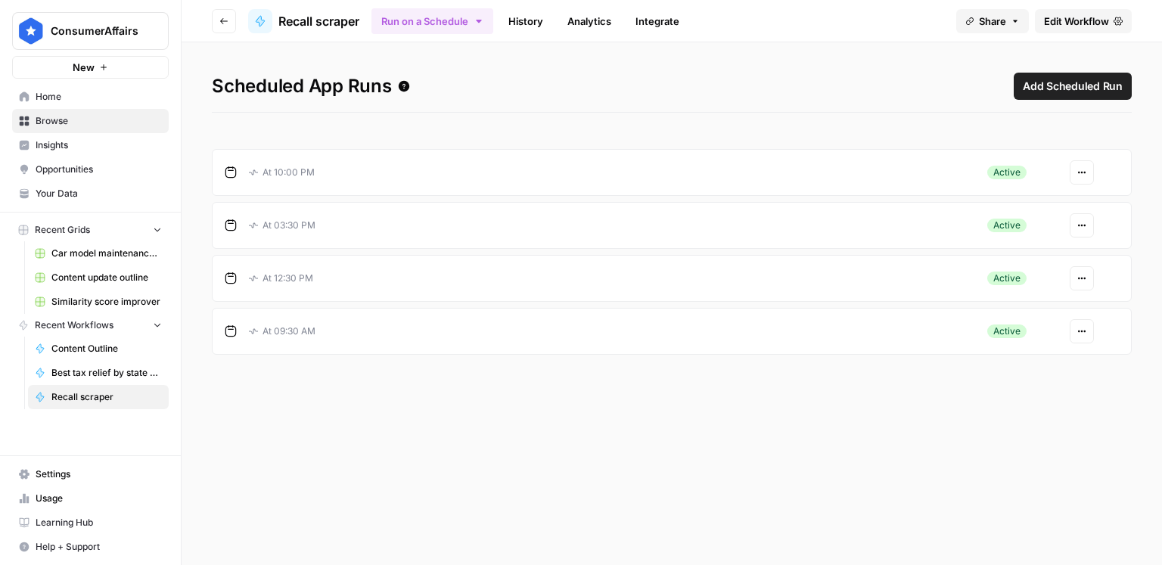
click at [1076, 182] on button "Actions" at bounding box center [1082, 172] width 24 height 24
click at [1043, 204] on span "Pause" at bounding box center [1042, 207] width 65 height 15
click at [1093, 220] on button "Actions" at bounding box center [1082, 225] width 24 height 24
click at [1059, 256] on span "Pause" at bounding box center [1042, 260] width 65 height 15
click at [1083, 176] on icon "button" at bounding box center [1082, 172] width 9 height 9
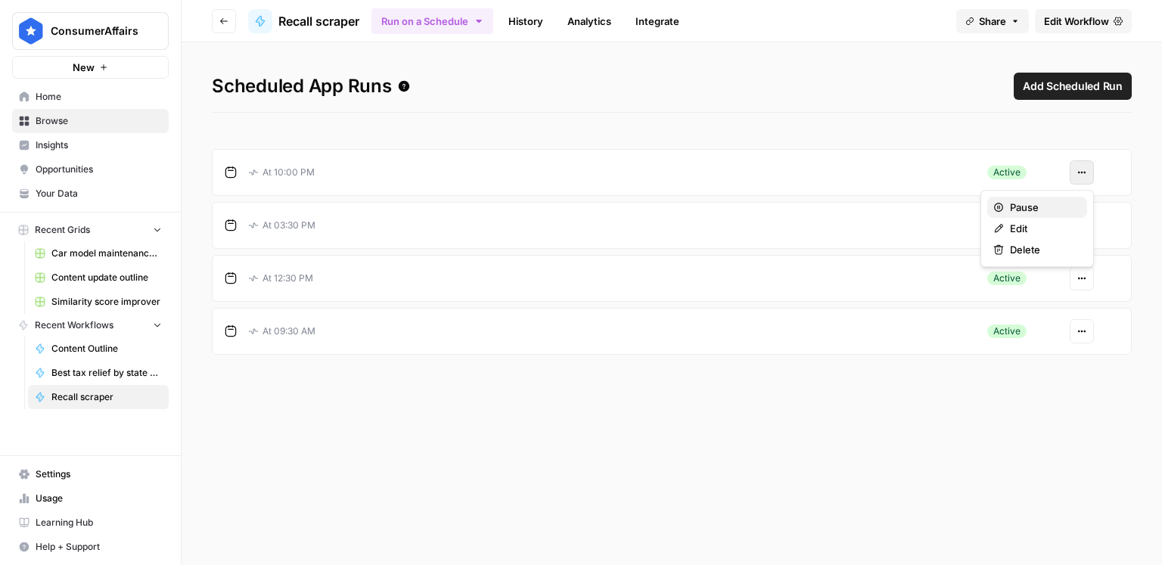
click at [1049, 203] on span "Pause" at bounding box center [1042, 207] width 65 height 15
click at [1078, 270] on button "Actions" at bounding box center [1082, 278] width 24 height 24
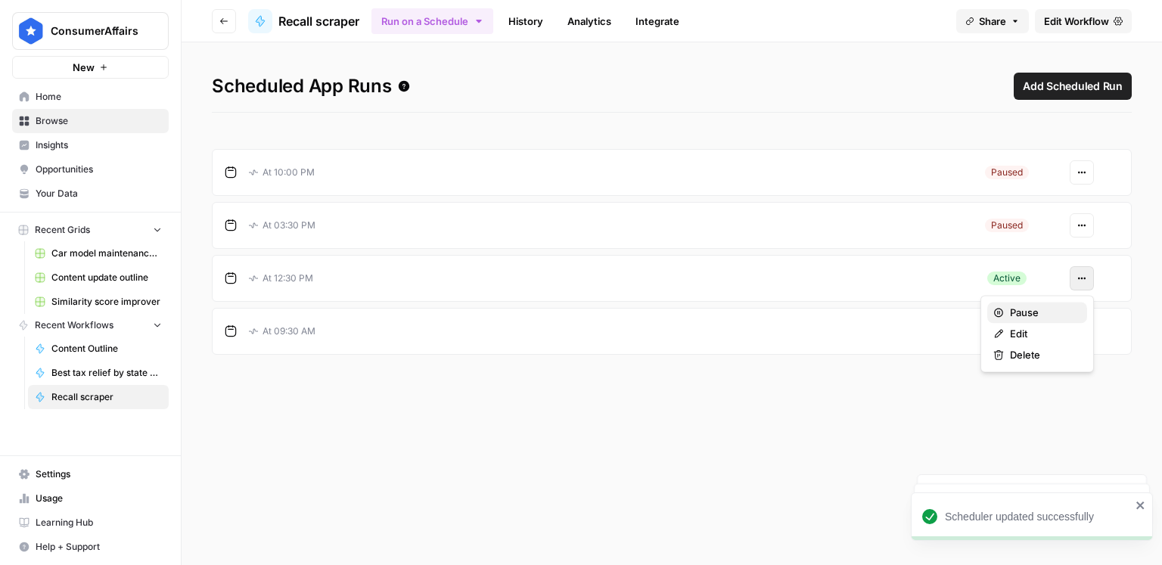
click at [1066, 310] on span "Pause" at bounding box center [1042, 312] width 65 height 15
click at [1082, 337] on button "Actions" at bounding box center [1082, 331] width 24 height 24
click at [1039, 360] on span "Pause" at bounding box center [1042, 365] width 65 height 15
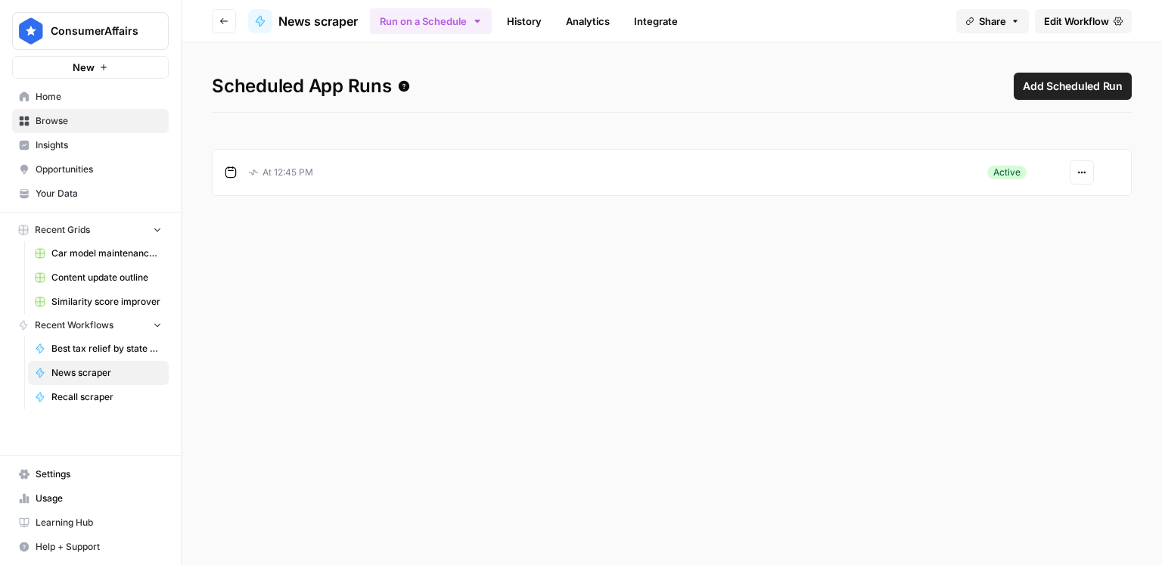
click at [1084, 172] on icon "button" at bounding box center [1082, 172] width 9 height 9
click at [1050, 203] on span "Pause" at bounding box center [1042, 207] width 65 height 15
